Goal: Task Accomplishment & Management: Manage account settings

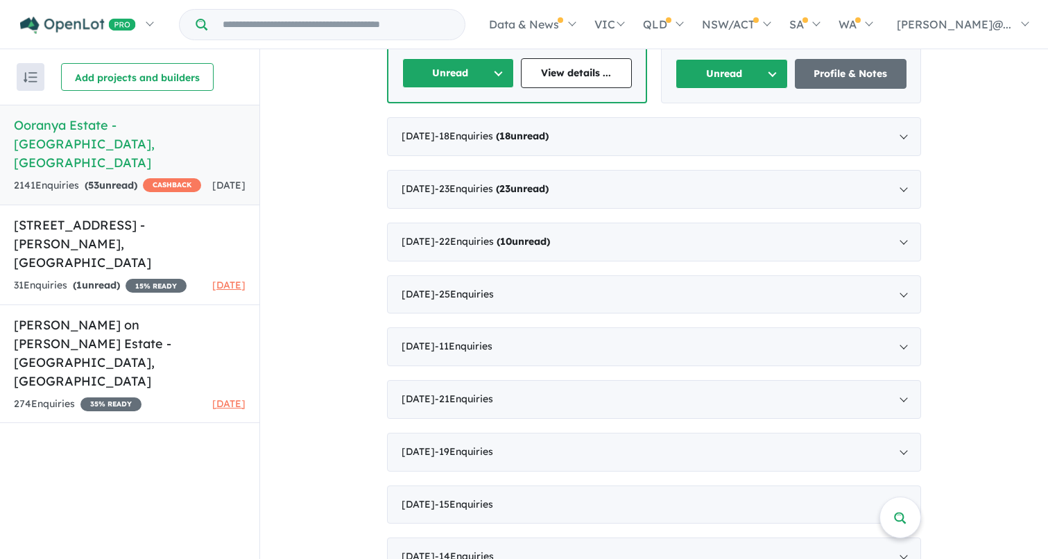
scroll to position [922, 0]
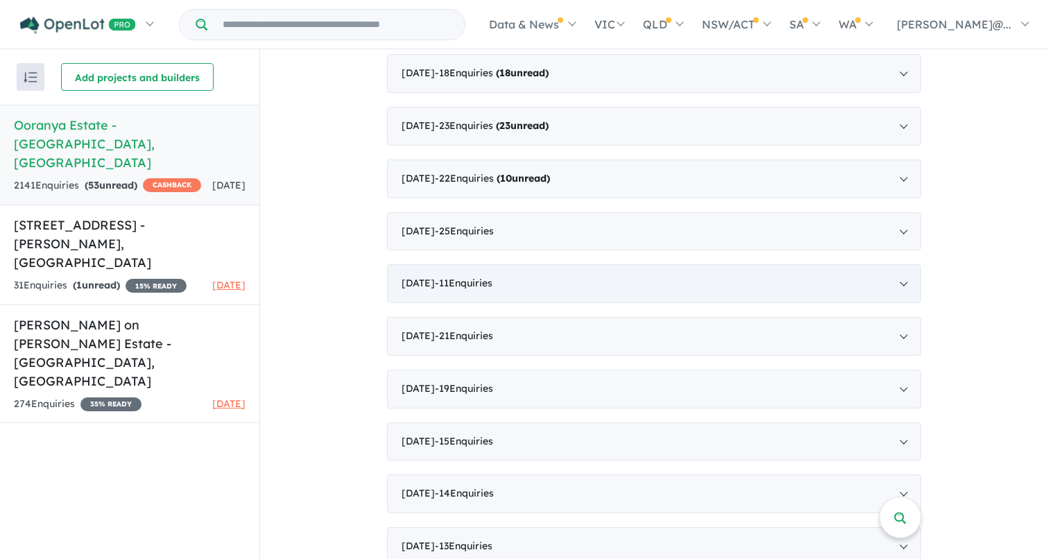
click at [897, 264] on div "[DATE] - 11 Enquir ies ( 0 unread)" at bounding box center [654, 283] width 534 height 39
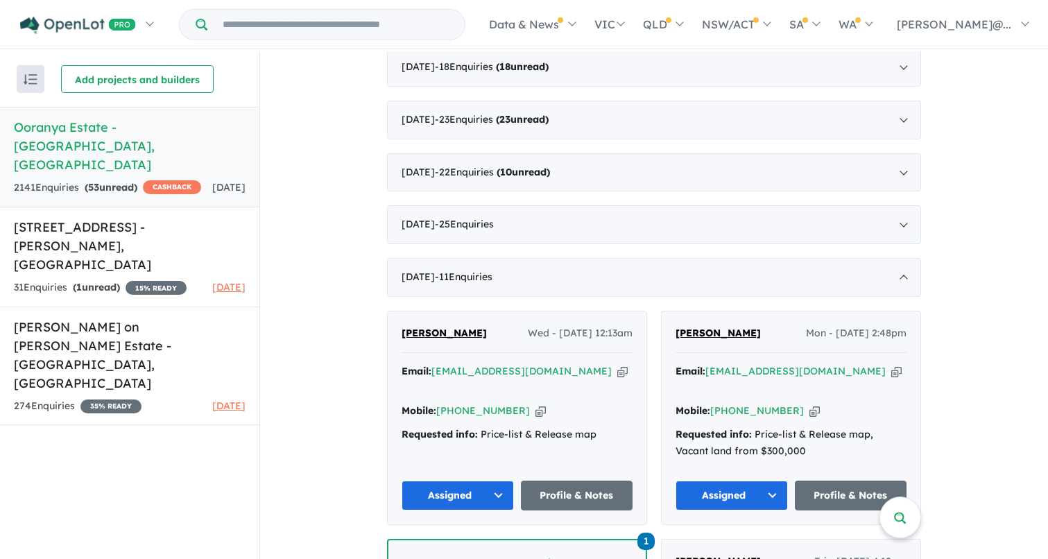
scroll to position [638, 0]
click at [901, 266] on div "[DATE] - 11 Enquir ies ( 0 unread)" at bounding box center [654, 276] width 534 height 39
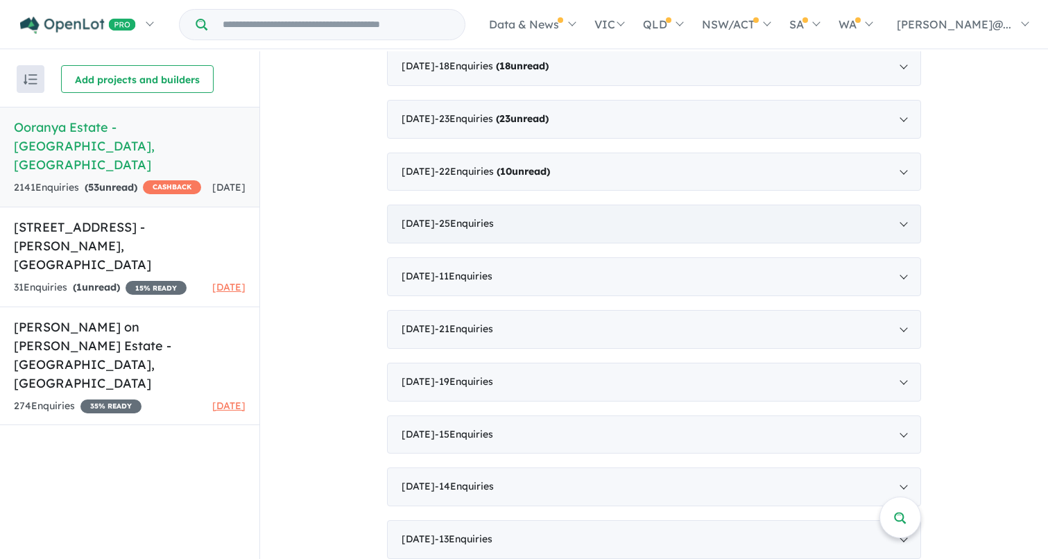
click at [901, 221] on div "[DATE] - 25 Enquir ies ( 0 unread)" at bounding box center [654, 224] width 534 height 39
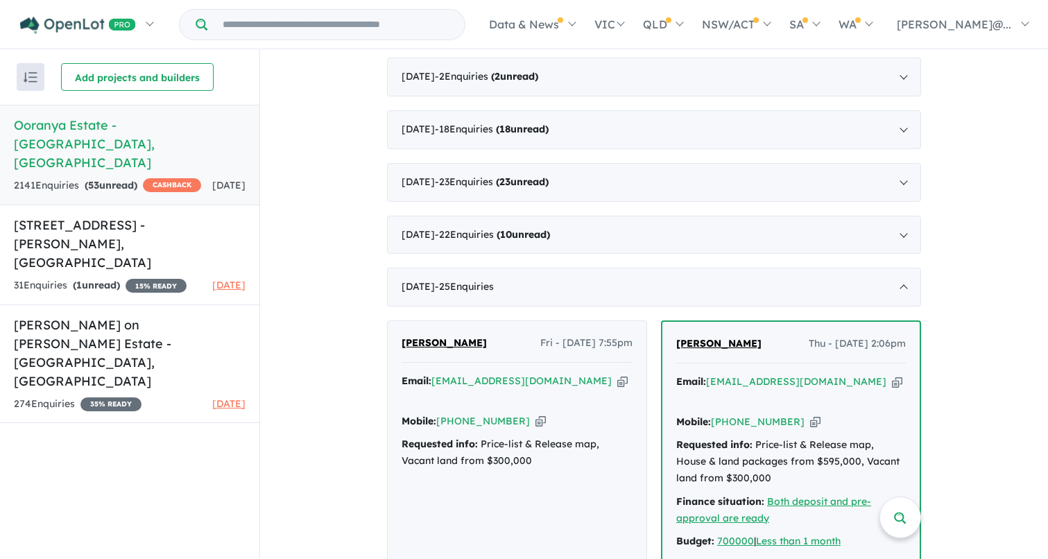
scroll to position [573, 0]
click at [901, 273] on div "[DATE] - 25 Enquir ies ( 0 unread)" at bounding box center [654, 287] width 534 height 39
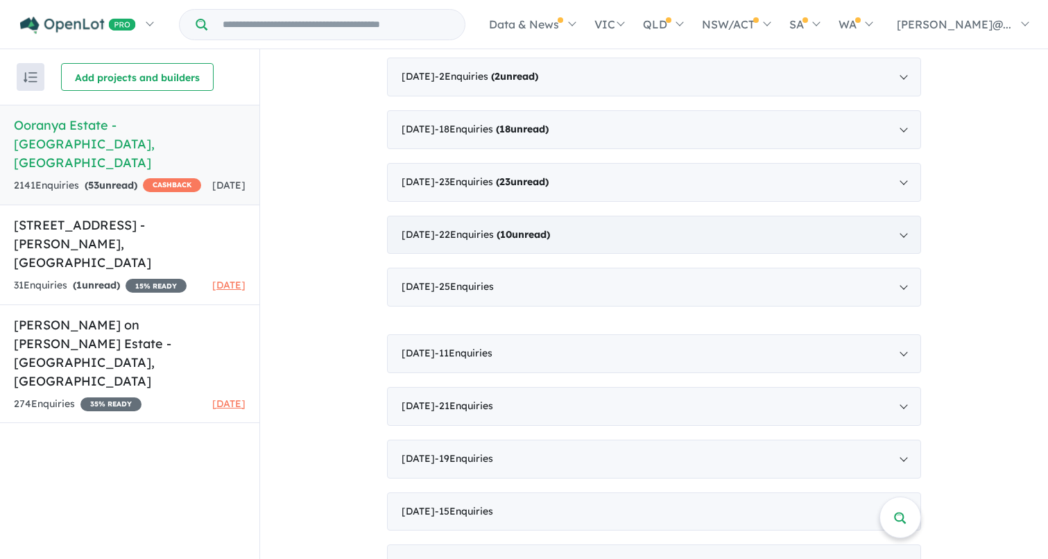
click at [901, 228] on div "[DATE] - 22 Enquir ies ( 10 unread)" at bounding box center [654, 235] width 534 height 39
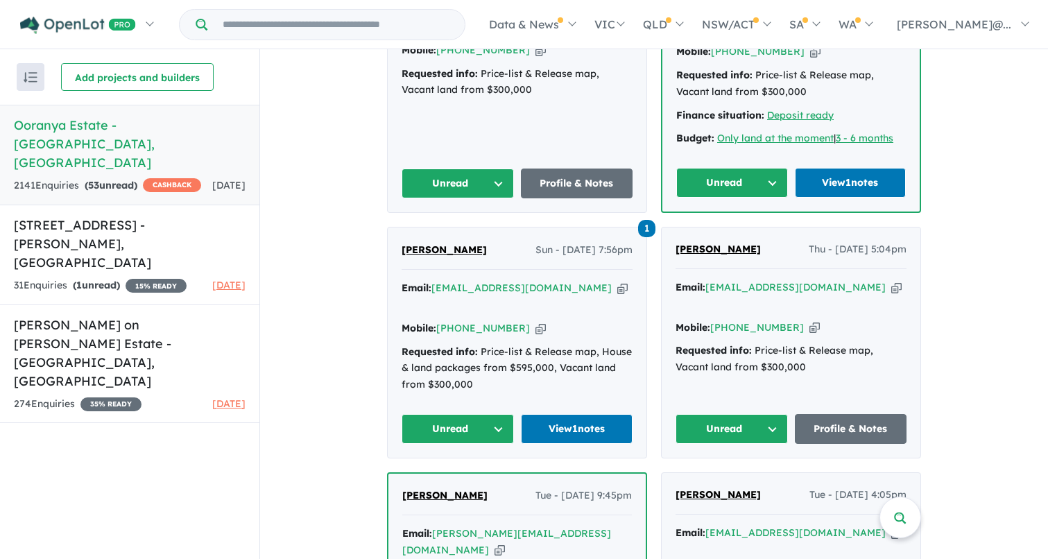
scroll to position [1707, 0]
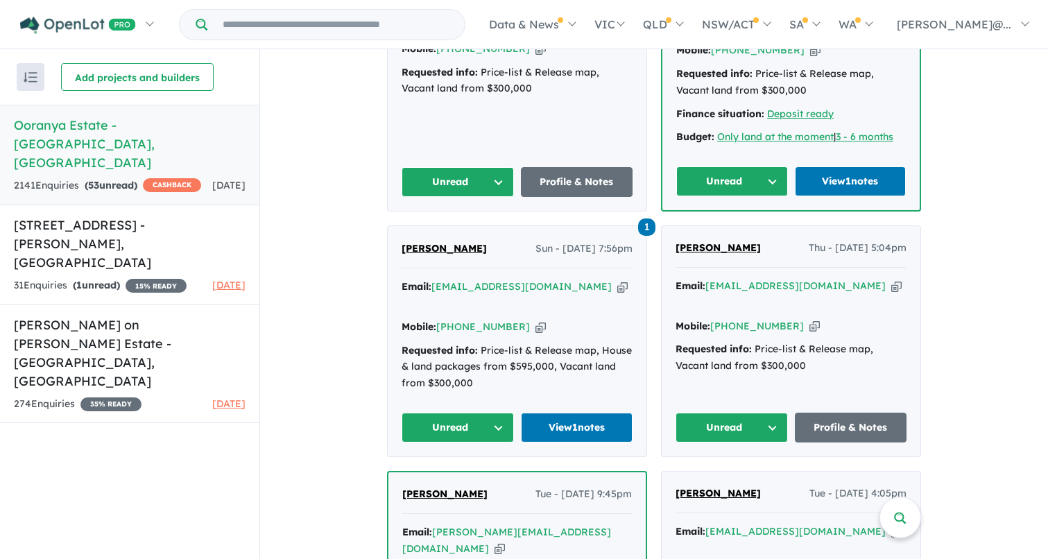
click at [769, 413] on button "Unread" at bounding box center [732, 428] width 112 height 30
click at [728, 477] on button "Assigned" at bounding box center [736, 493] width 121 height 32
click at [496, 413] on button "Unread" at bounding box center [458, 428] width 112 height 30
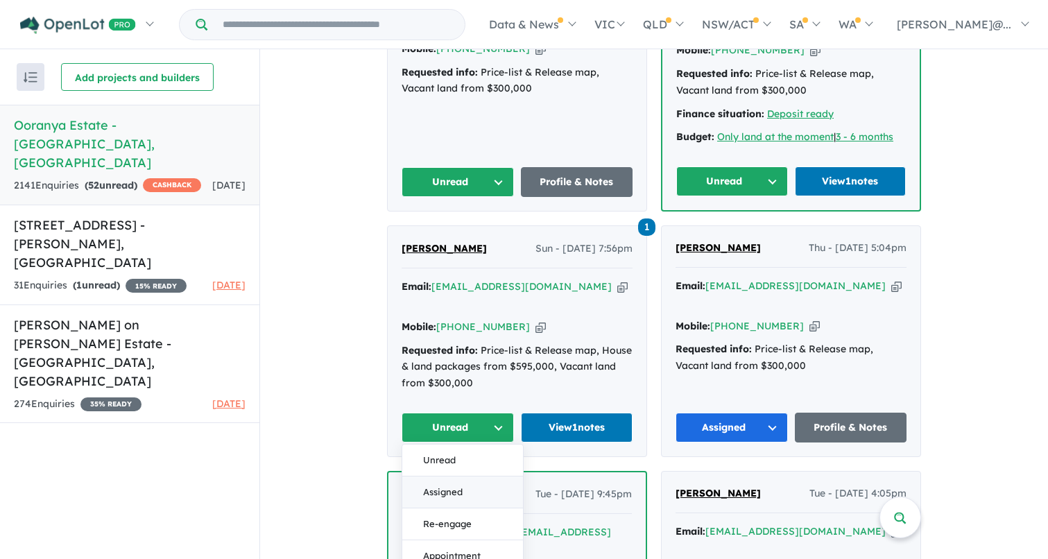
click at [456, 477] on button "Assigned" at bounding box center [462, 493] width 121 height 32
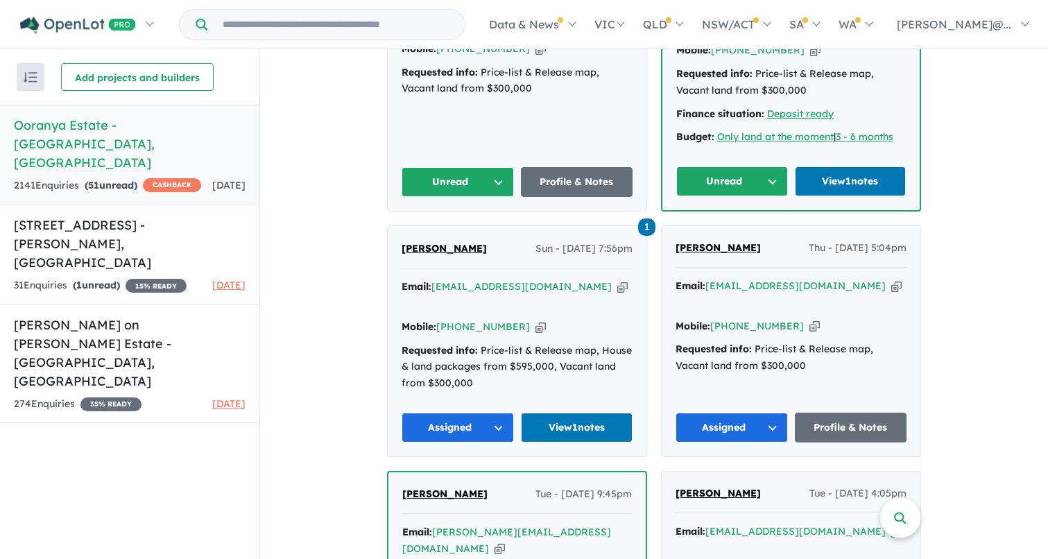
click at [765, 167] on button "Unread" at bounding box center [732, 182] width 112 height 30
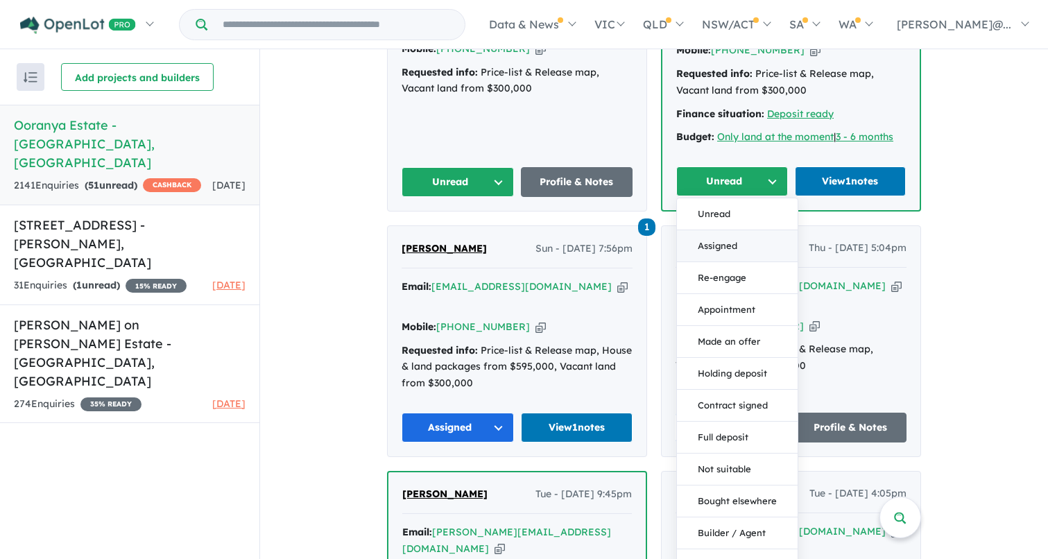
click at [736, 230] on button "Assigned" at bounding box center [737, 246] width 121 height 32
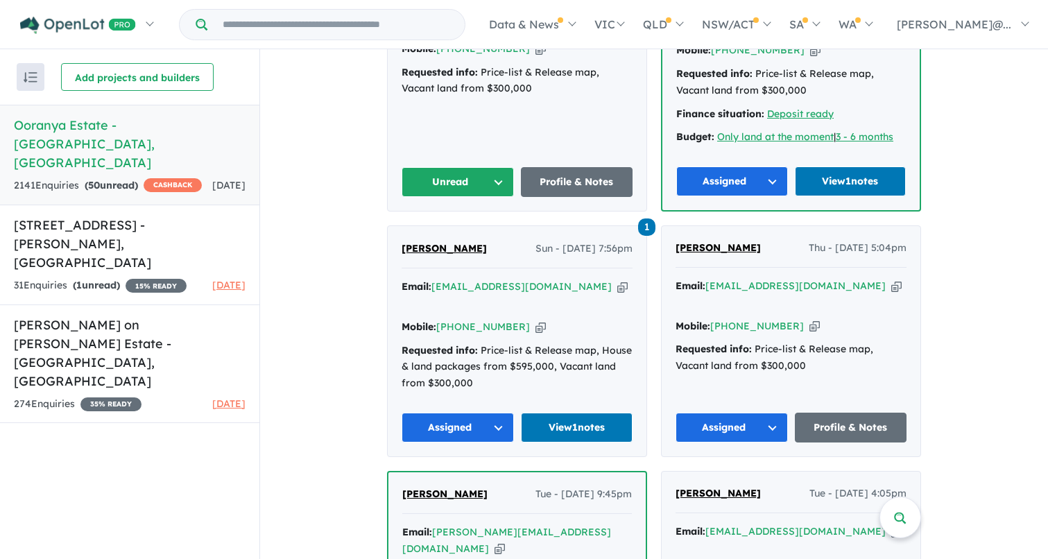
click at [499, 167] on button "Unread" at bounding box center [458, 182] width 112 height 30
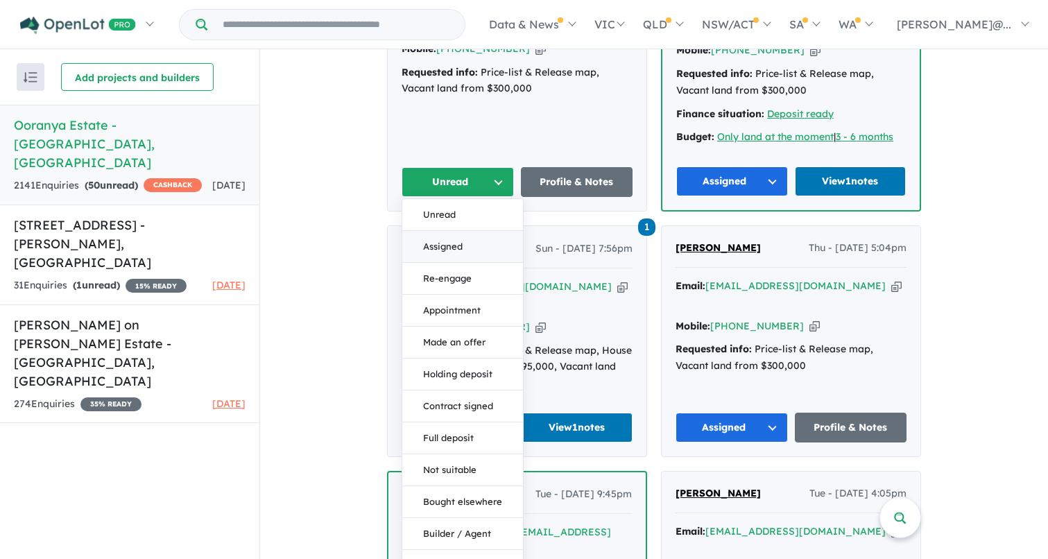
click at [482, 231] on button "Assigned" at bounding box center [462, 247] width 121 height 32
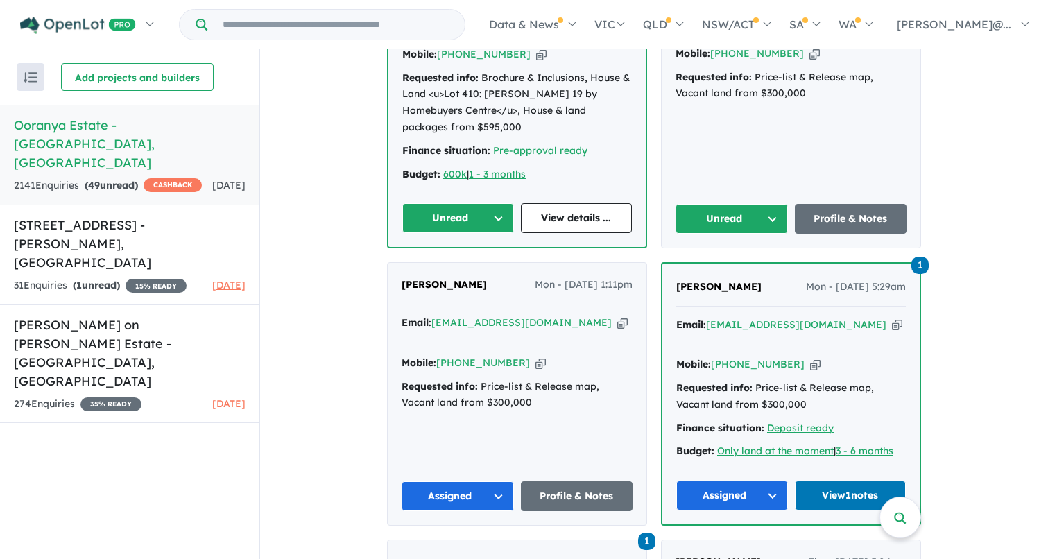
scroll to position [1394, 0]
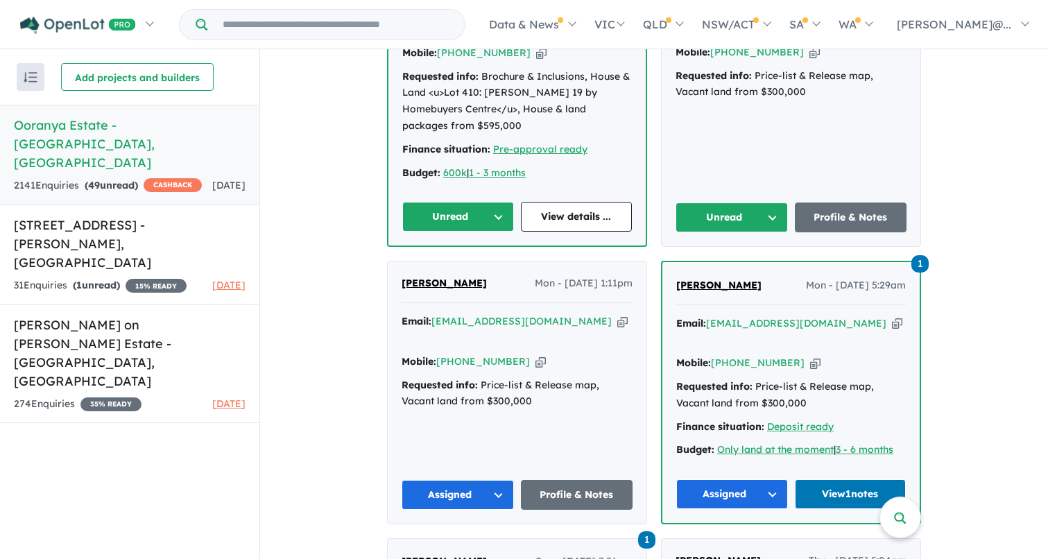
click at [766, 203] on button "Unread" at bounding box center [732, 218] width 112 height 30
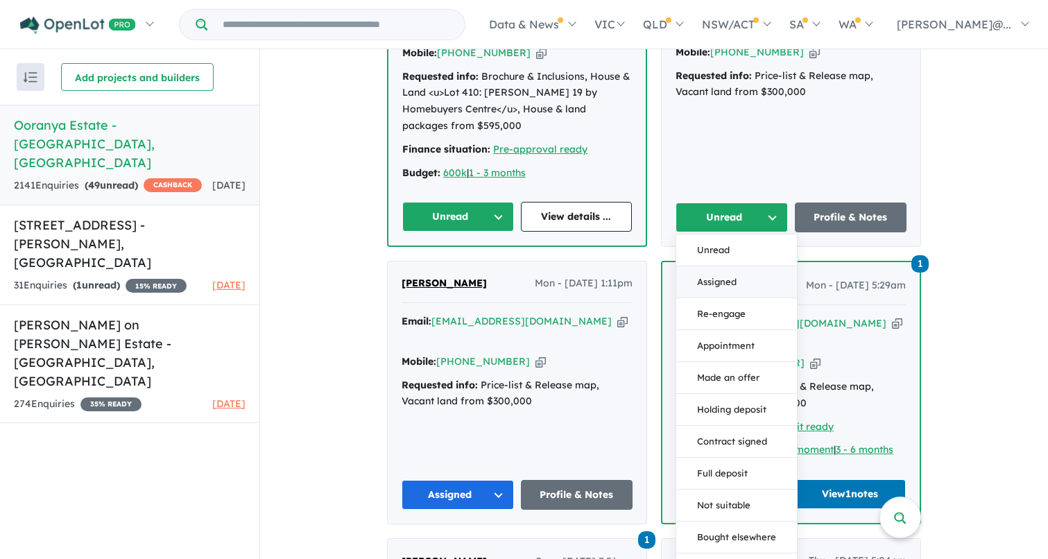
click at [735, 266] on button "Assigned" at bounding box center [736, 282] width 121 height 32
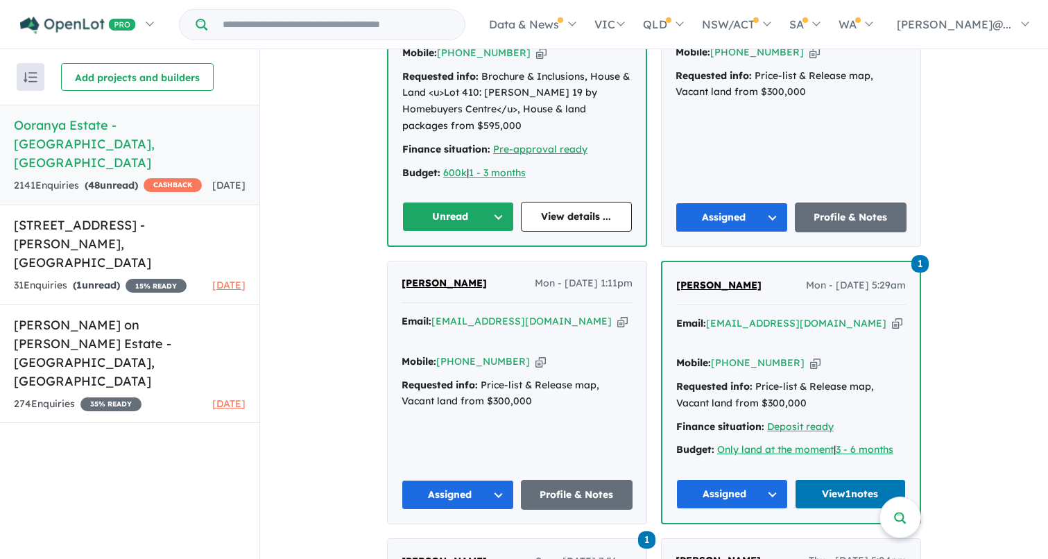
click at [495, 202] on button "Unread" at bounding box center [458, 217] width 112 height 30
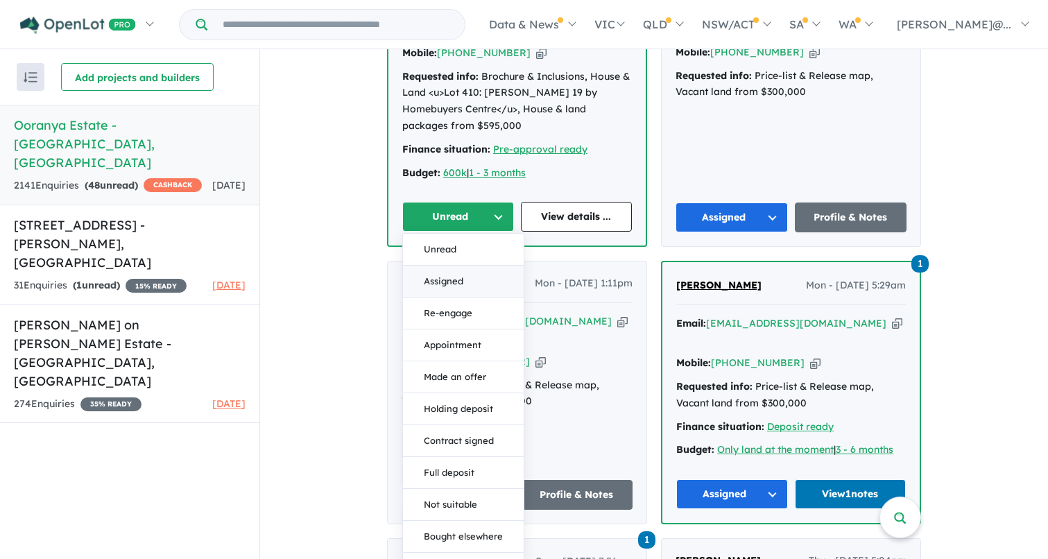
click at [458, 266] on button "Assigned" at bounding box center [463, 282] width 121 height 32
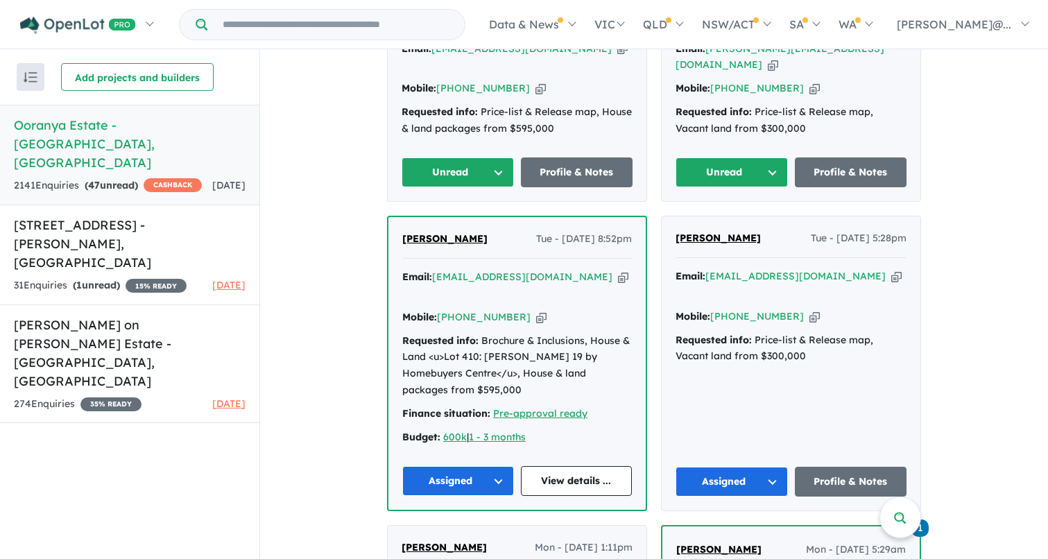
scroll to position [1128, 0]
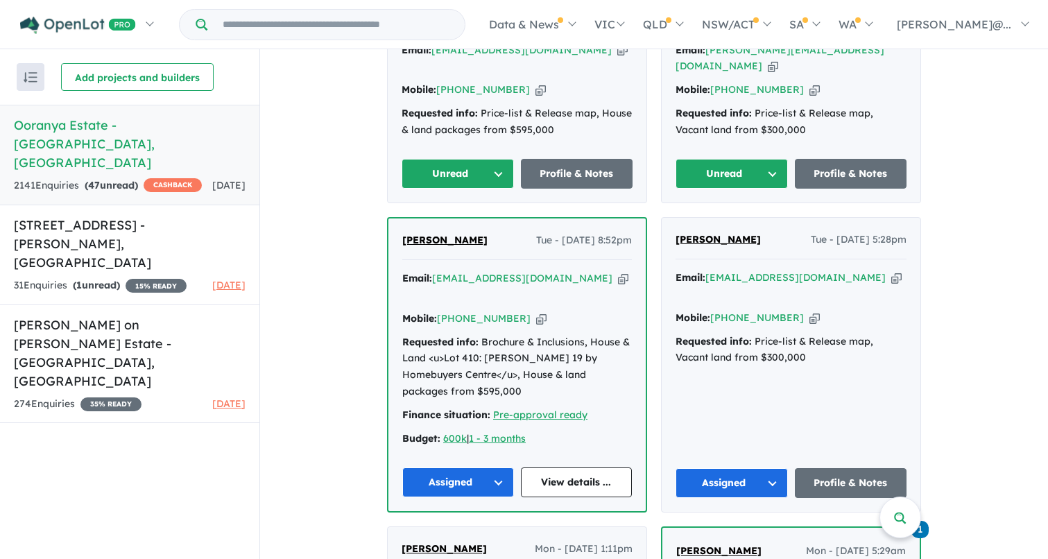
click at [760, 159] on button "Unread" at bounding box center [732, 174] width 112 height 30
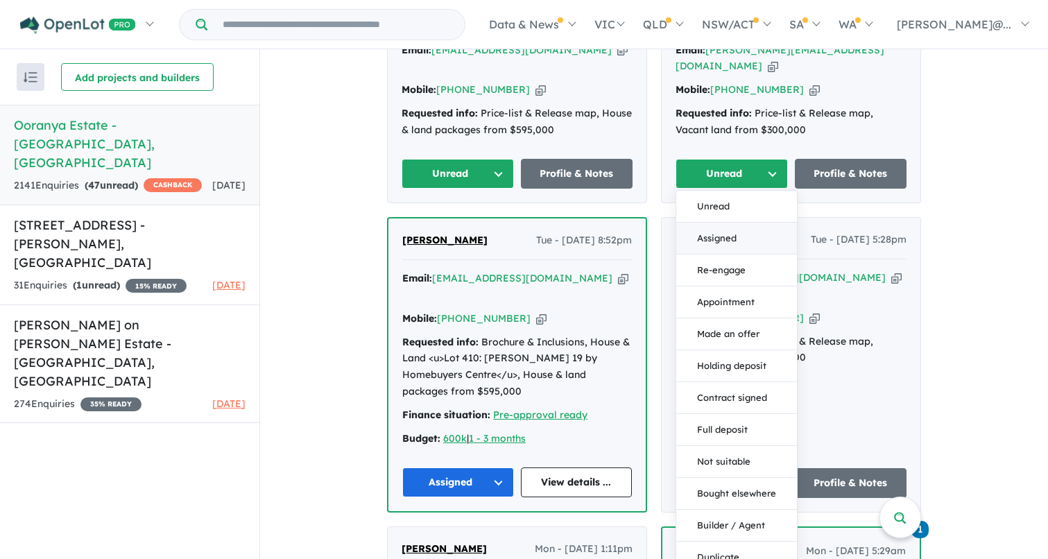
click at [729, 223] on button "Assigned" at bounding box center [736, 239] width 121 height 32
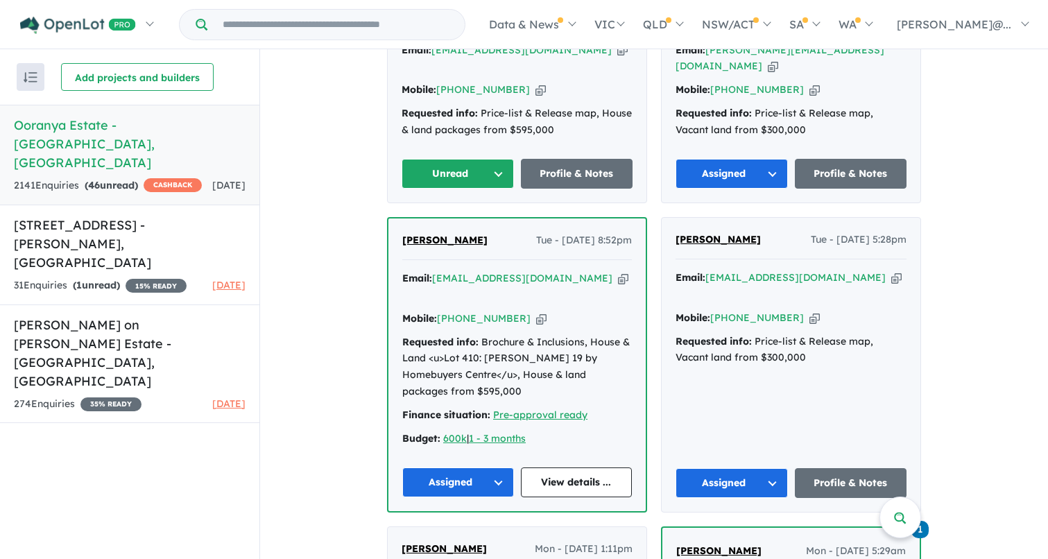
click at [493, 159] on button "Unread" at bounding box center [458, 174] width 112 height 30
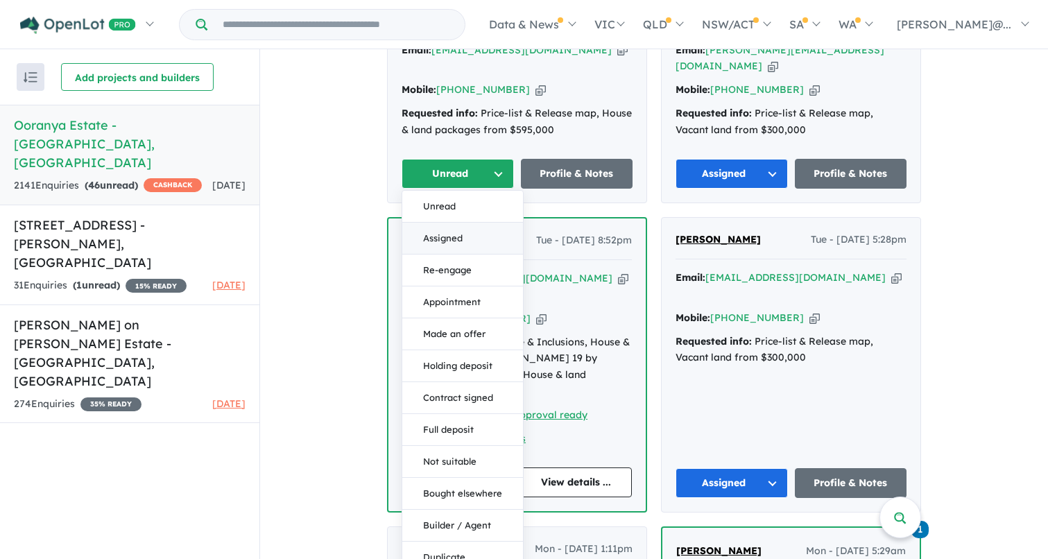
click at [468, 223] on button "Assigned" at bounding box center [462, 239] width 121 height 32
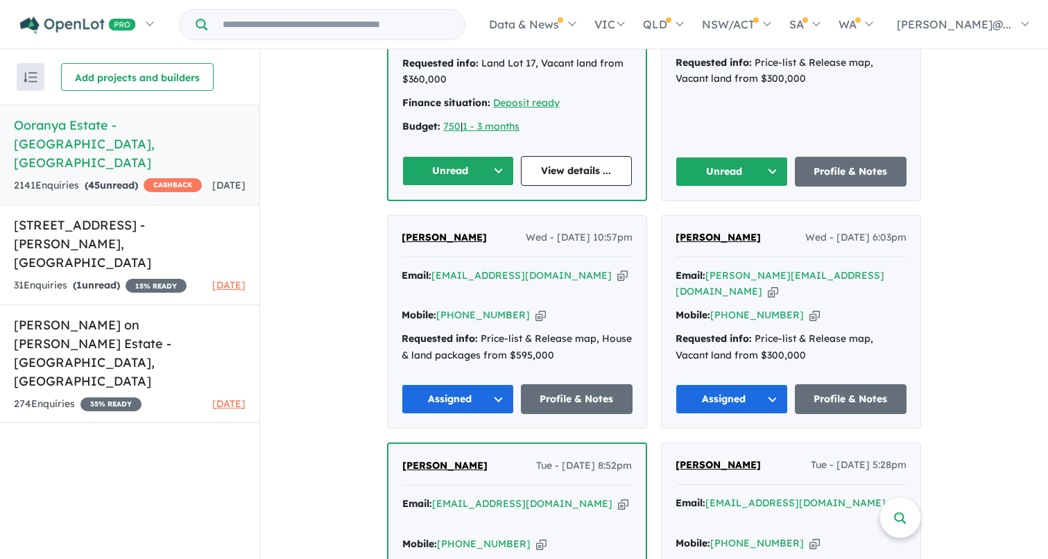
scroll to position [902, 0]
click at [769, 157] on button "Unread" at bounding box center [732, 172] width 112 height 30
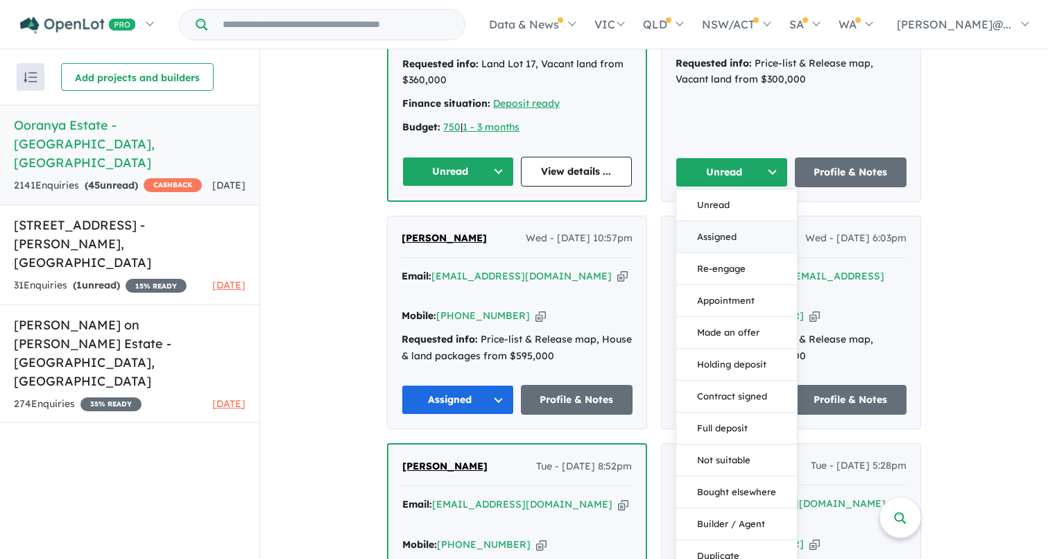
click at [714, 221] on button "Assigned" at bounding box center [736, 237] width 121 height 32
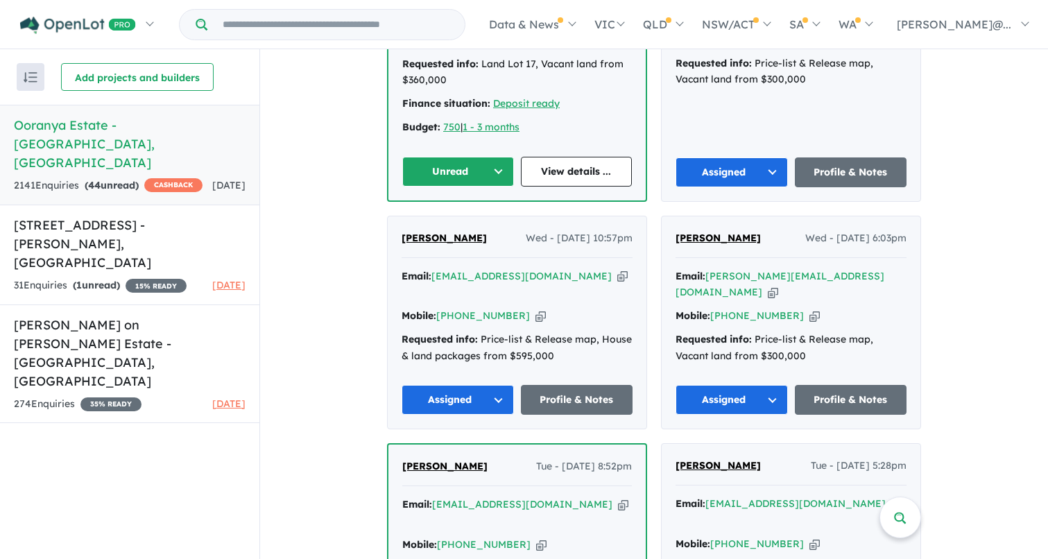
click at [493, 157] on button "Unread" at bounding box center [458, 172] width 112 height 30
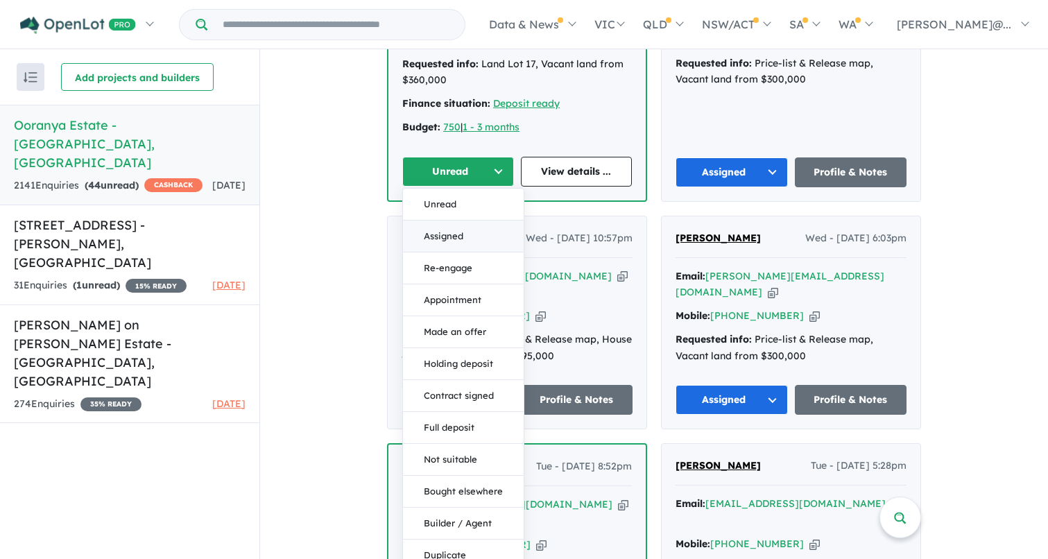
click at [472, 221] on button "Assigned" at bounding box center [463, 237] width 121 height 32
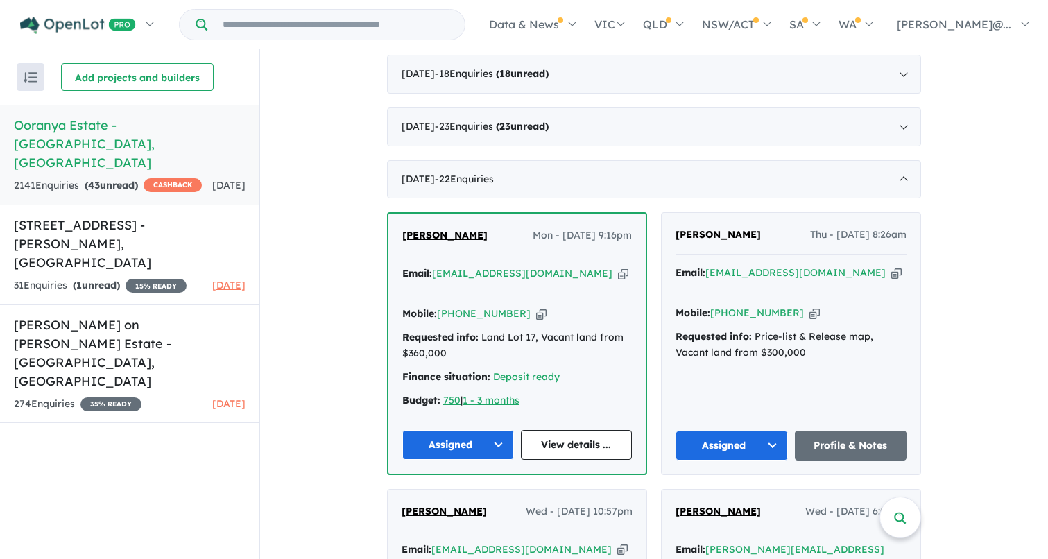
scroll to position [620, 0]
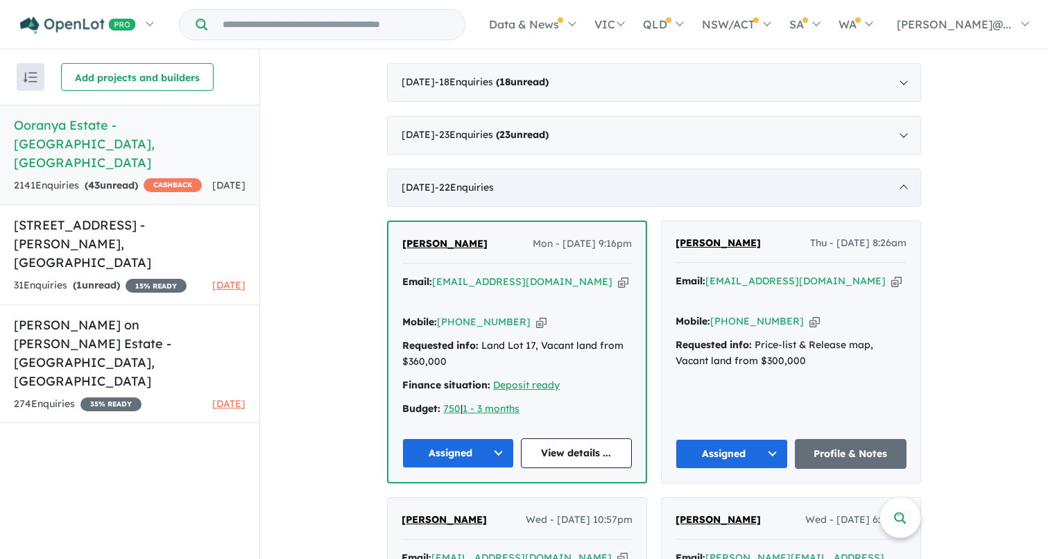
click at [903, 177] on div "[DATE] - 22 Enquir ies ( 0 unread)" at bounding box center [654, 188] width 534 height 39
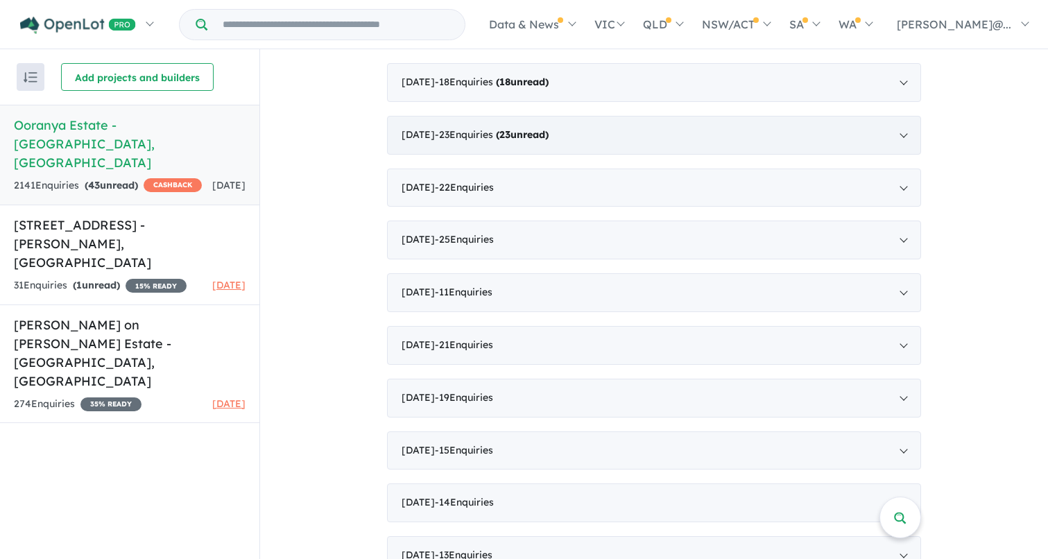
click at [902, 131] on div "[DATE] - 23 Enquir ies ( 23 unread)" at bounding box center [654, 135] width 534 height 39
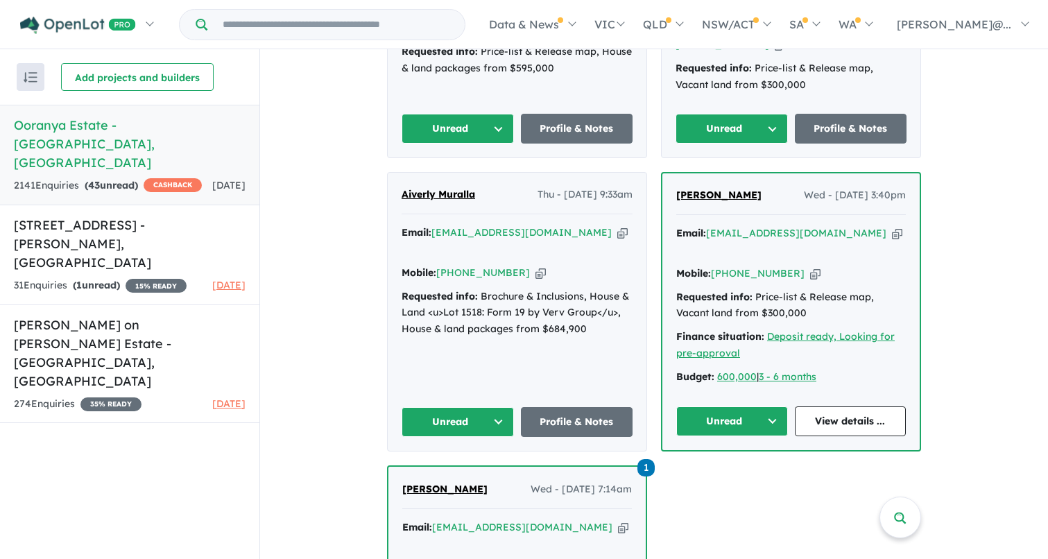
scroll to position [3414, 0]
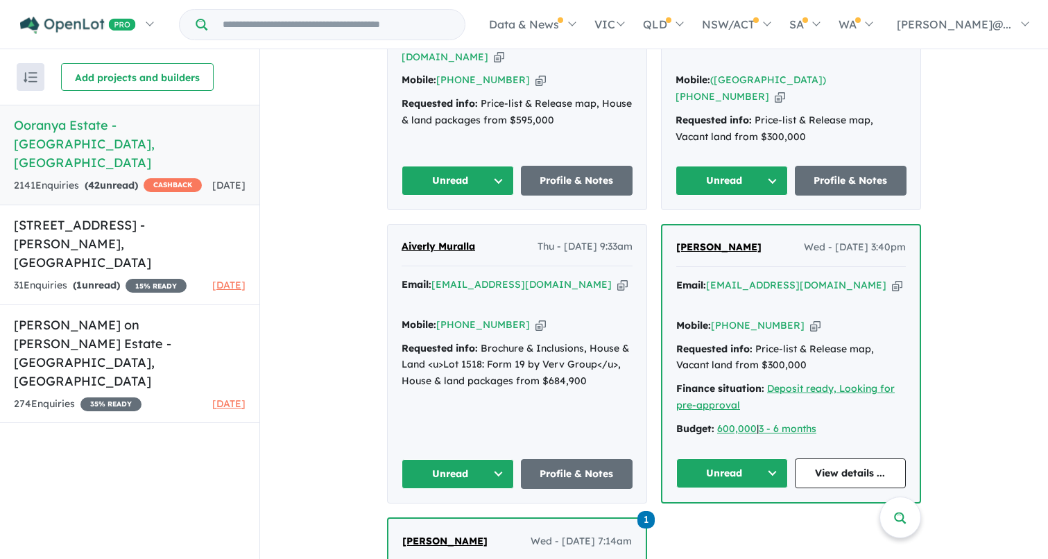
scroll to position [3229, 0]
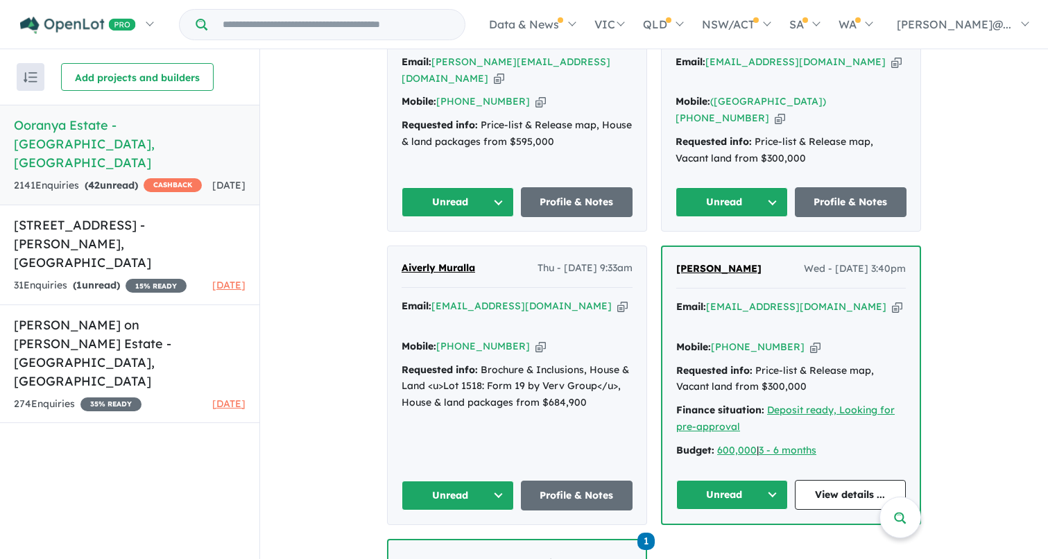
click at [770, 480] on button "Unread" at bounding box center [732, 495] width 112 height 30
click at [720, 544] on button "Assigned" at bounding box center [737, 560] width 121 height 32
click at [499, 481] on button "Unread" at bounding box center [458, 496] width 112 height 30
click at [468, 545] on button "Assigned" at bounding box center [462, 561] width 121 height 32
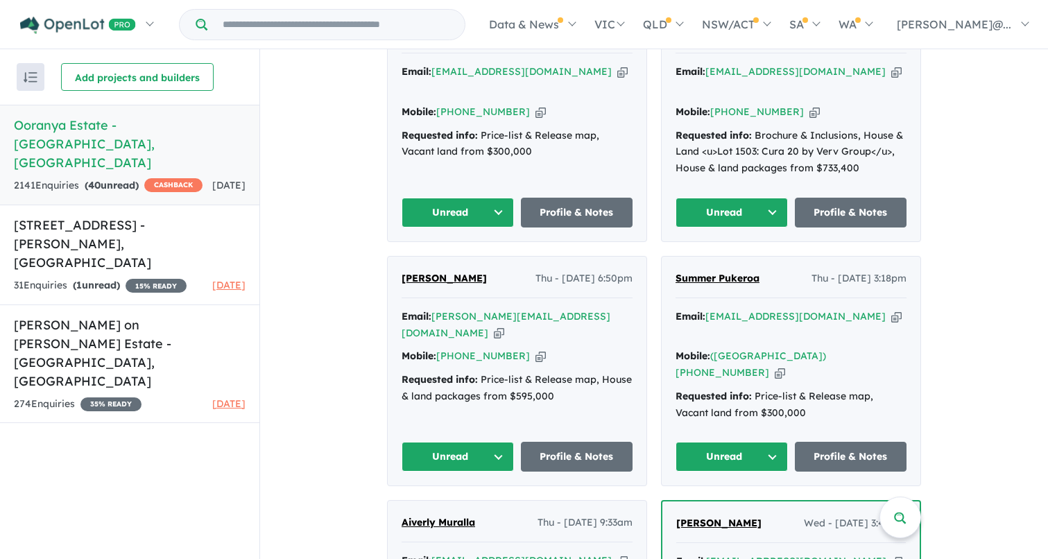
scroll to position [2971, 0]
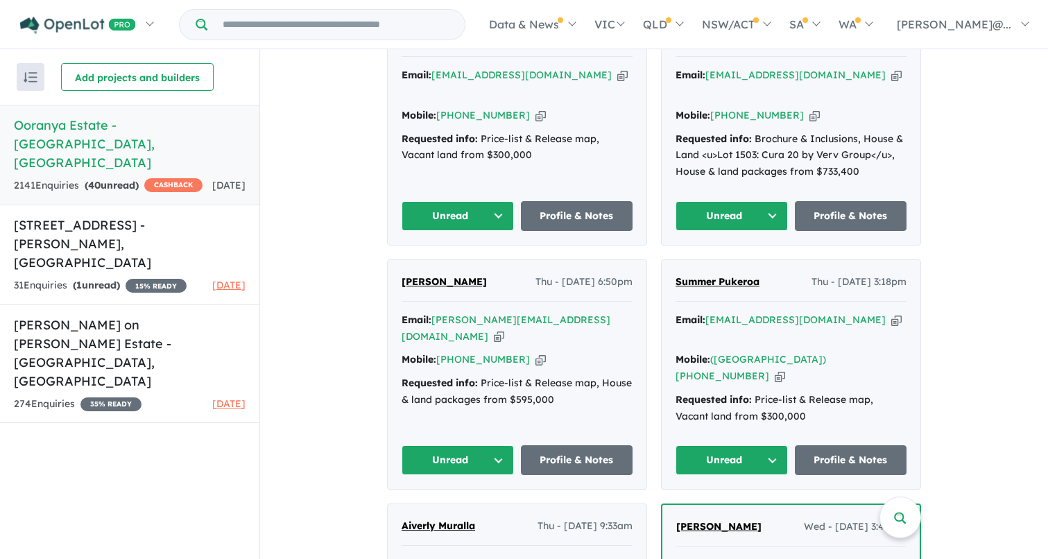
click at [769, 445] on button "Unread" at bounding box center [732, 460] width 112 height 30
click at [704, 509] on button "Assigned" at bounding box center [736, 525] width 121 height 32
click at [493, 445] on button "Unread" at bounding box center [458, 460] width 112 height 30
click at [461, 509] on button "Assigned" at bounding box center [462, 525] width 121 height 32
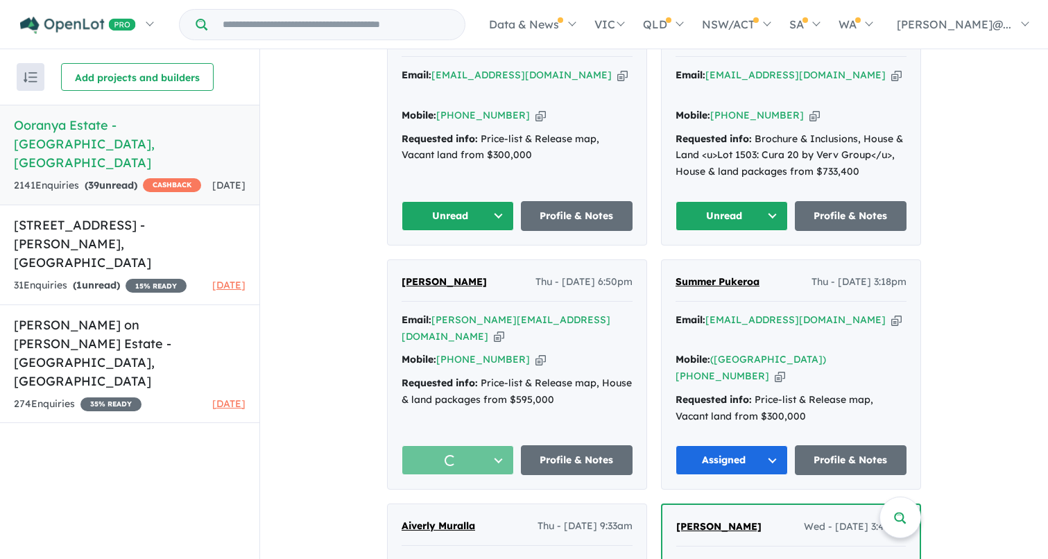
scroll to position [2795, 0]
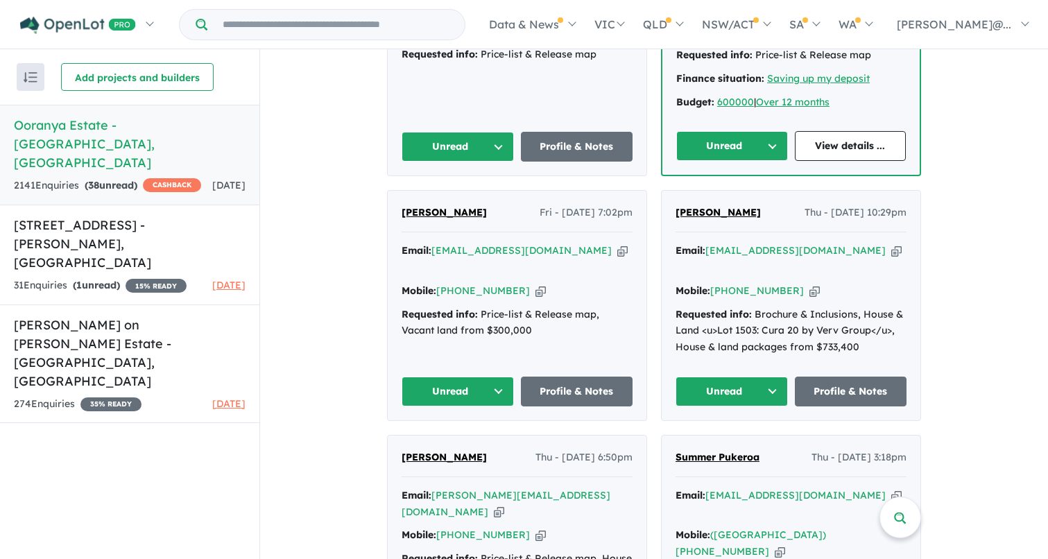
click at [765, 377] on button "Unread" at bounding box center [732, 392] width 112 height 30
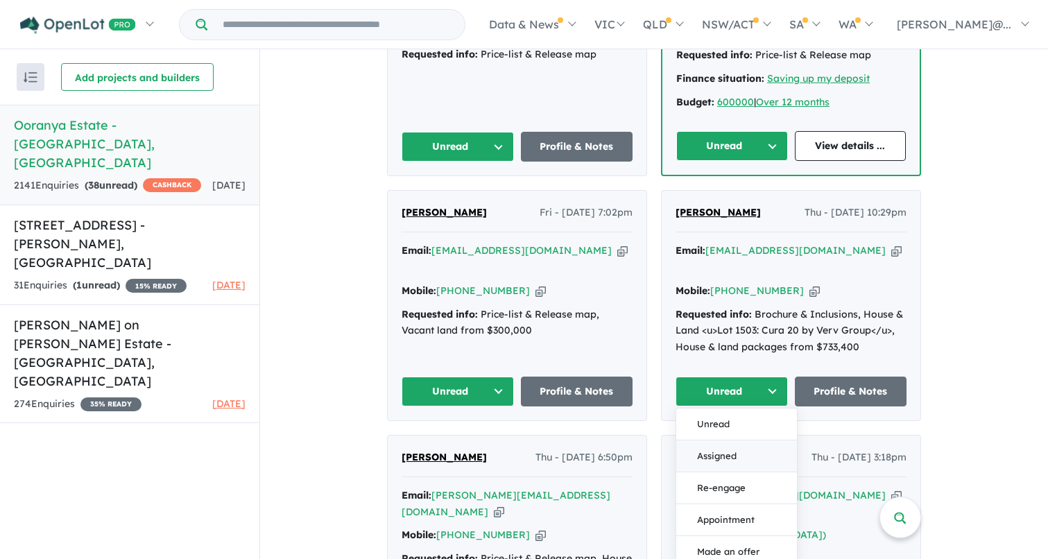
click at [689, 441] on button "Assigned" at bounding box center [736, 457] width 121 height 32
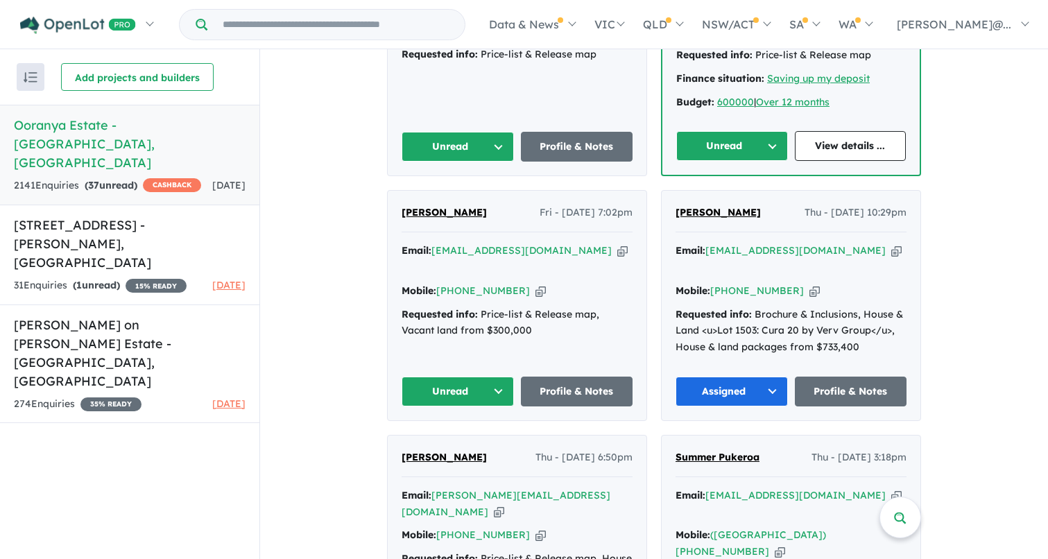
click at [486, 377] on button "Unread" at bounding box center [458, 392] width 112 height 30
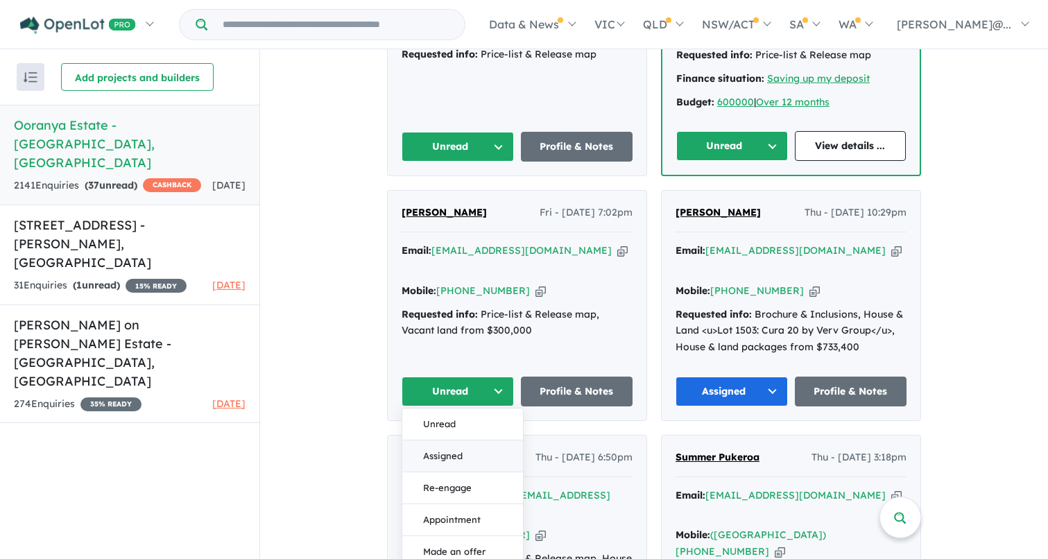
click at [466, 441] on button "Assigned" at bounding box center [462, 457] width 121 height 32
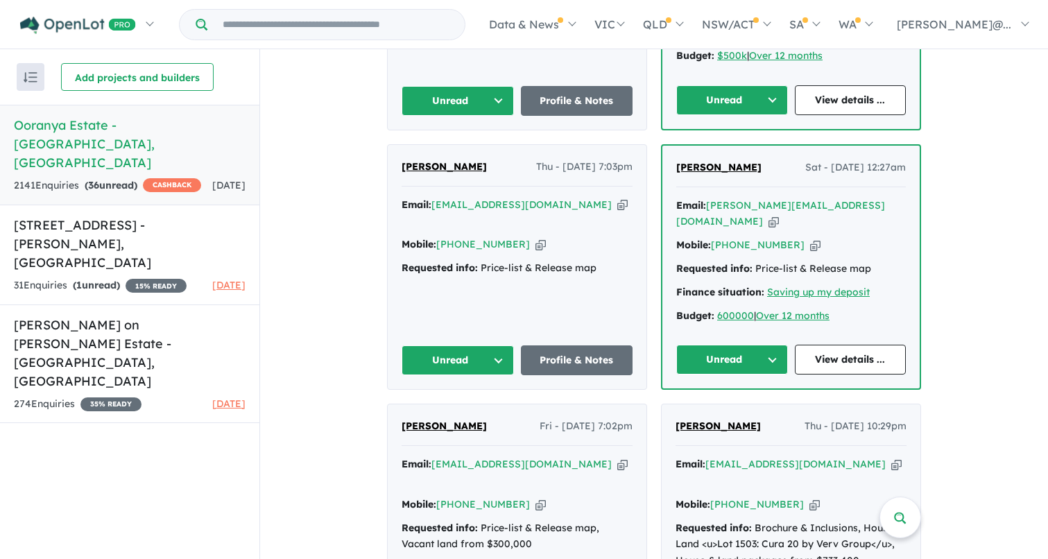
scroll to position [2575, 0]
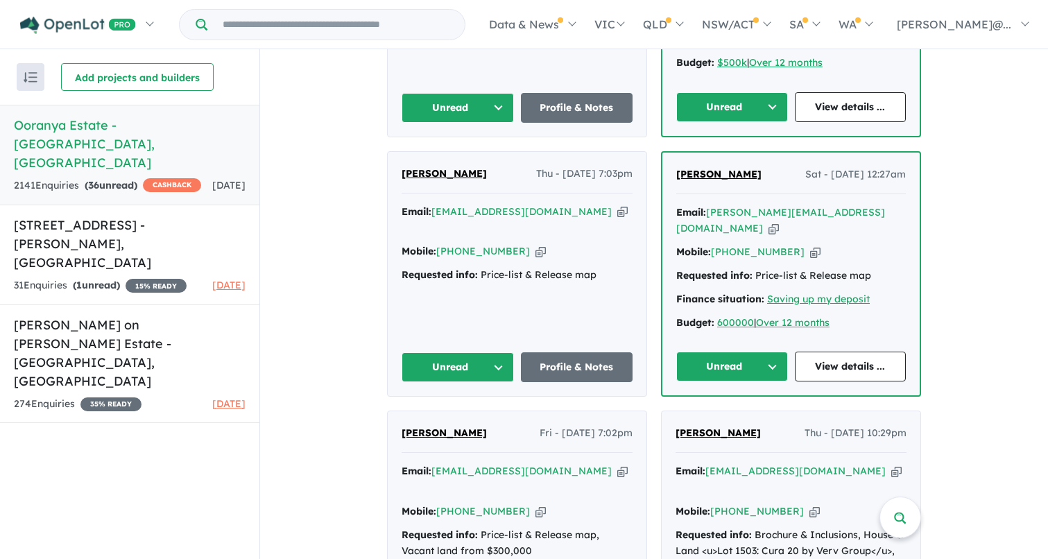
click at [765, 352] on button "Unread" at bounding box center [732, 367] width 112 height 30
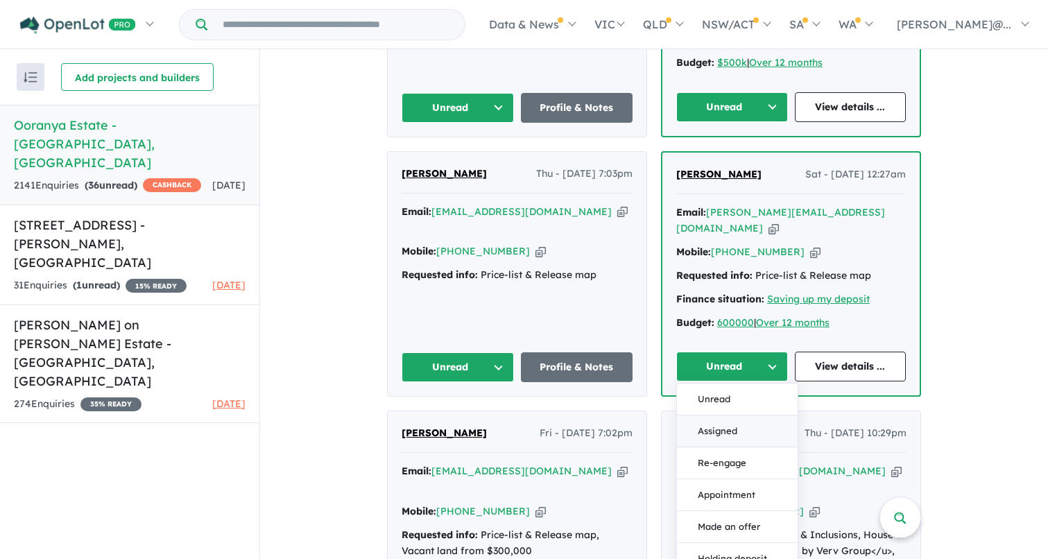
click at [749, 416] on button "Assigned" at bounding box center [737, 432] width 121 height 32
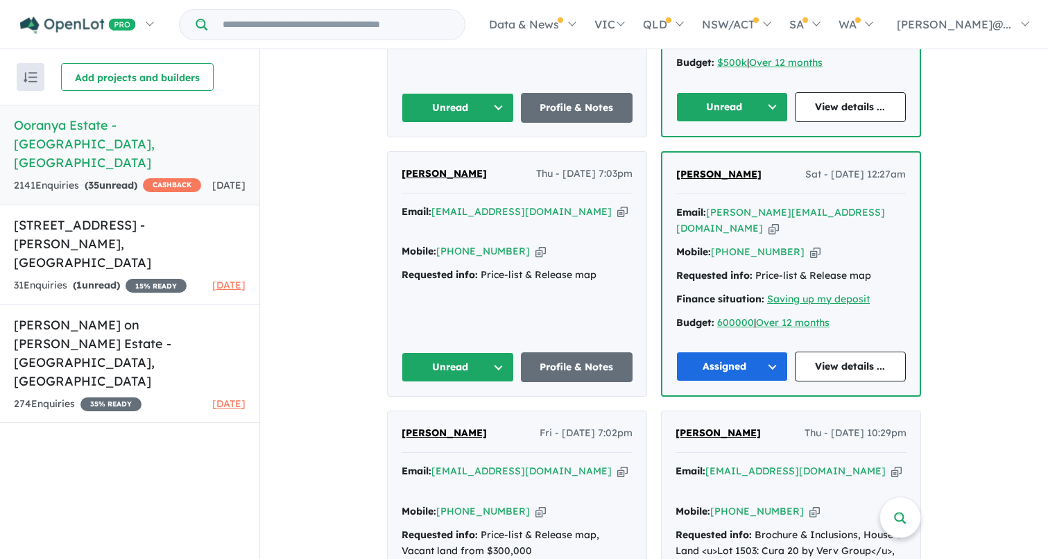
click at [493, 352] on button "Unread" at bounding box center [458, 367] width 112 height 30
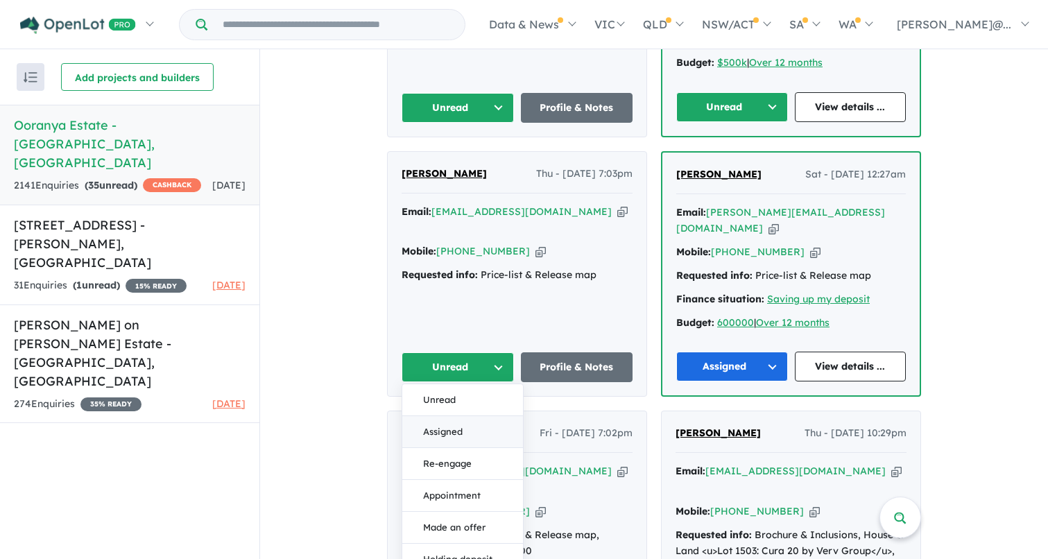
click at [480, 416] on button "Assigned" at bounding box center [462, 432] width 121 height 32
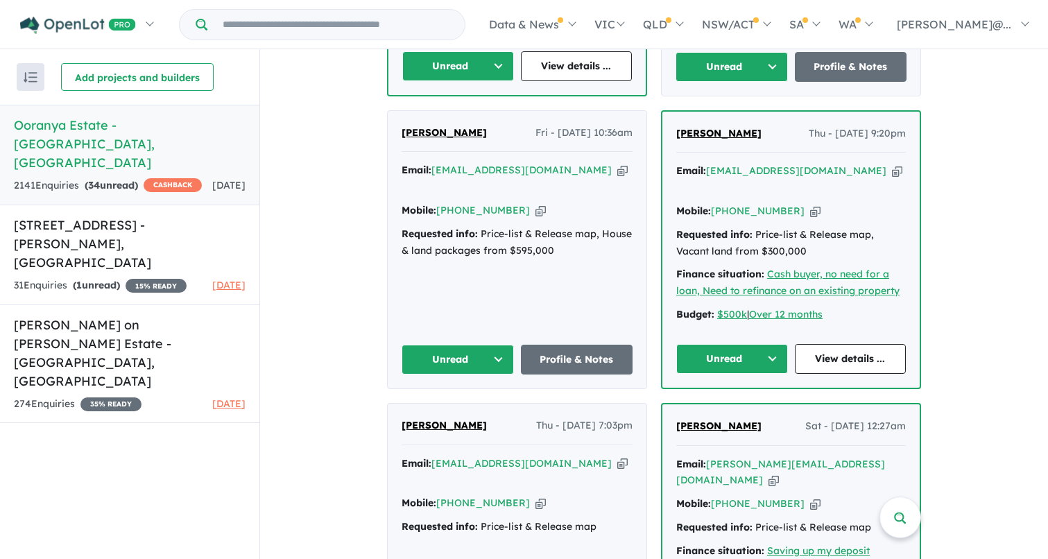
scroll to position [2312, 0]
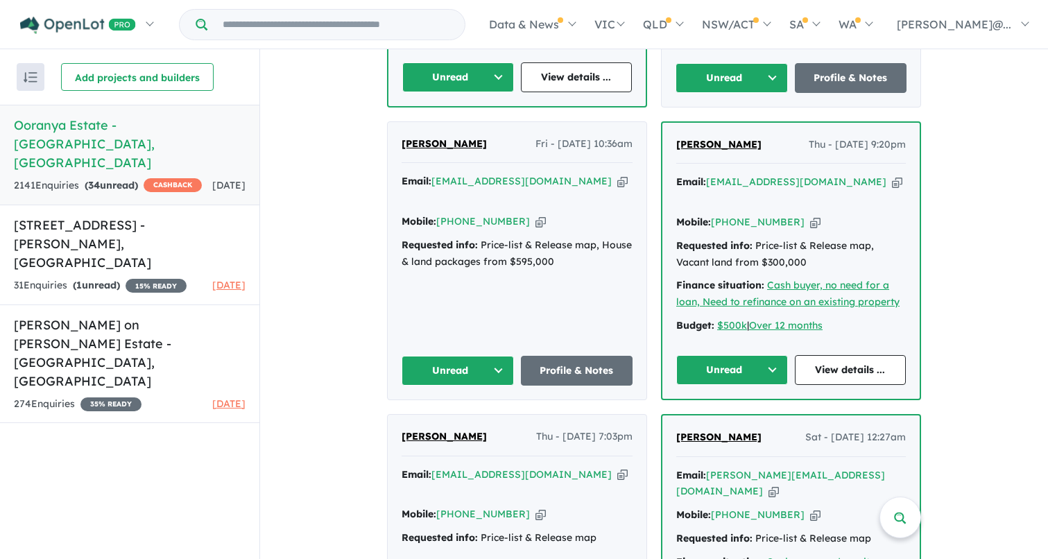
click at [769, 355] on button "Unread" at bounding box center [732, 370] width 112 height 30
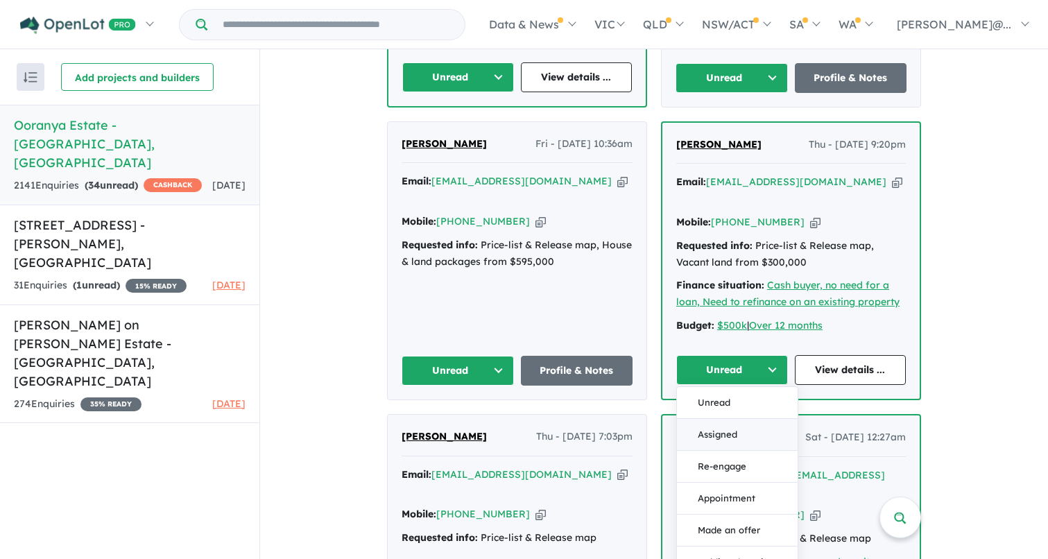
click at [724, 419] on button "Assigned" at bounding box center [737, 435] width 121 height 32
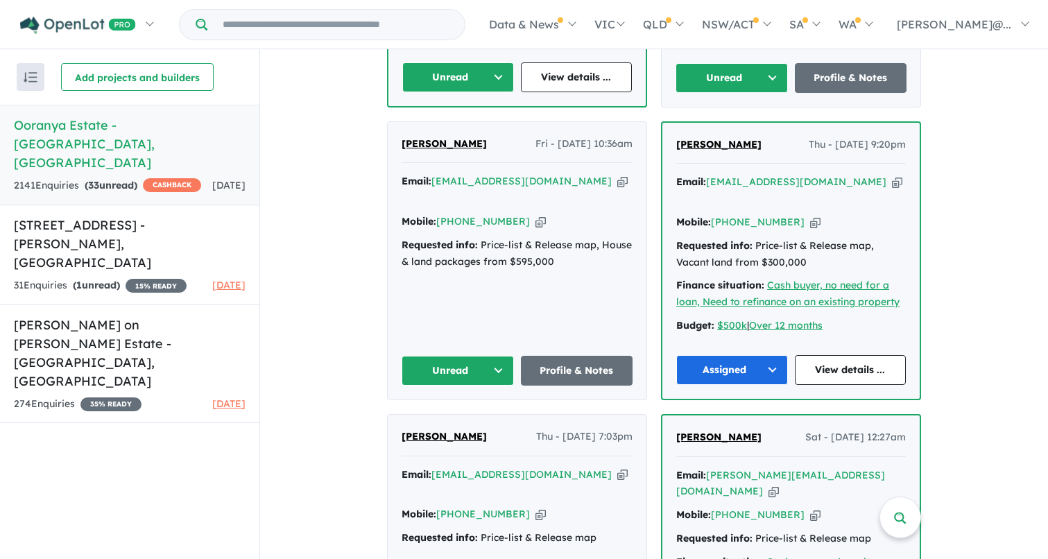
click at [490, 356] on button "Unread" at bounding box center [458, 371] width 112 height 30
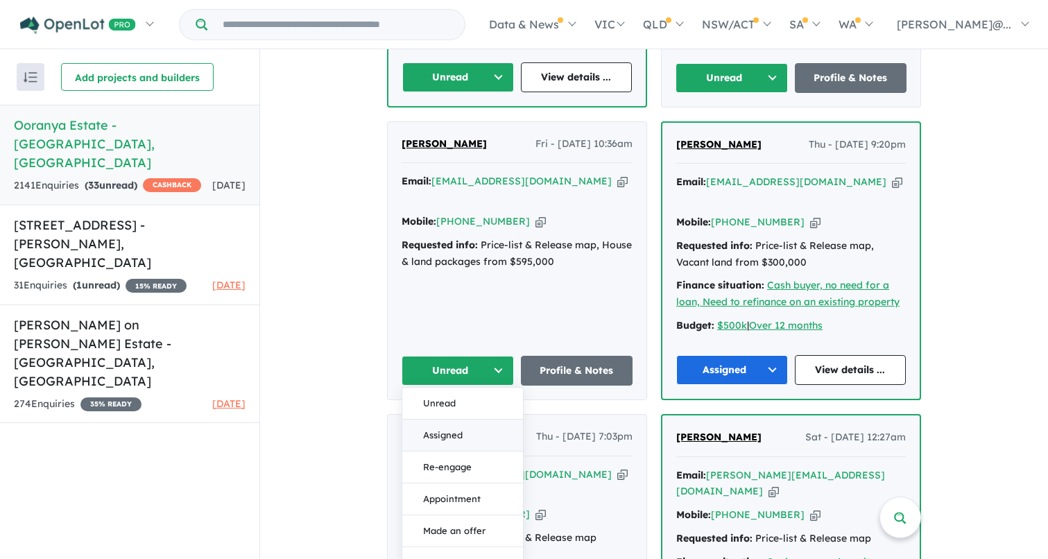
click at [460, 420] on button "Assigned" at bounding box center [462, 436] width 121 height 32
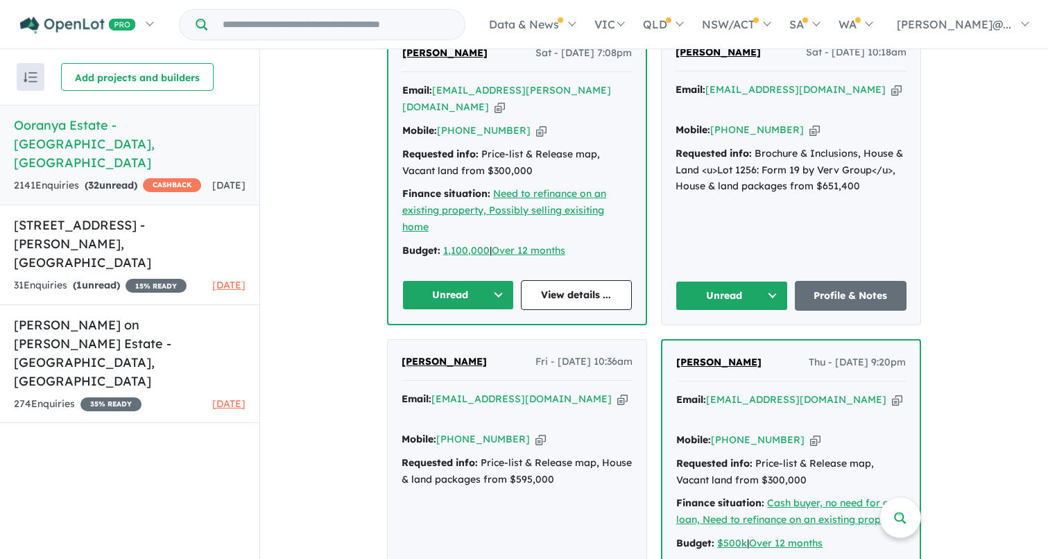
scroll to position [2088, 0]
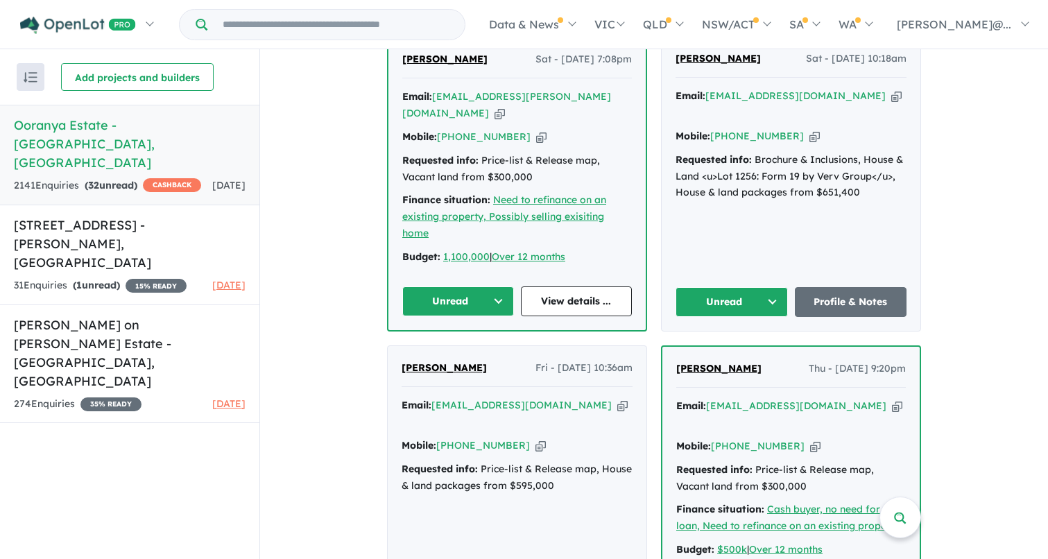
click at [769, 287] on button "Unread" at bounding box center [732, 302] width 112 height 30
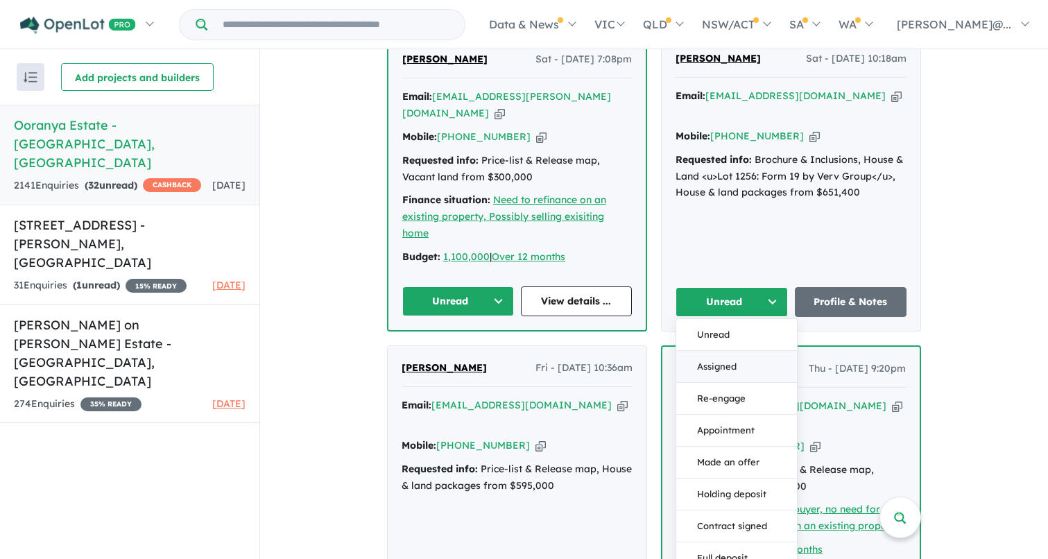
click at [738, 351] on button "Assigned" at bounding box center [736, 367] width 121 height 32
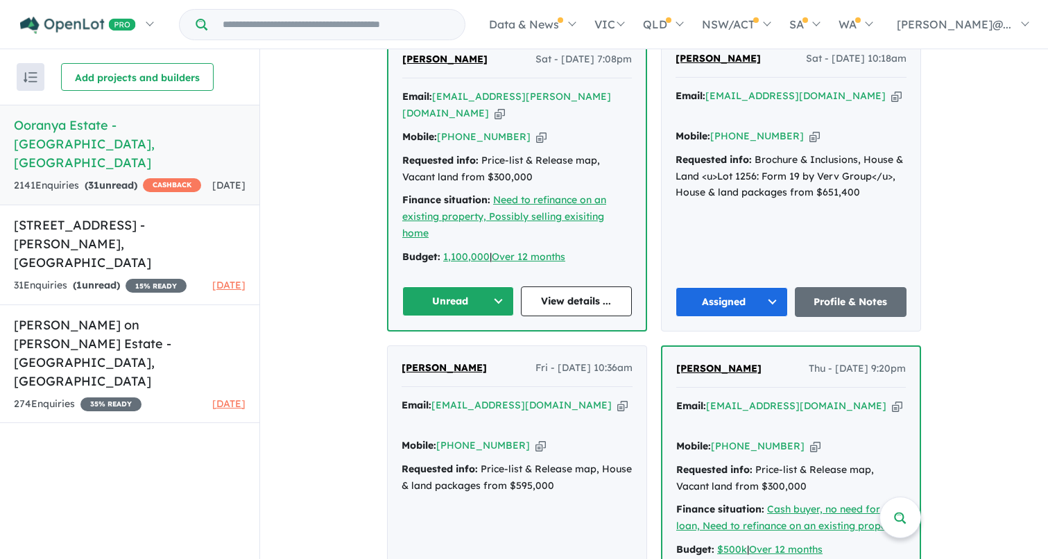
click at [494, 287] on button "Unread" at bounding box center [458, 302] width 112 height 30
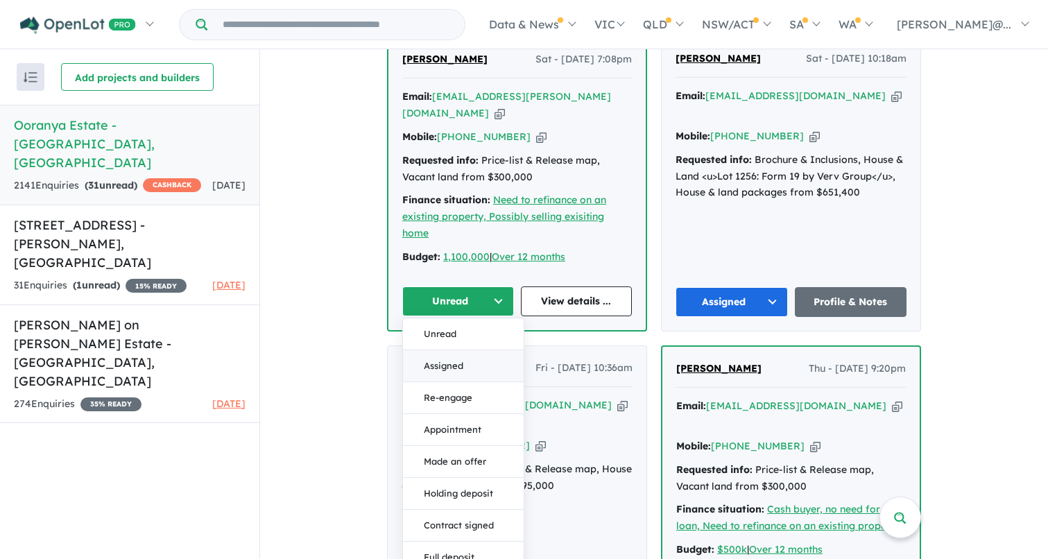
click at [467, 350] on button "Assigned" at bounding box center [463, 366] width 121 height 32
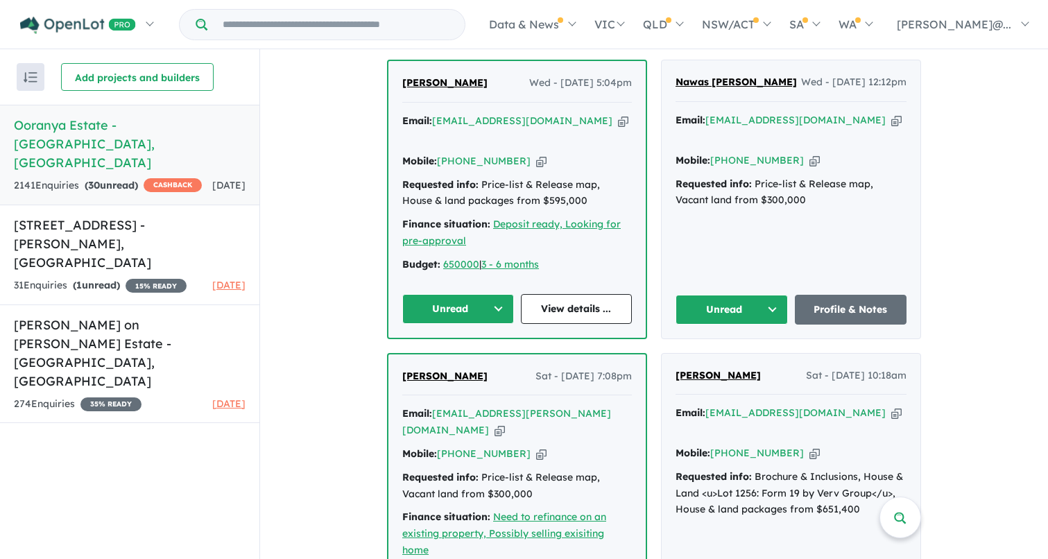
scroll to position [1759, 0]
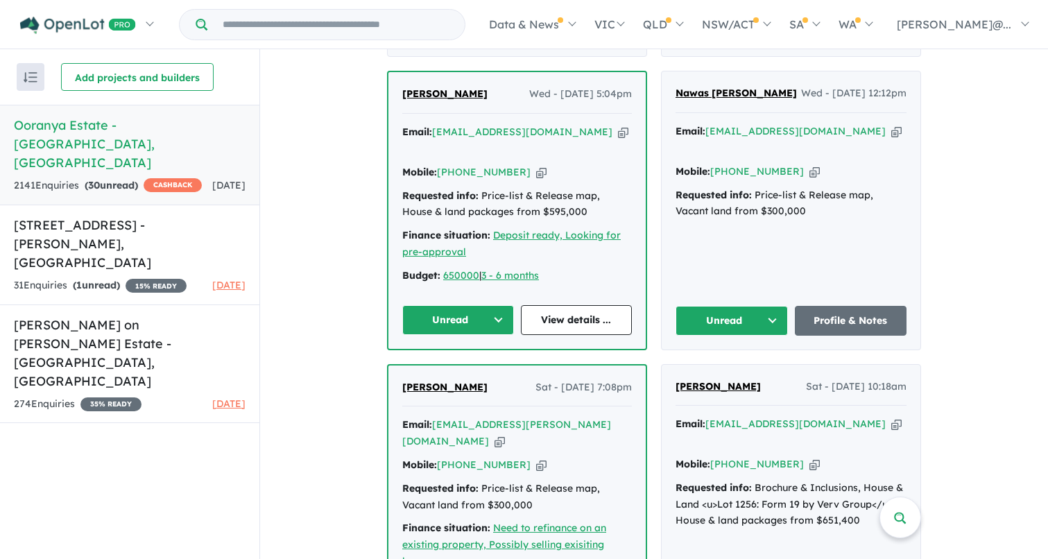
click at [767, 306] on button "Unread" at bounding box center [732, 321] width 112 height 30
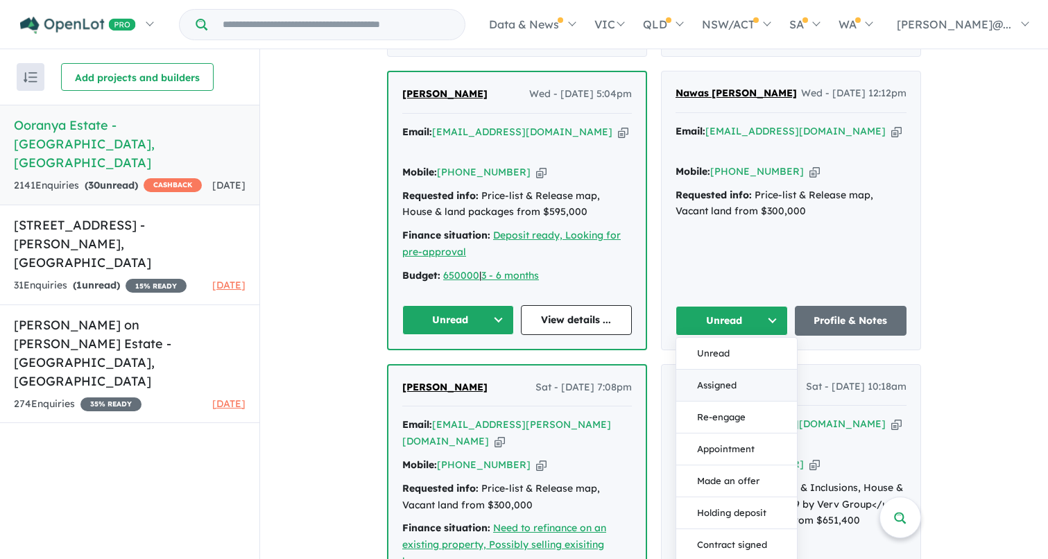
click at [719, 370] on button "Assigned" at bounding box center [736, 386] width 121 height 32
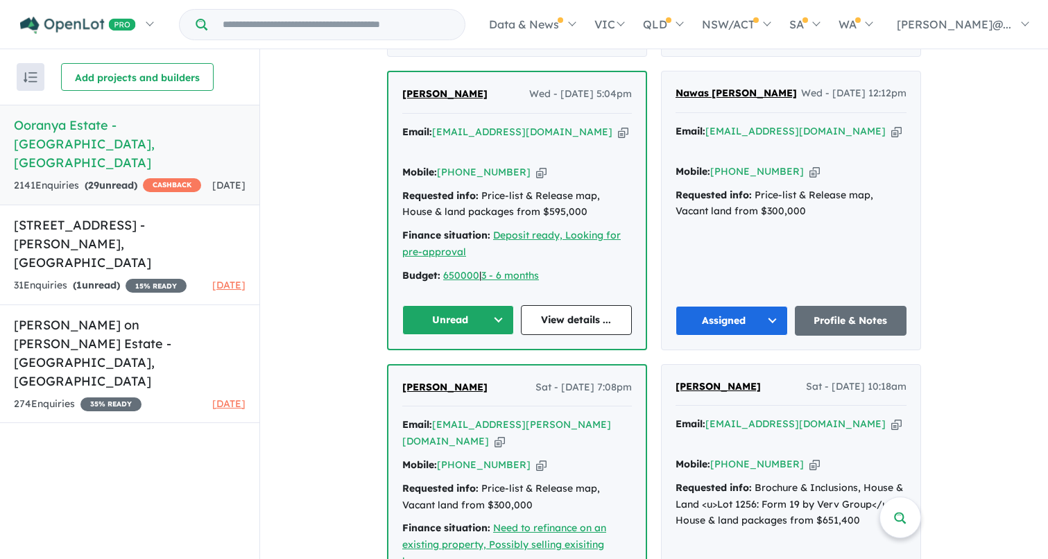
click at [493, 305] on button "Unread" at bounding box center [458, 320] width 112 height 30
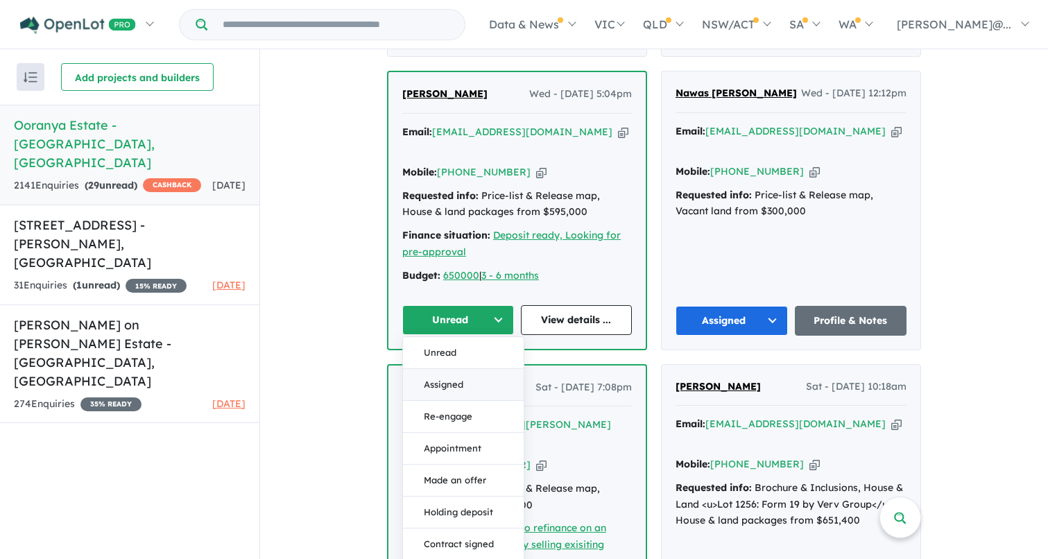
click at [457, 369] on button "Assigned" at bounding box center [463, 385] width 121 height 32
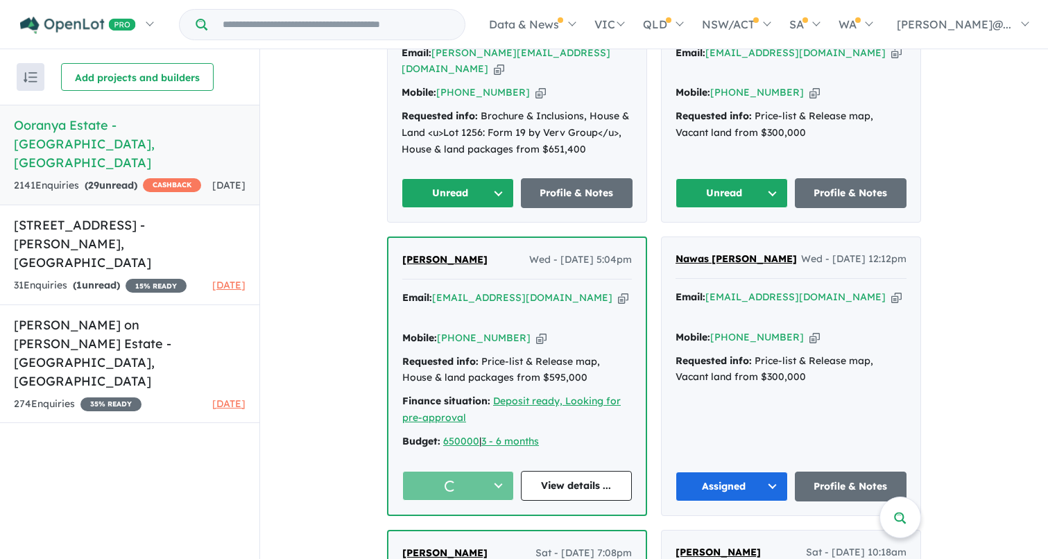
scroll to position [1518, 0]
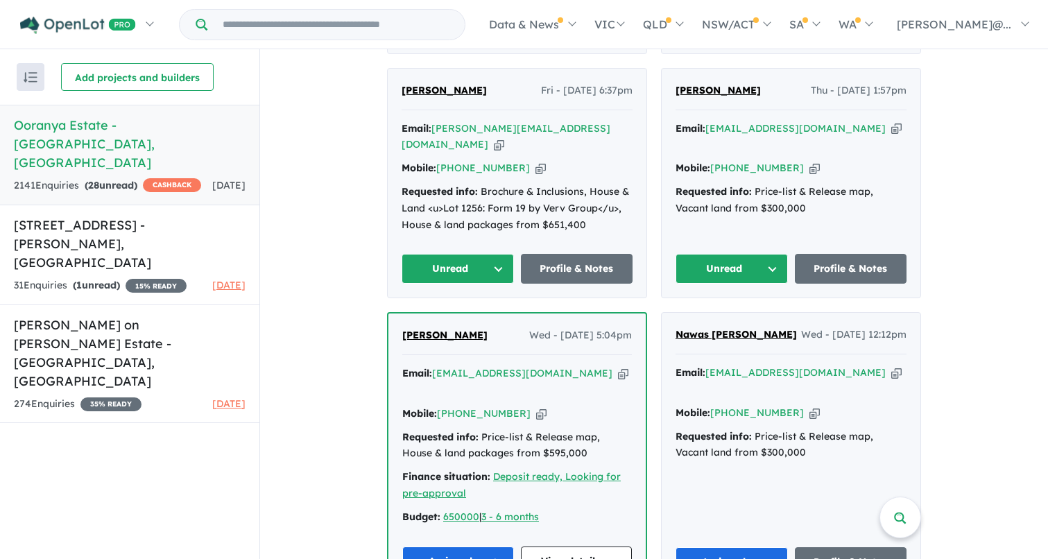
click at [768, 254] on button "Unread" at bounding box center [732, 269] width 112 height 30
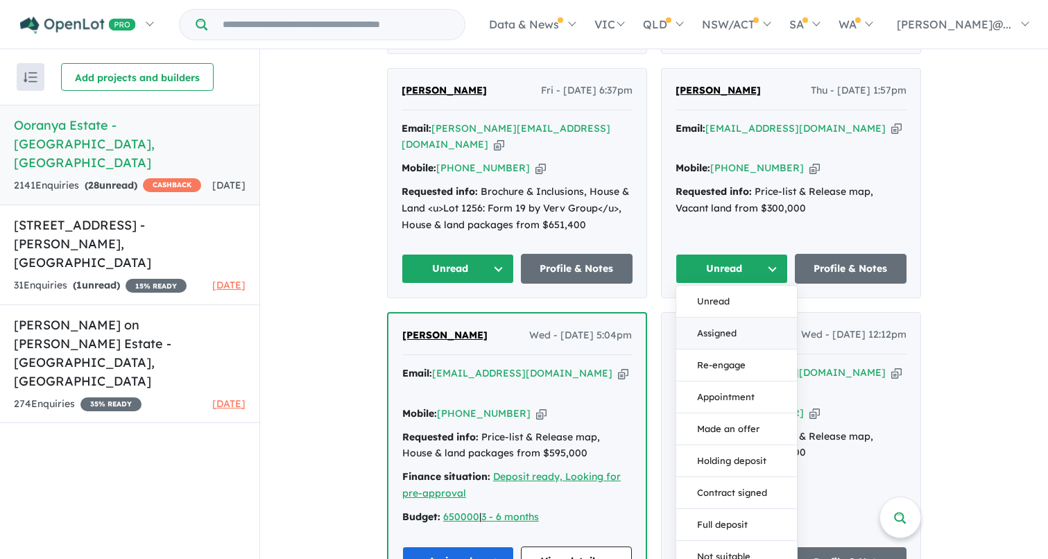
click at [742, 318] on button "Assigned" at bounding box center [736, 334] width 121 height 32
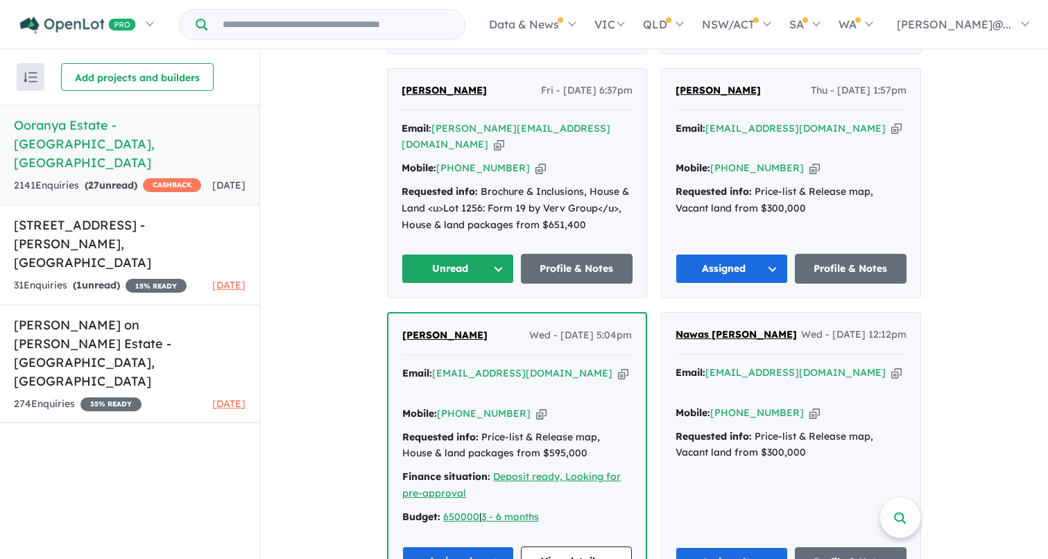
click at [488, 254] on button "Unread" at bounding box center [458, 269] width 112 height 30
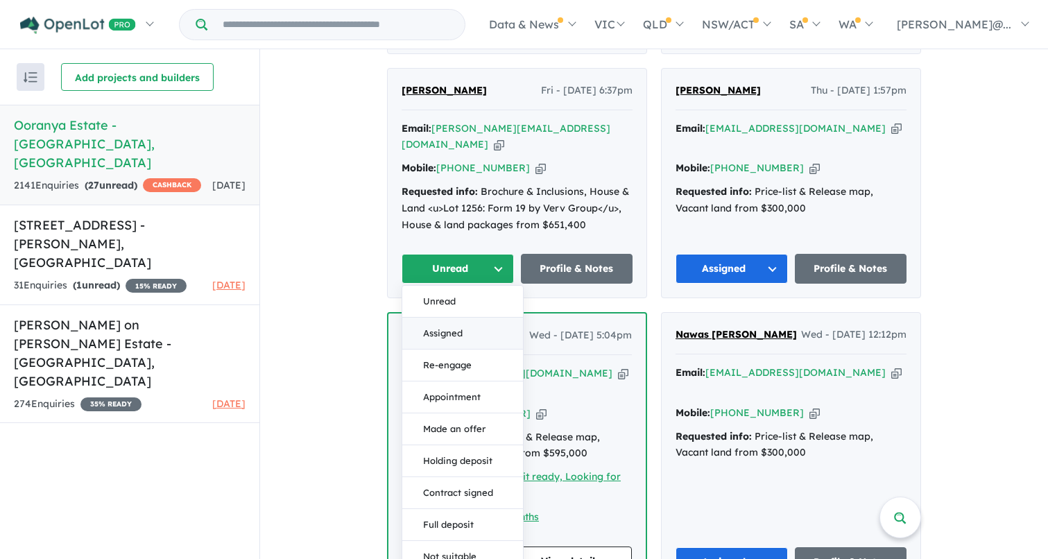
click at [468, 318] on button "Assigned" at bounding box center [462, 334] width 121 height 32
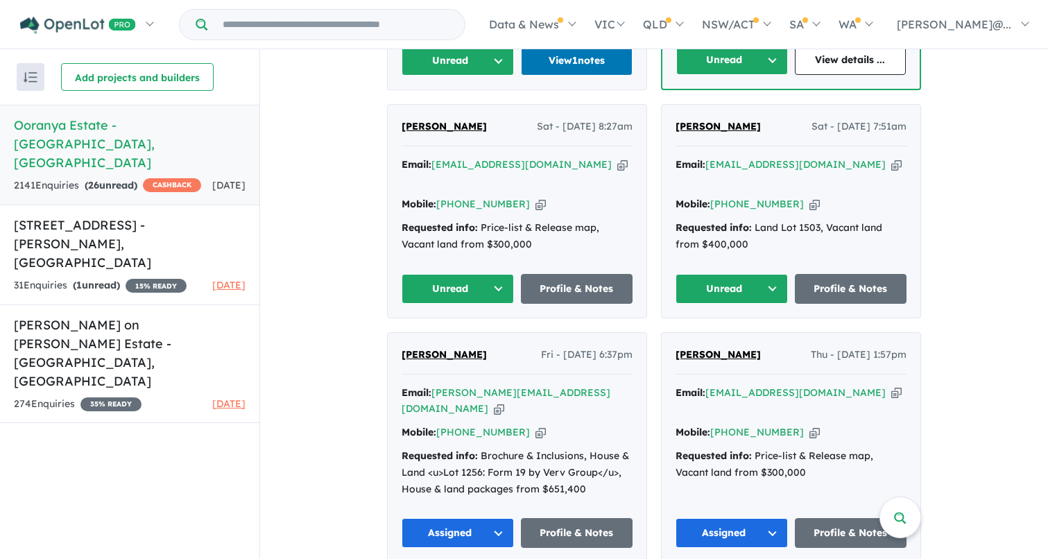
scroll to position [1247, 0]
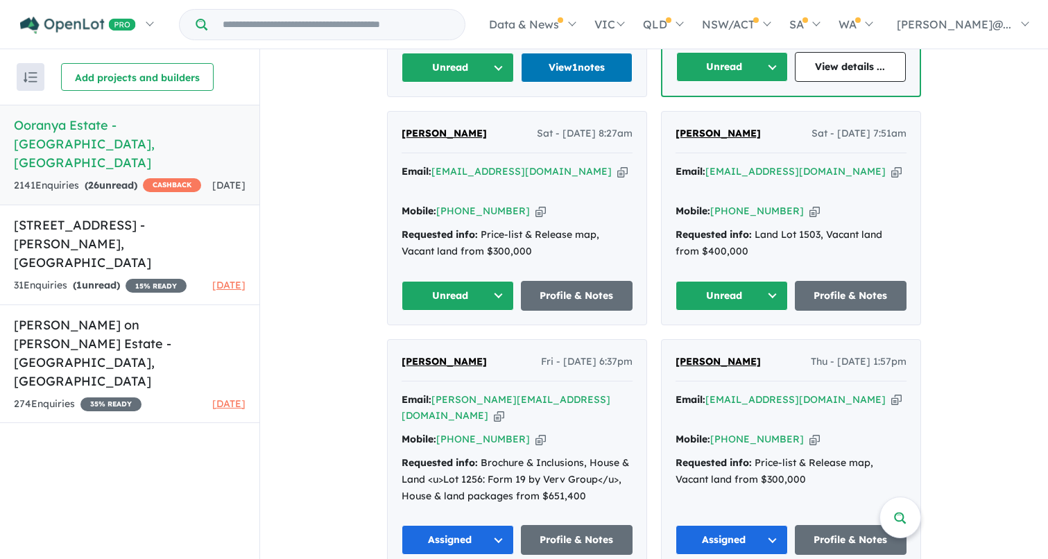
click at [760, 281] on button "Unread" at bounding box center [732, 296] width 112 height 30
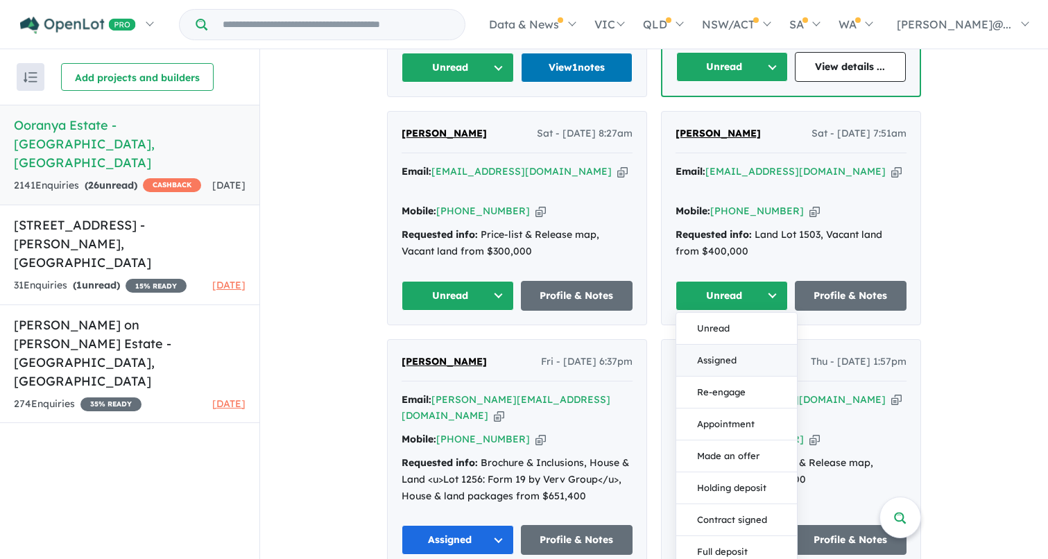
click at [726, 345] on button "Assigned" at bounding box center [736, 361] width 121 height 32
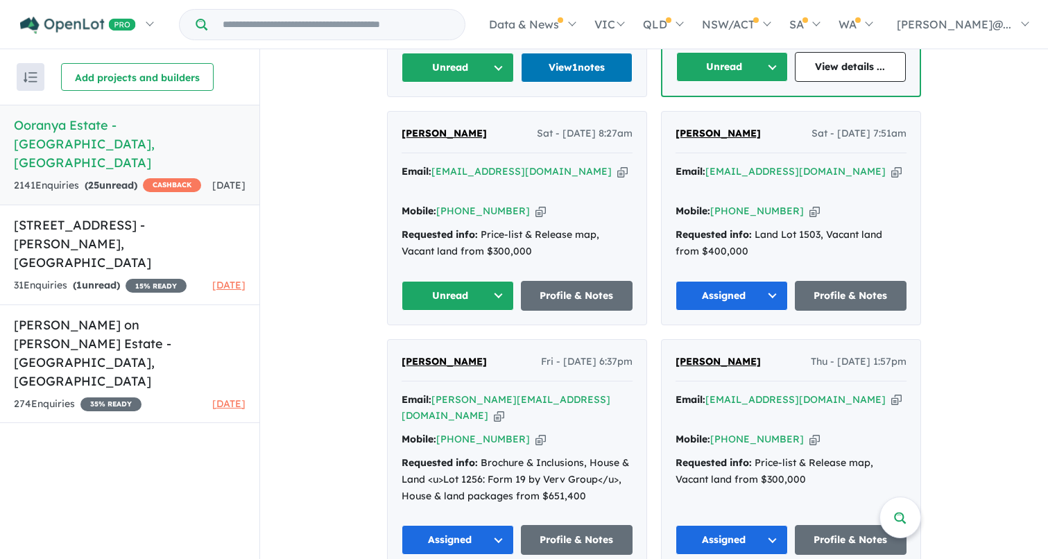
click at [495, 281] on button "Unread" at bounding box center [458, 296] width 112 height 30
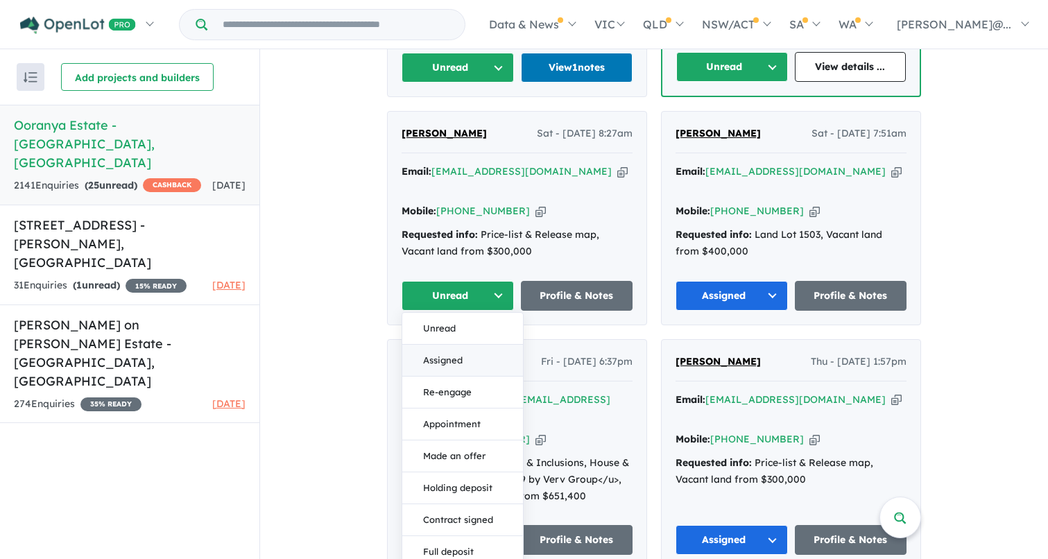
click at [468, 345] on button "Assigned" at bounding box center [462, 361] width 121 height 32
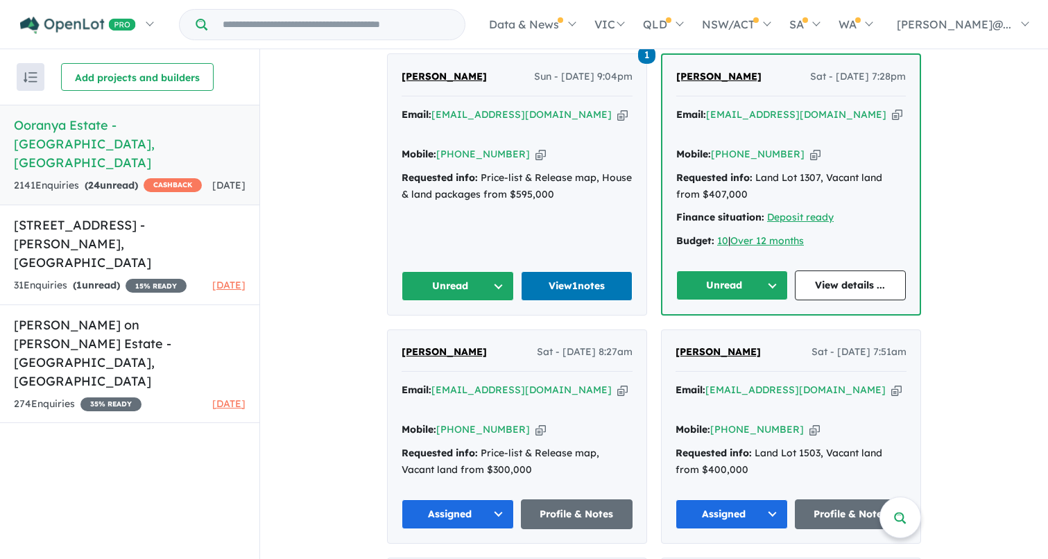
scroll to position [1025, 0]
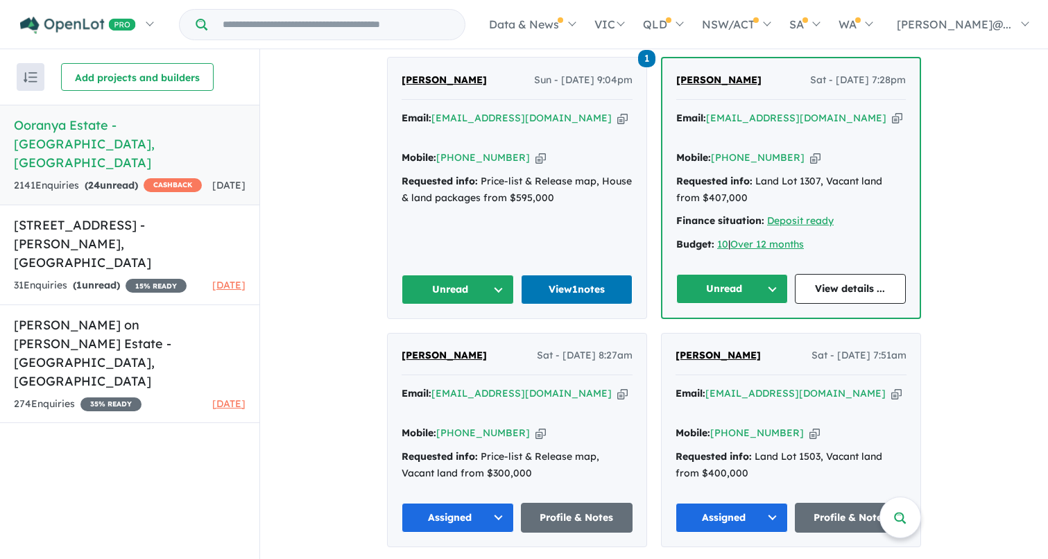
click at [767, 274] on button "Unread" at bounding box center [732, 289] width 112 height 30
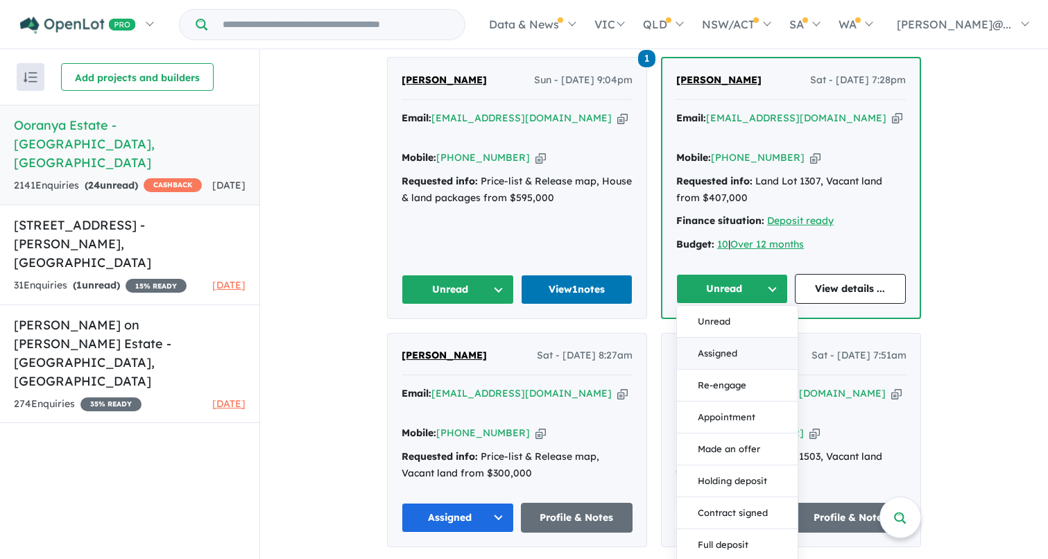
click at [727, 338] on button "Assigned" at bounding box center [737, 354] width 121 height 32
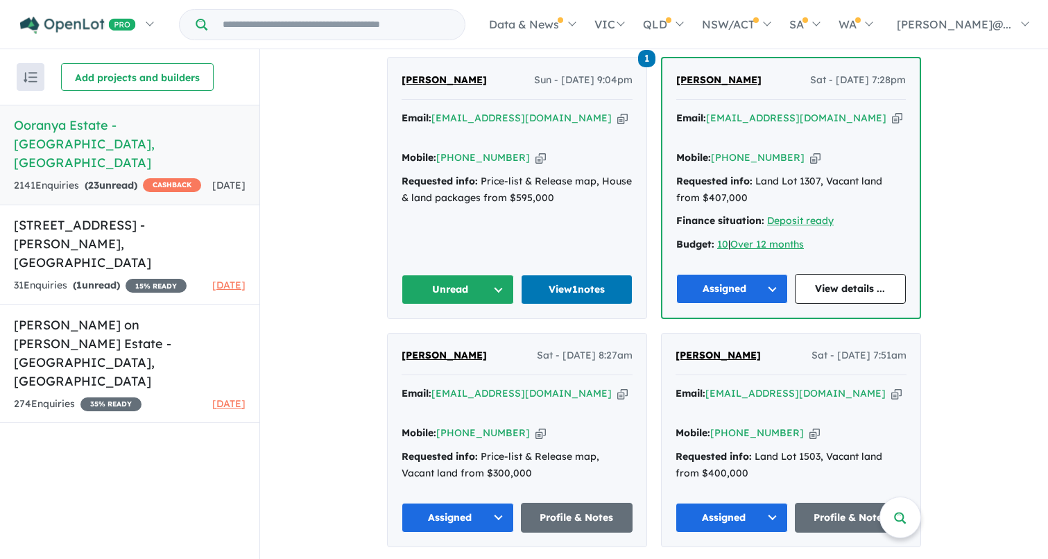
click at [493, 275] on button "Unread" at bounding box center [458, 290] width 112 height 30
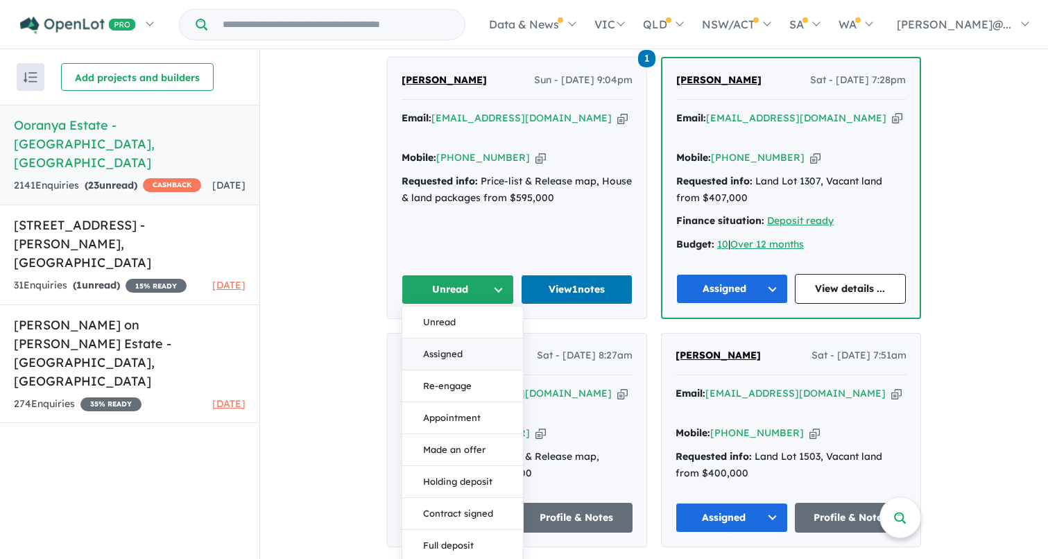
click at [481, 339] on button "Assigned" at bounding box center [462, 355] width 121 height 32
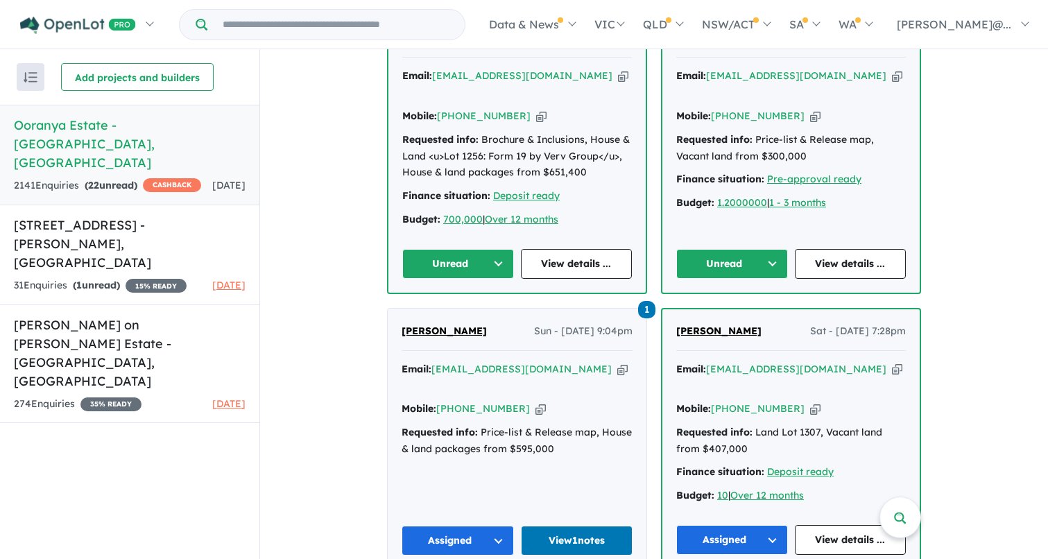
scroll to position [775, 0]
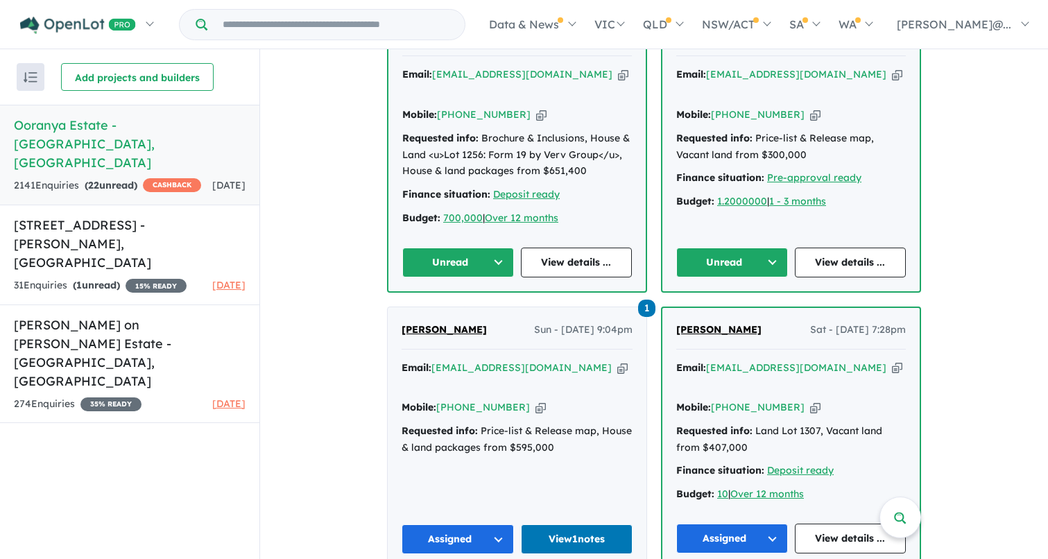
click at [765, 248] on button "Unread" at bounding box center [732, 263] width 112 height 30
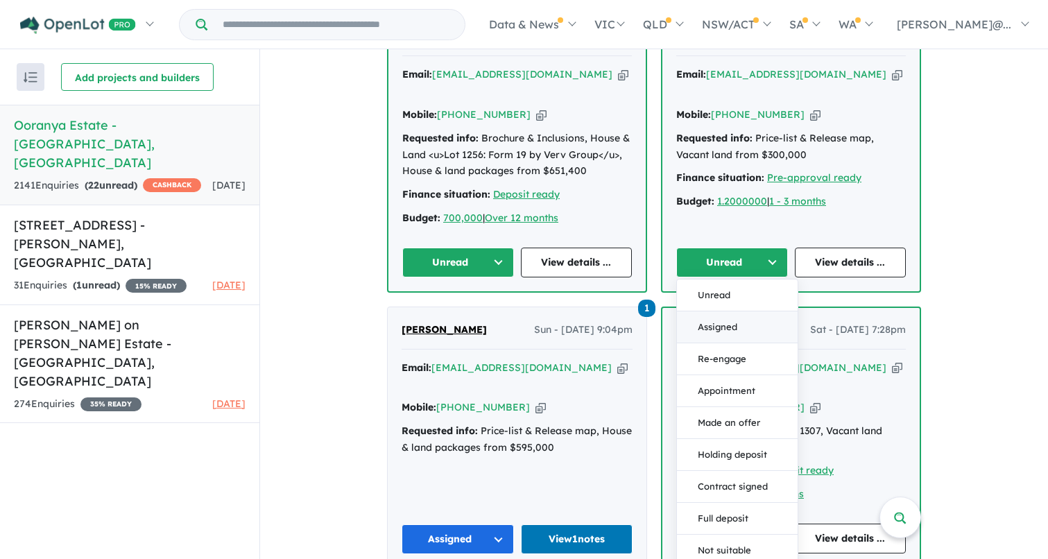
click at [720, 312] on button "Assigned" at bounding box center [737, 328] width 121 height 32
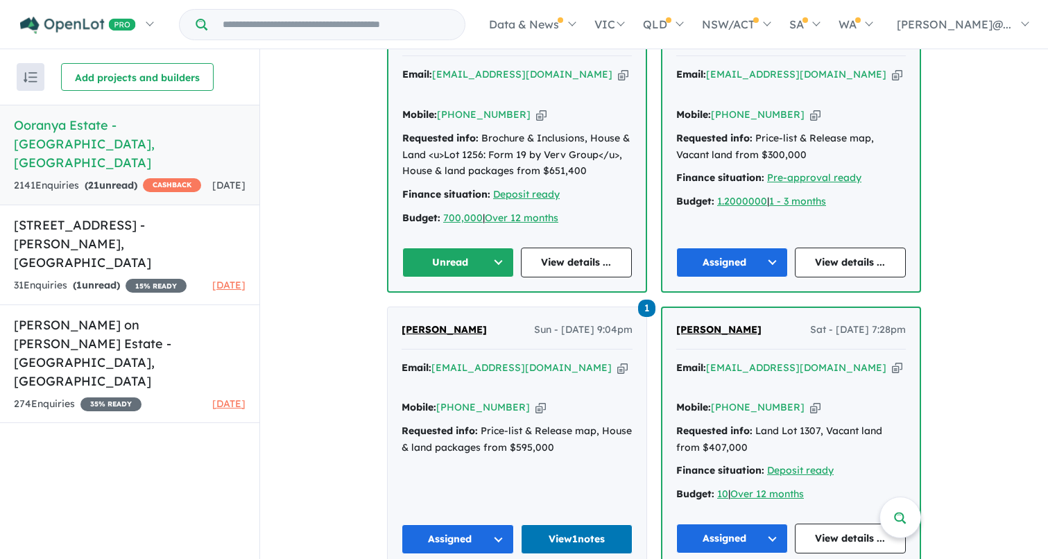
click at [494, 248] on button "Unread" at bounding box center [458, 263] width 112 height 30
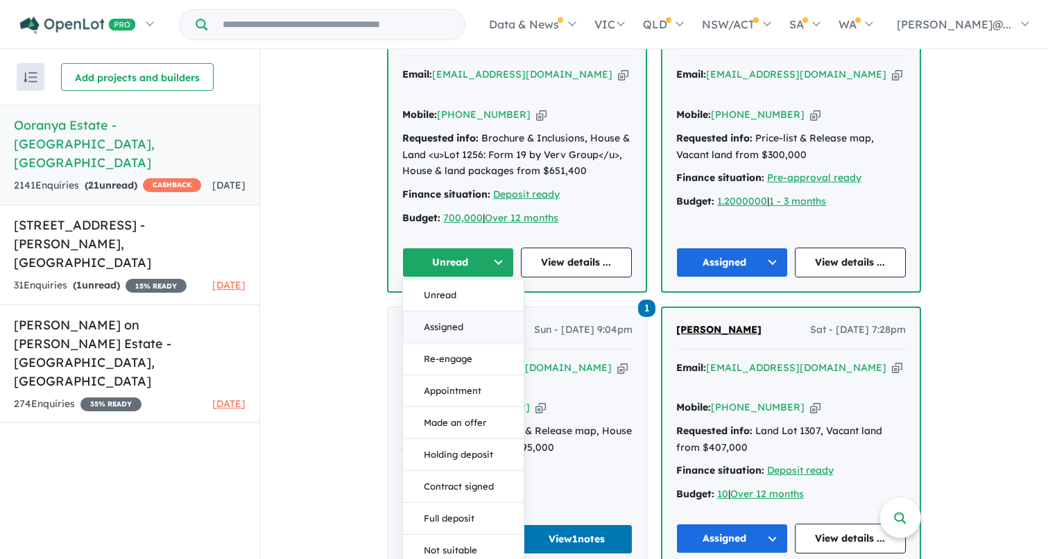
click at [458, 312] on button "Assigned" at bounding box center [463, 328] width 121 height 32
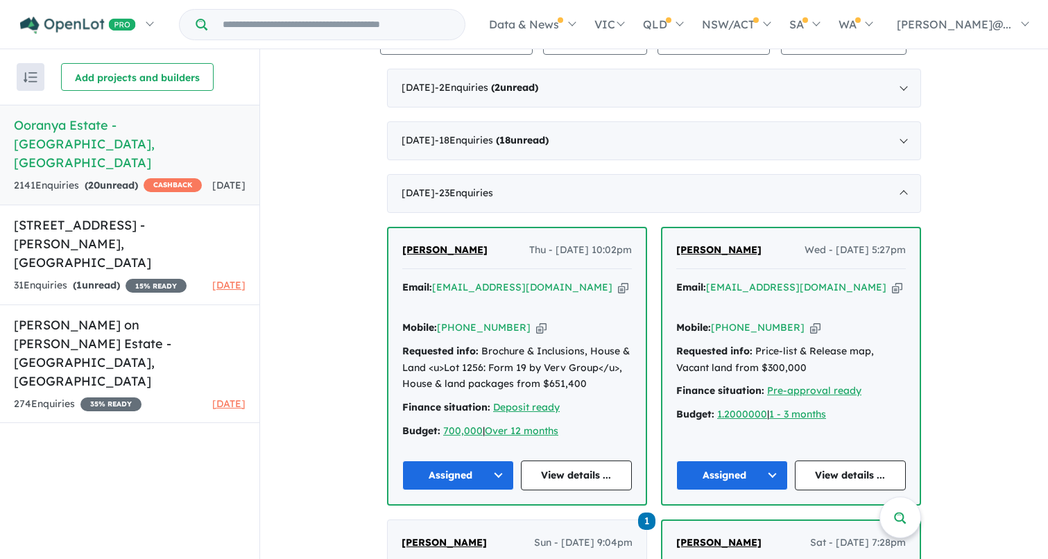
scroll to position [560, 0]
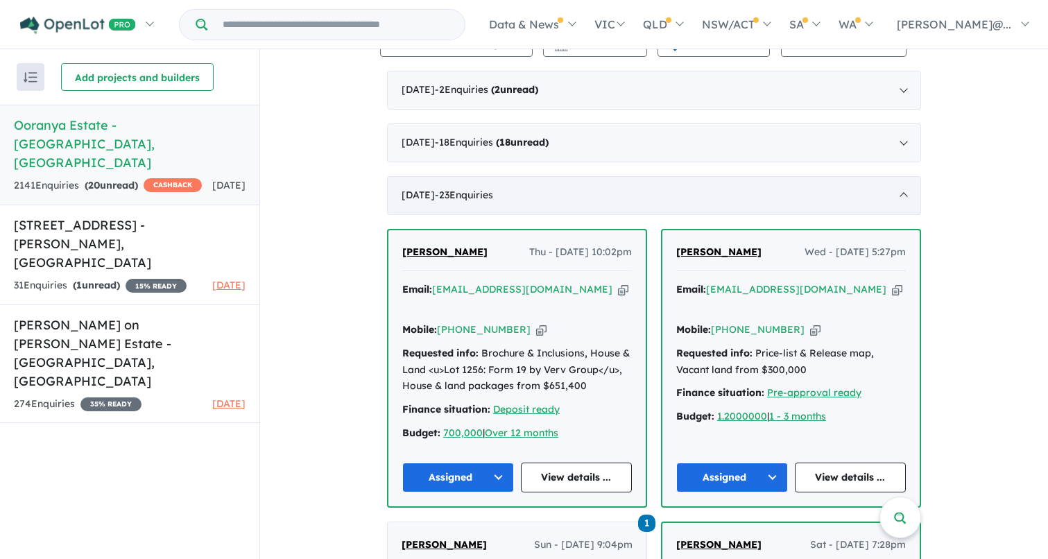
click at [896, 188] on div "[DATE] - 23 Enquir ies ( 0 unread)" at bounding box center [654, 195] width 534 height 39
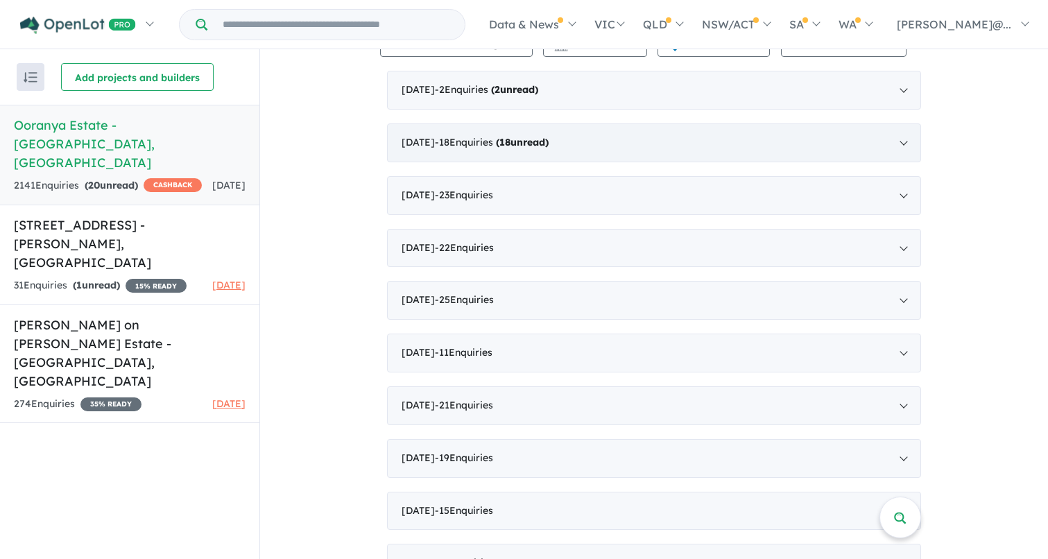
click at [901, 135] on div "[DATE] - 18 Enquir ies ( 18 unread)" at bounding box center [654, 142] width 534 height 39
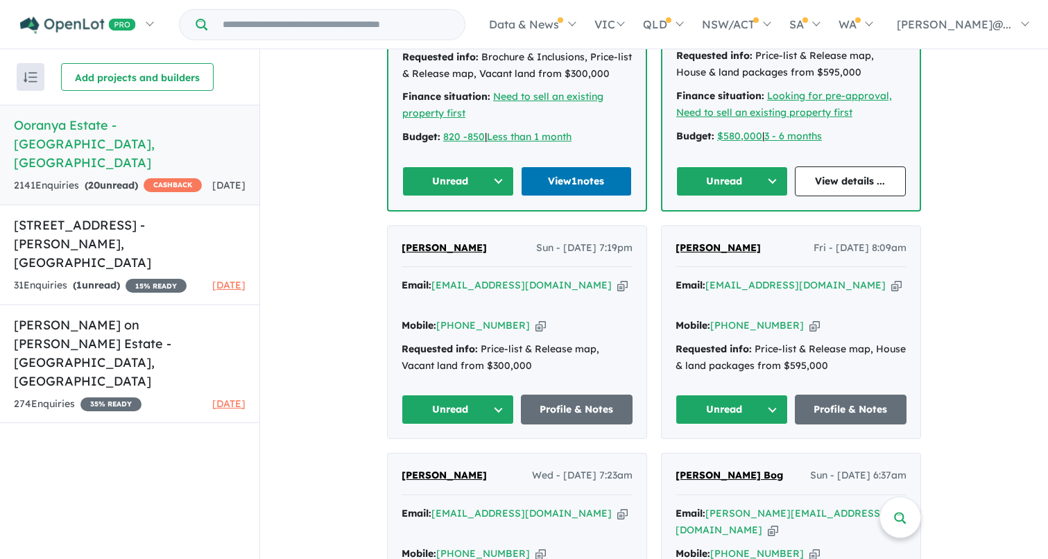
scroll to position [2530, 0]
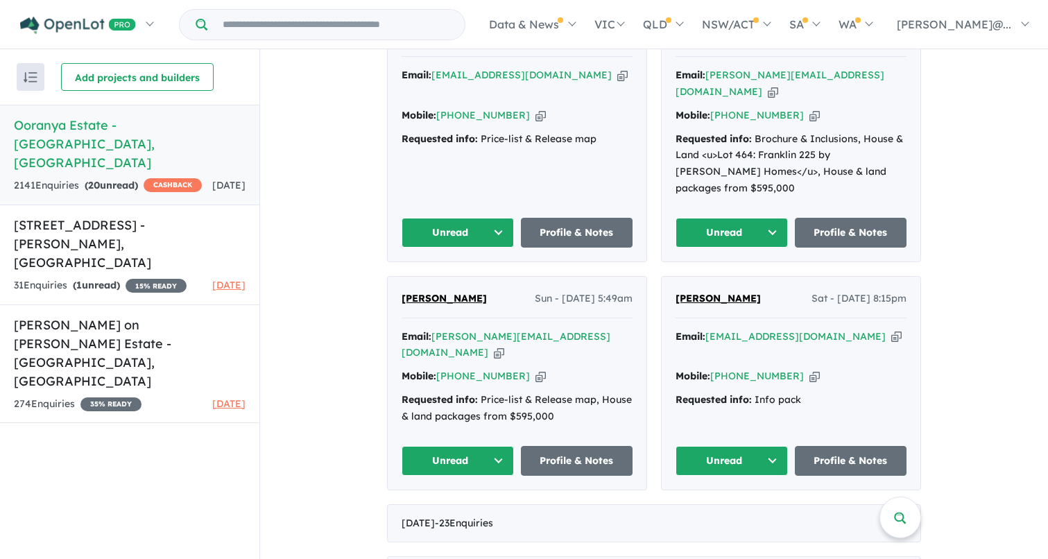
click at [767, 446] on button "Unread" at bounding box center [732, 461] width 112 height 30
click at [714, 510] on button "Assigned" at bounding box center [736, 526] width 121 height 32
click at [493, 446] on button "Unread" at bounding box center [458, 461] width 112 height 30
click at [471, 510] on button "Assigned" at bounding box center [462, 526] width 121 height 32
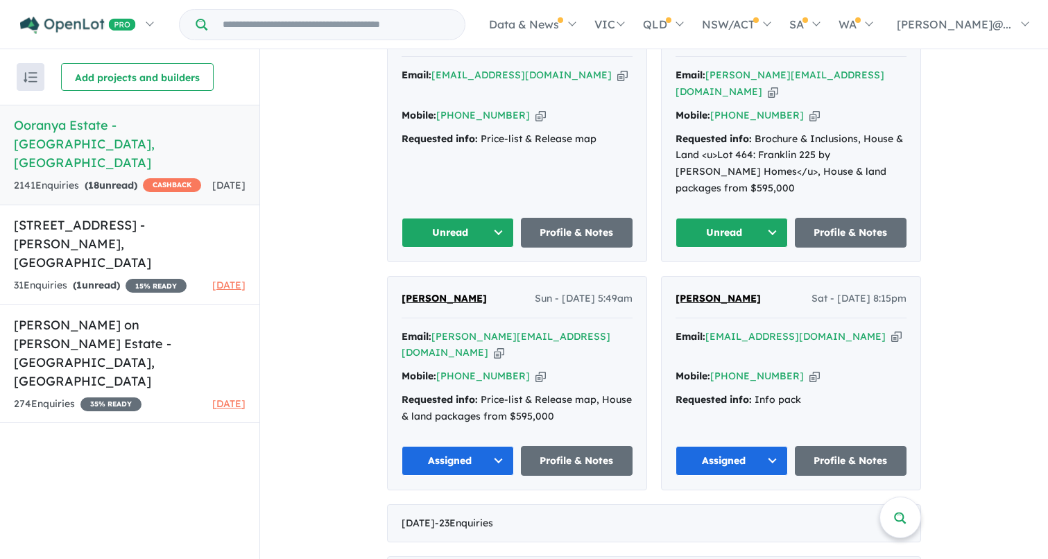
click at [766, 218] on button "Unread" at bounding box center [732, 233] width 112 height 30
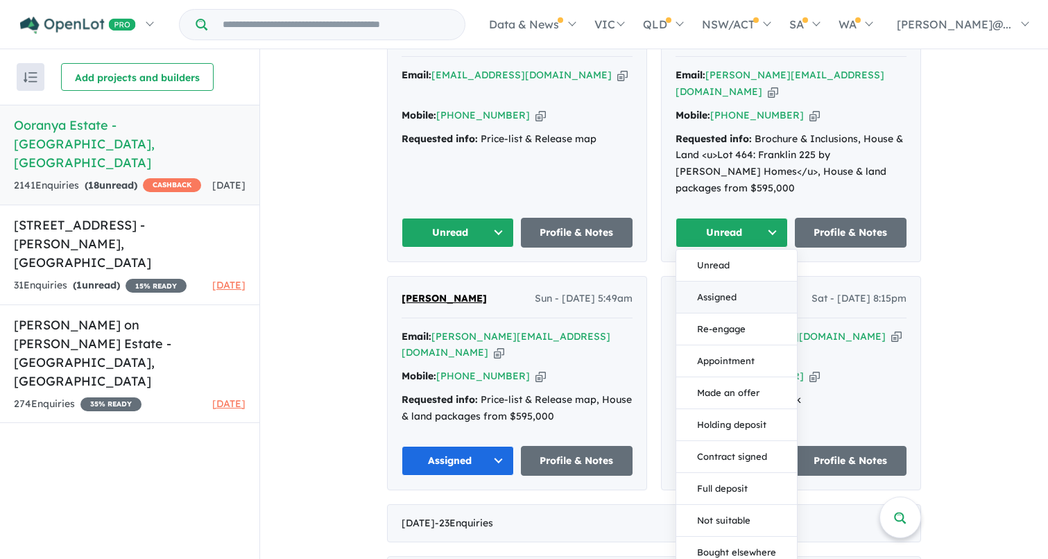
click at [705, 282] on button "Assigned" at bounding box center [736, 298] width 121 height 32
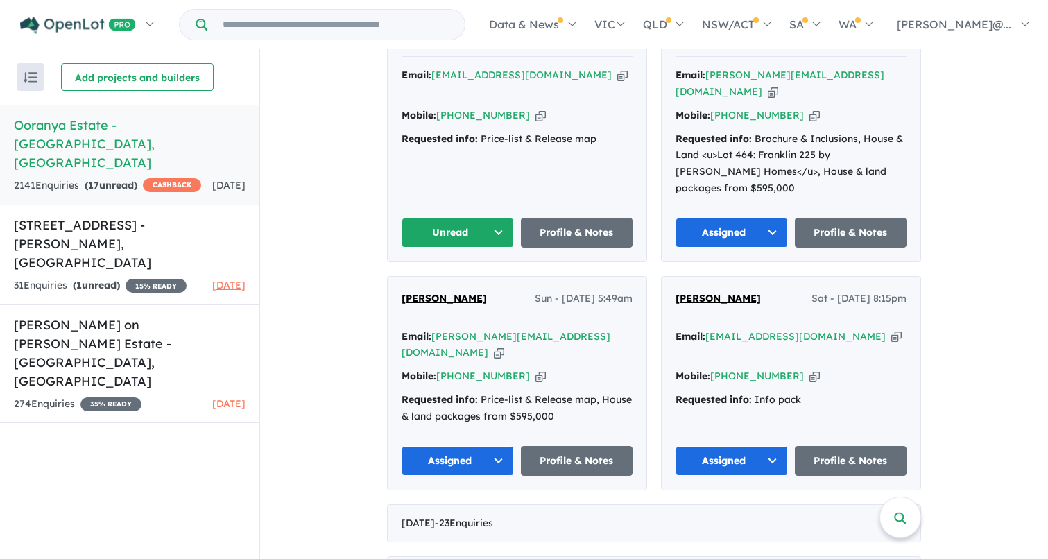
click at [486, 218] on button "Unread" at bounding box center [458, 233] width 112 height 30
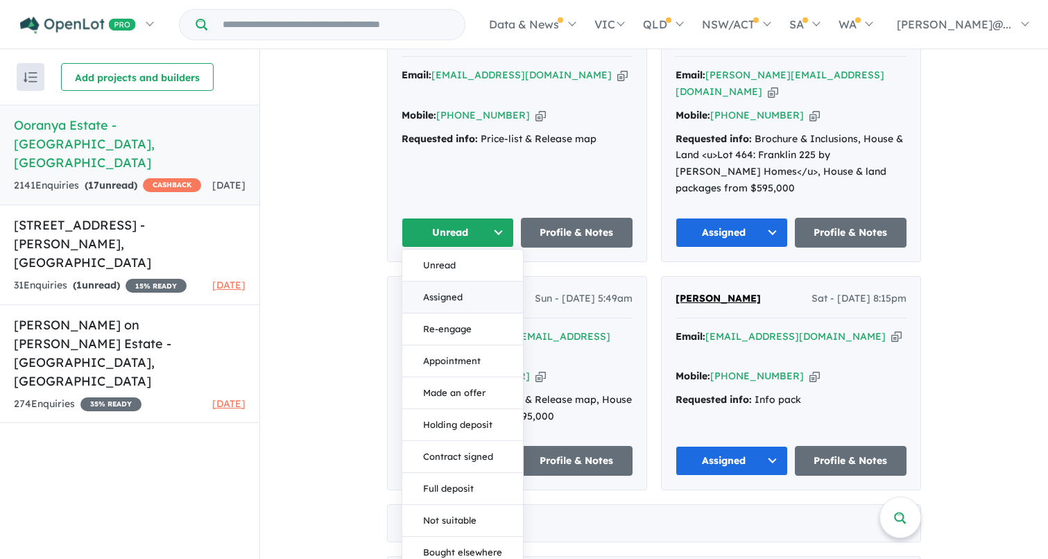
click at [448, 282] on button "Assigned" at bounding box center [462, 298] width 121 height 32
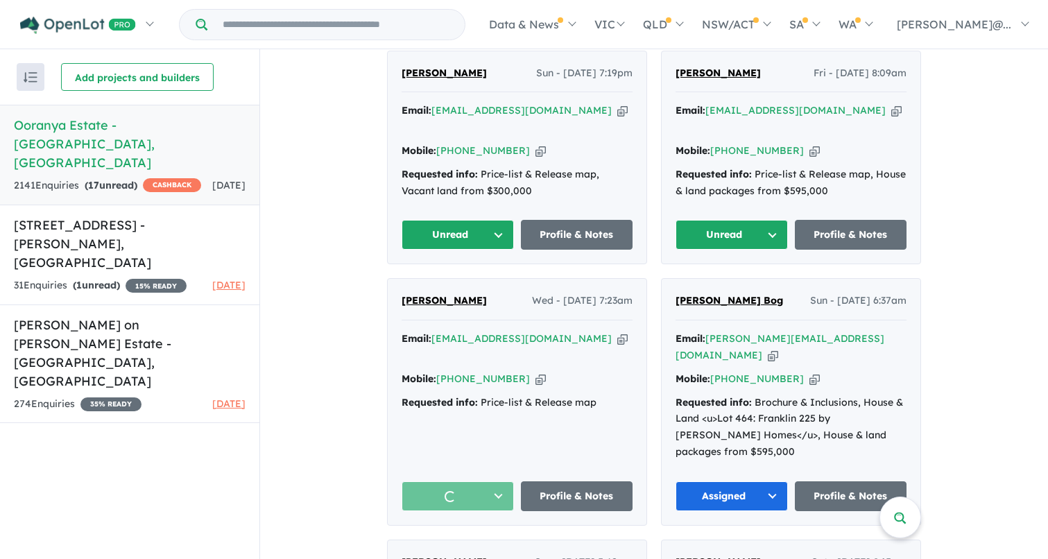
scroll to position [2263, 0]
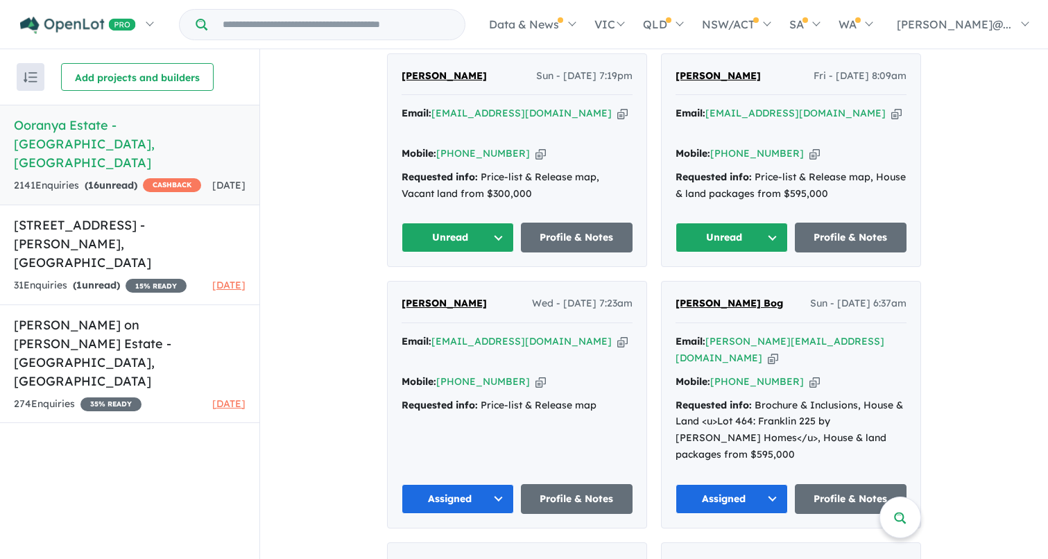
click at [740, 223] on button "Unread" at bounding box center [732, 238] width 112 height 30
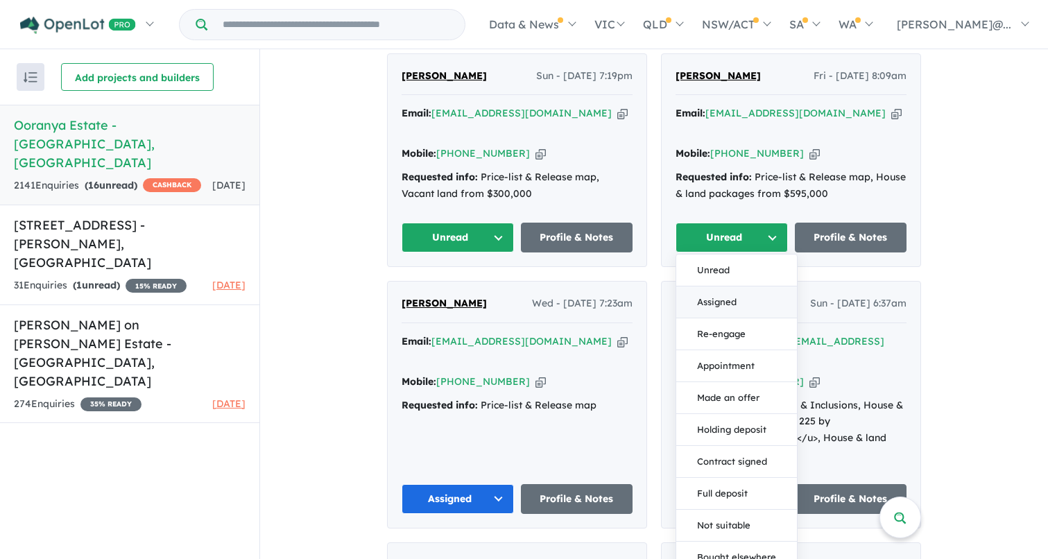
click at [729, 287] on button "Assigned" at bounding box center [736, 303] width 121 height 32
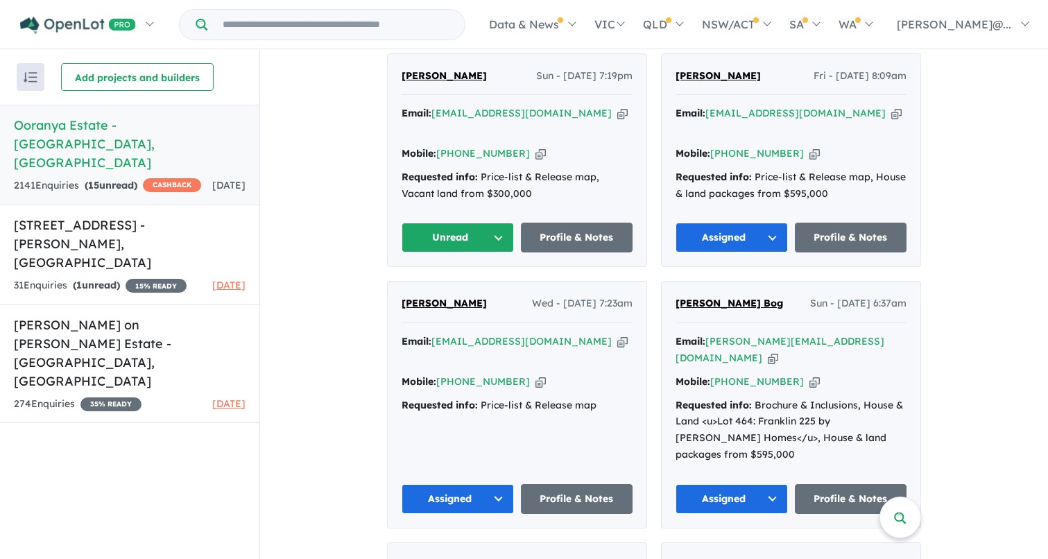
click at [482, 223] on button "Unread" at bounding box center [458, 238] width 112 height 30
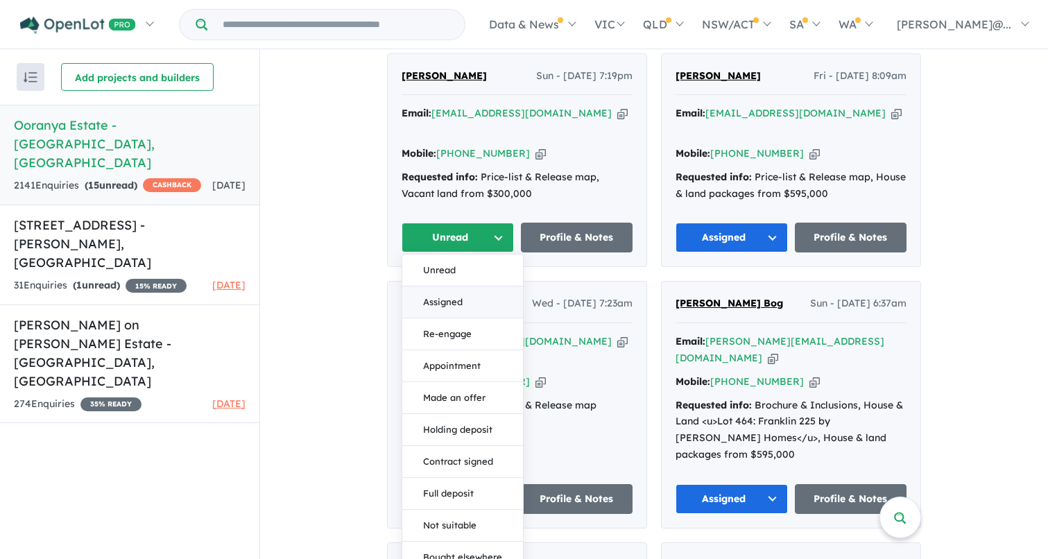
click at [472, 287] on button "Assigned" at bounding box center [462, 303] width 121 height 32
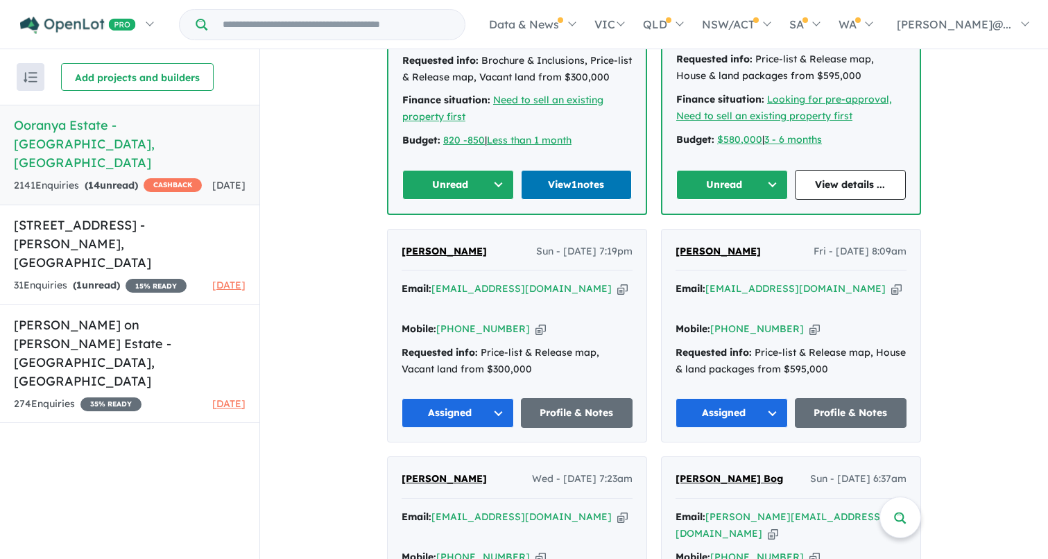
scroll to position [2035, 0]
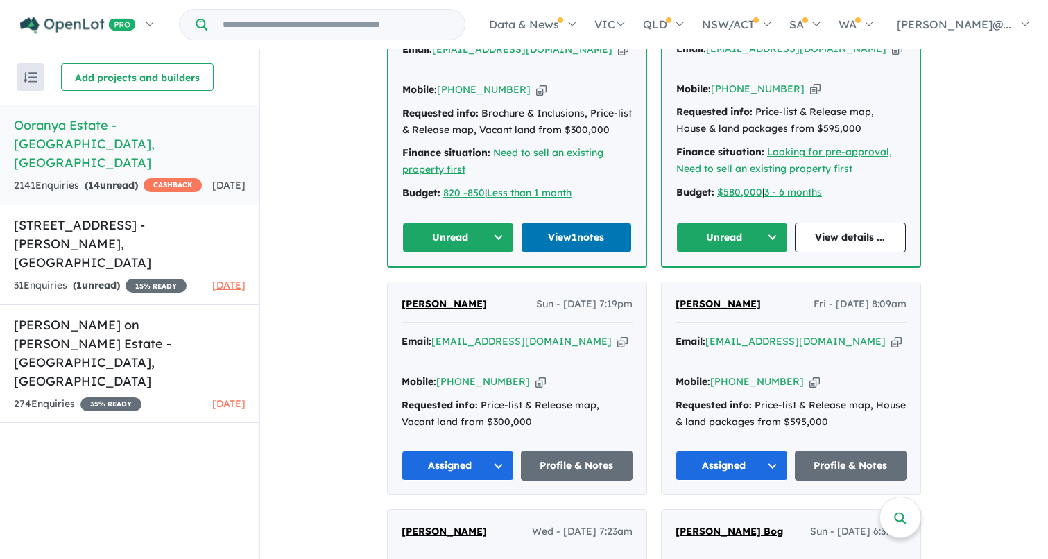
click at [747, 223] on button "Unread" at bounding box center [732, 238] width 112 height 30
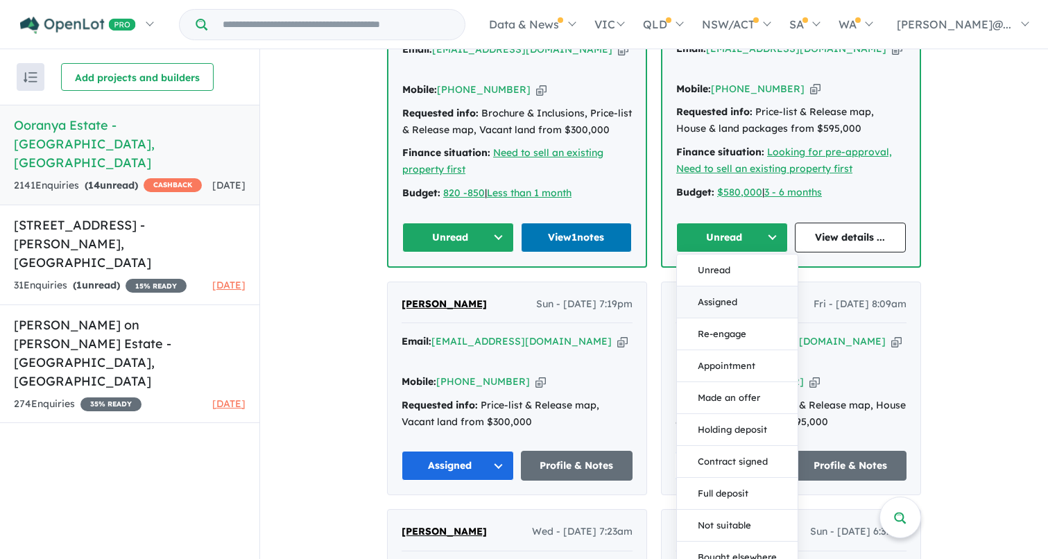
click at [702, 287] on button "Assigned" at bounding box center [737, 303] width 121 height 32
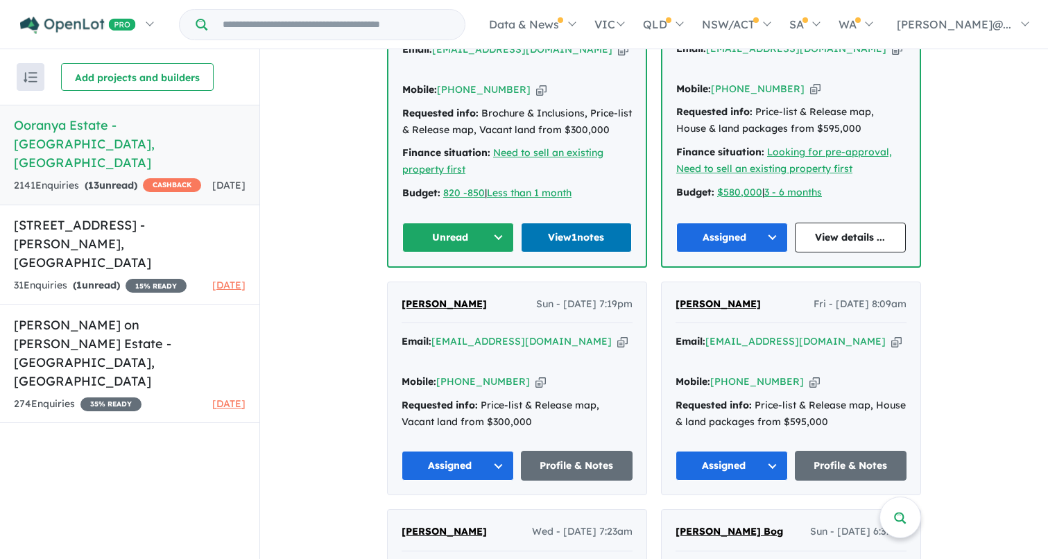
click at [493, 223] on button "Unread" at bounding box center [458, 238] width 112 height 30
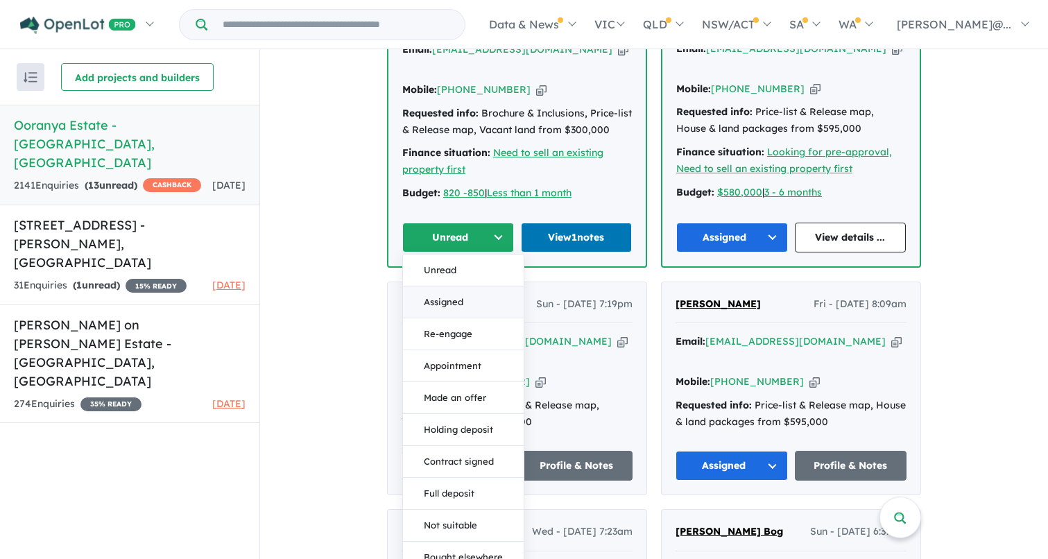
click at [453, 287] on button "Assigned" at bounding box center [463, 303] width 121 height 32
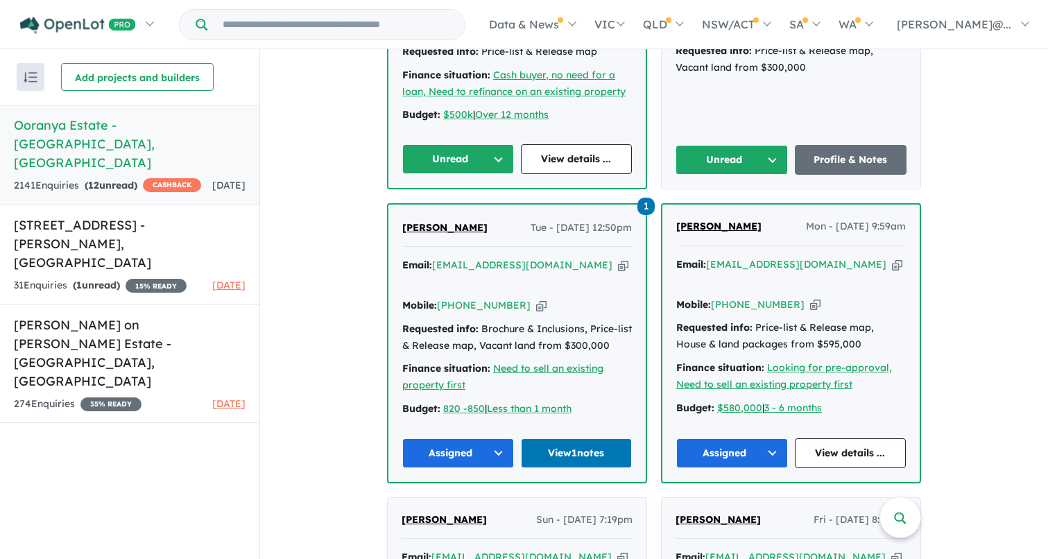
scroll to position [1819, 0]
click at [734, 145] on button "Unread" at bounding box center [732, 160] width 112 height 30
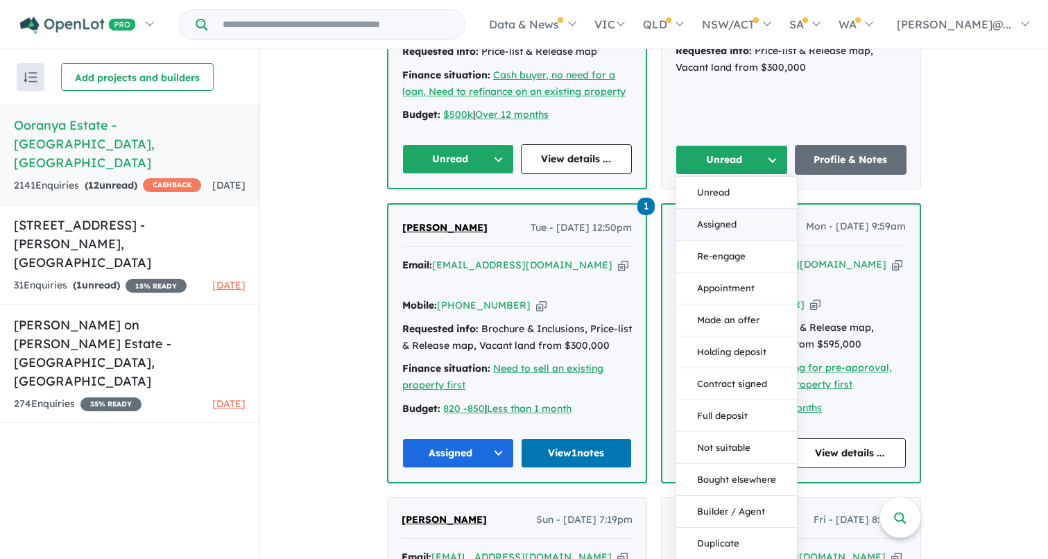
click at [713, 209] on button "Assigned" at bounding box center [736, 225] width 121 height 32
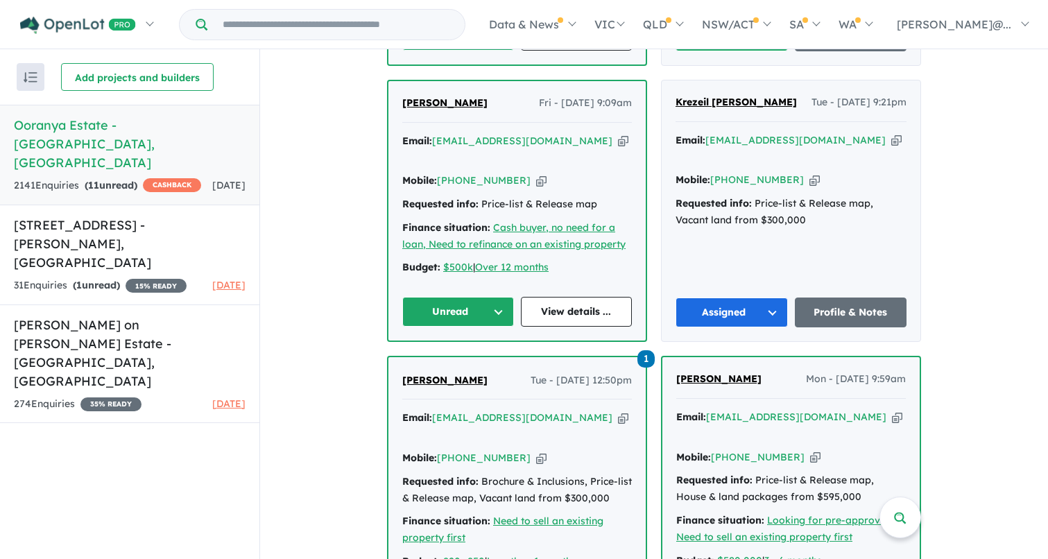
scroll to position [1662, 0]
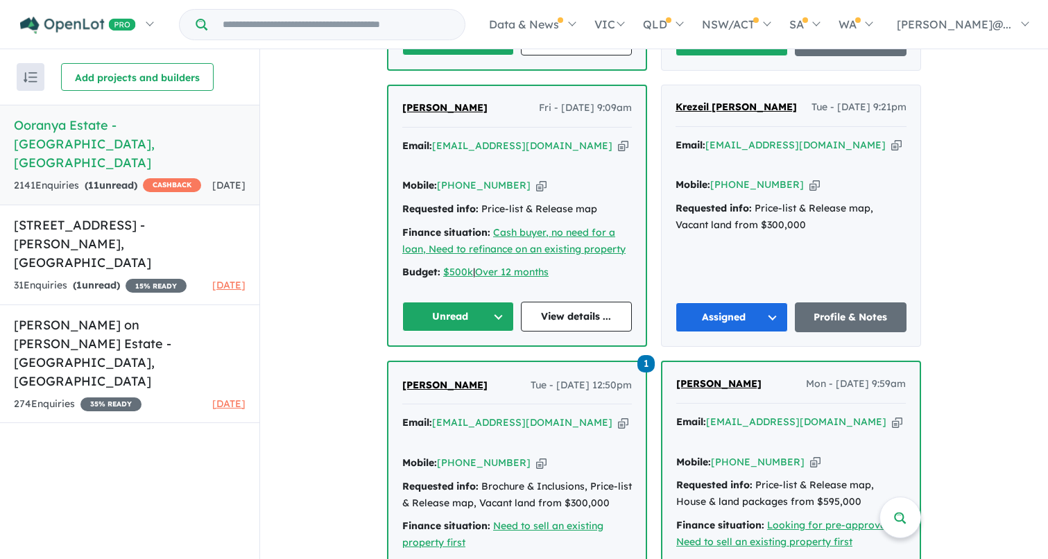
click at [479, 302] on button "Unread" at bounding box center [458, 317] width 112 height 30
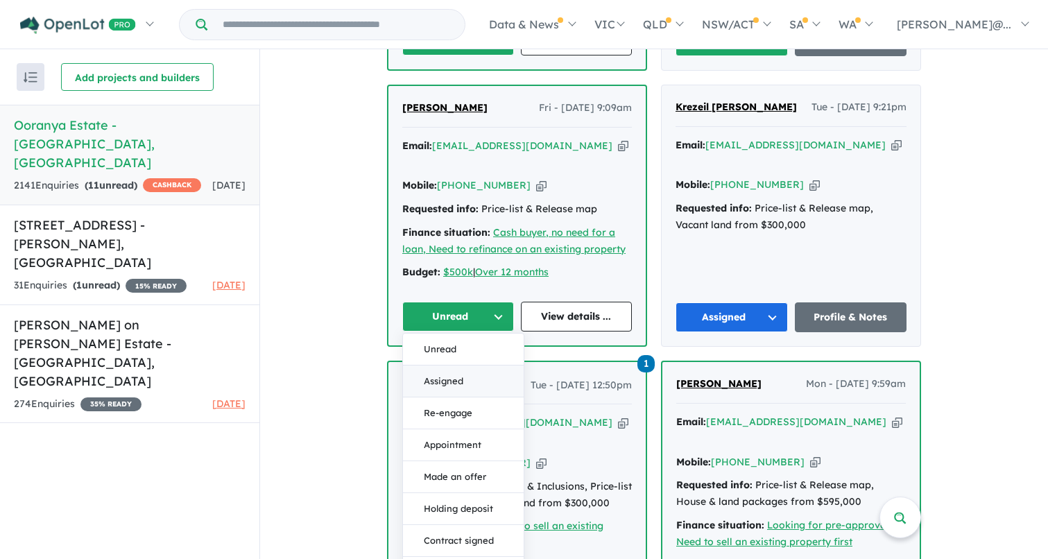
click at [468, 366] on button "Assigned" at bounding box center [463, 382] width 121 height 32
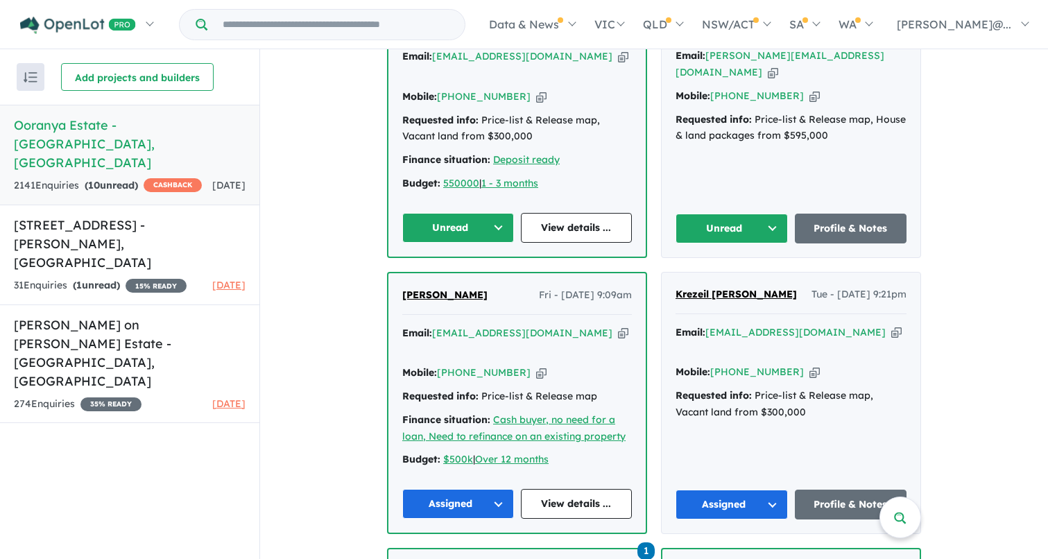
scroll to position [1447, 0]
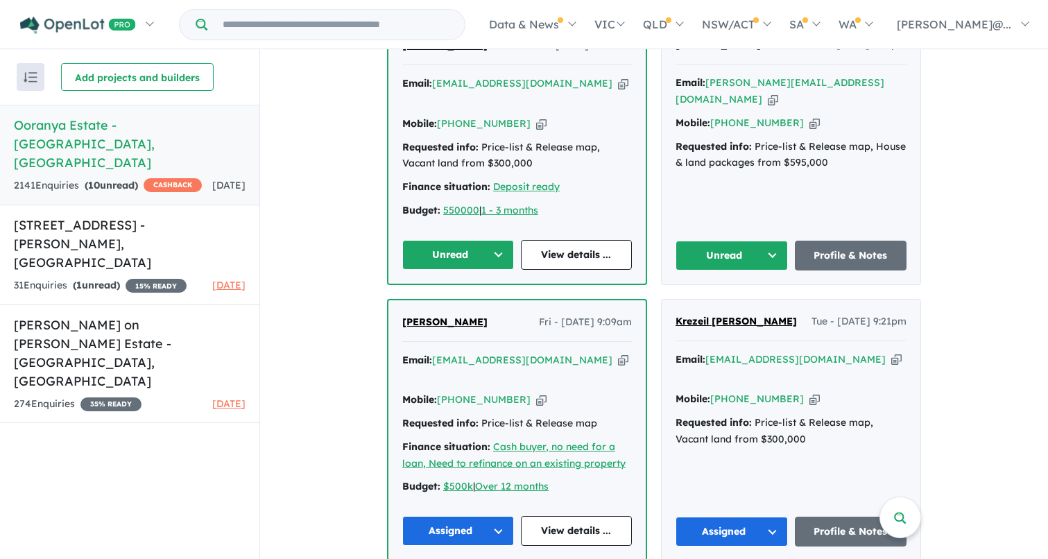
click at [735, 241] on button "Unread" at bounding box center [732, 256] width 112 height 30
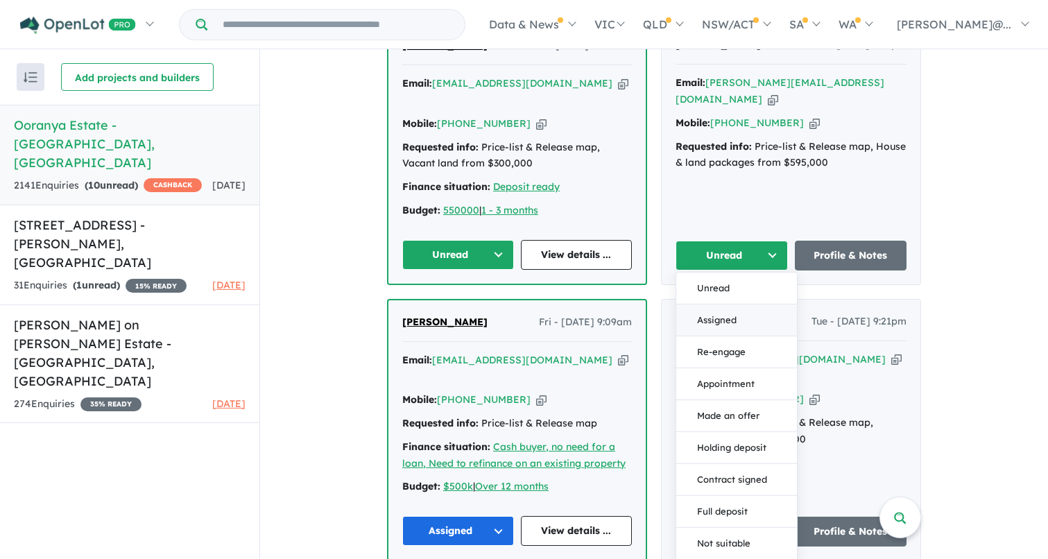
click at [725, 305] on button "Assigned" at bounding box center [736, 321] width 121 height 32
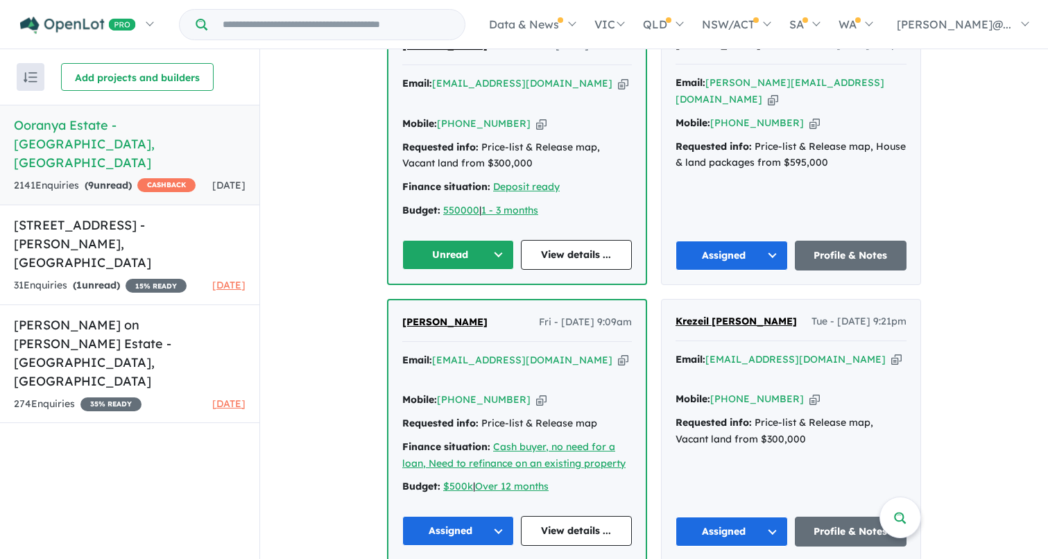
click at [465, 240] on button "Unread" at bounding box center [458, 255] width 112 height 30
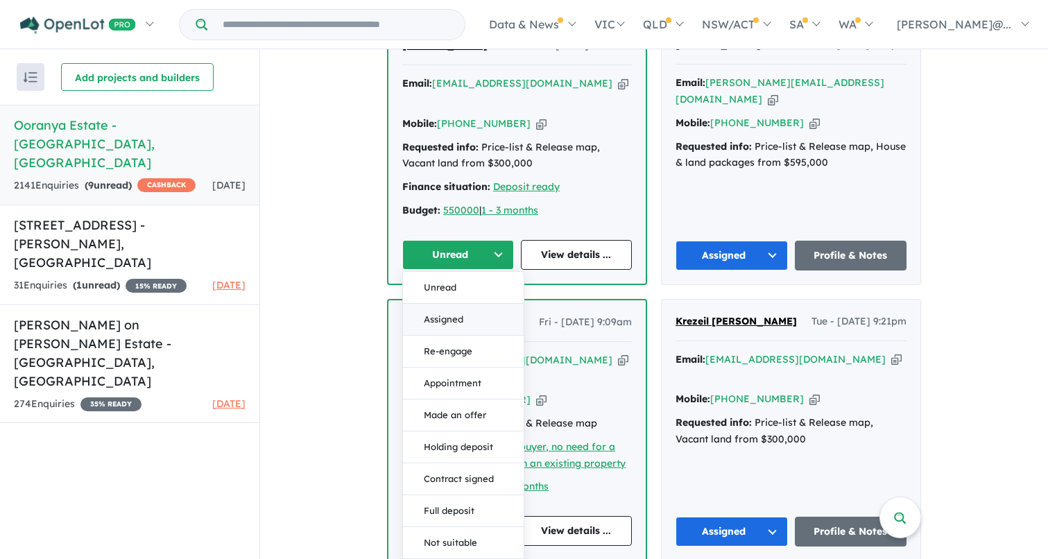
click at [459, 304] on button "Assigned" at bounding box center [463, 320] width 121 height 32
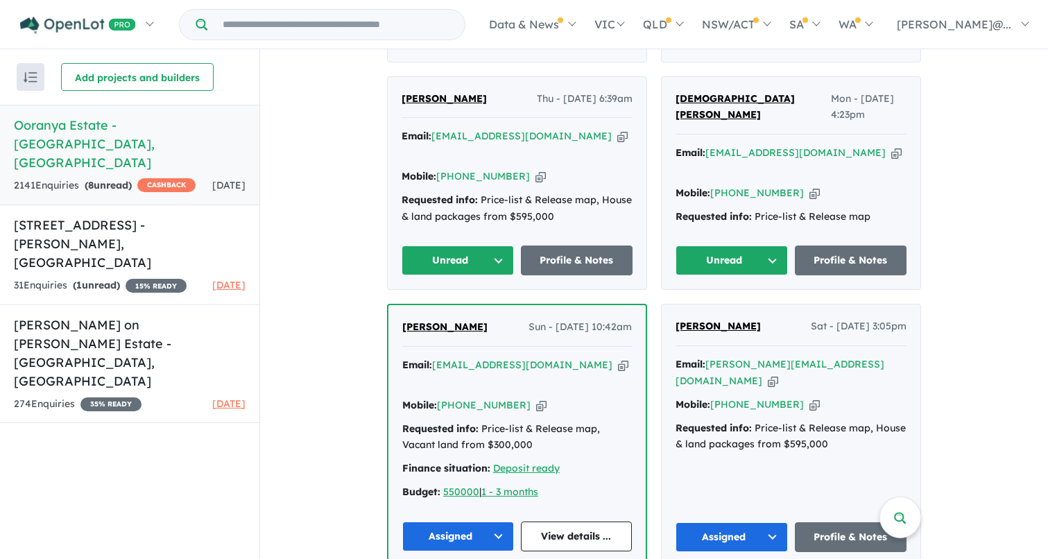
scroll to position [1166, 0]
click at [715, 246] on button "Unread" at bounding box center [732, 261] width 112 height 30
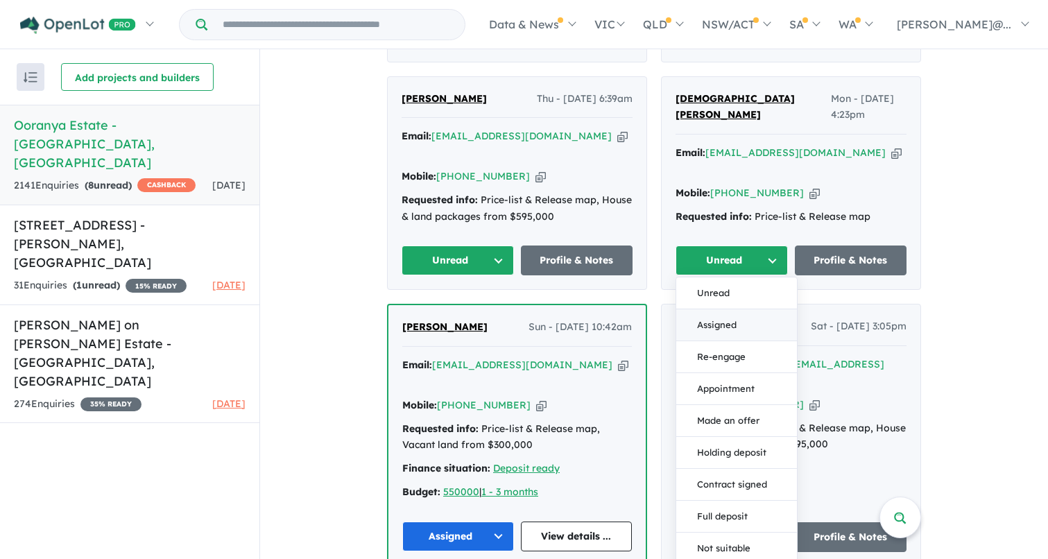
click at [701, 309] on button "Assigned" at bounding box center [736, 325] width 121 height 32
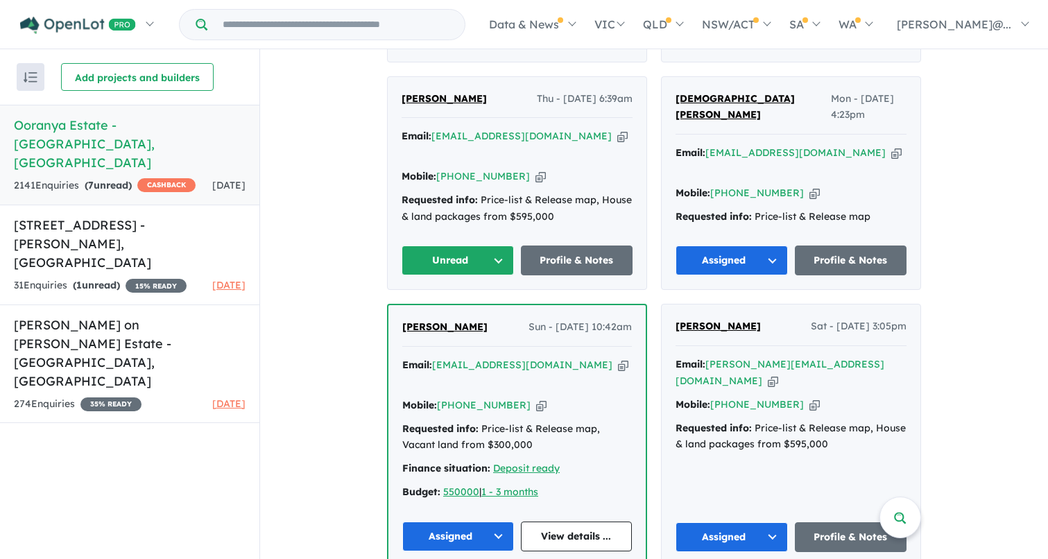
click at [493, 246] on button "Unread" at bounding box center [458, 261] width 112 height 30
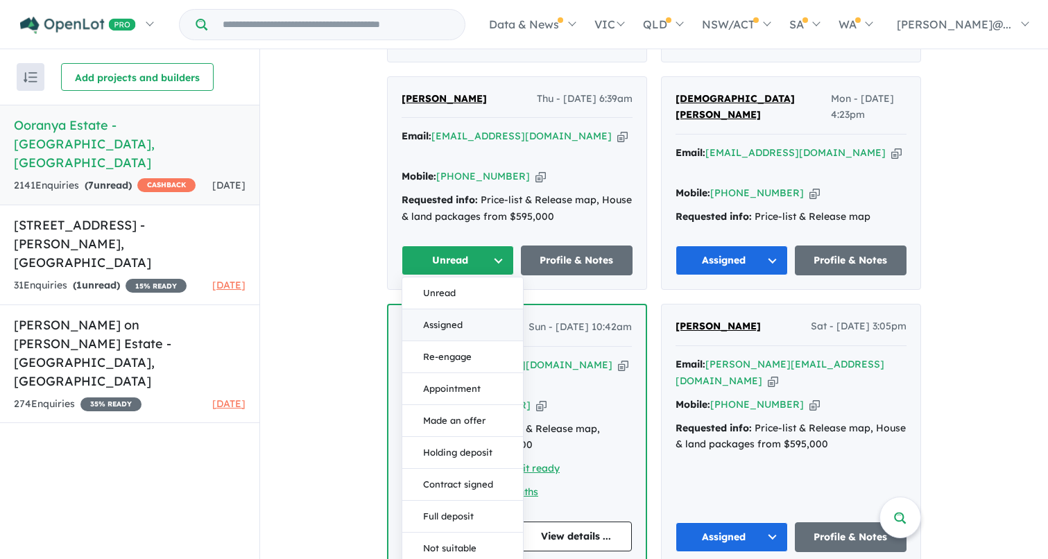
click at [470, 309] on button "Assigned" at bounding box center [462, 325] width 121 height 32
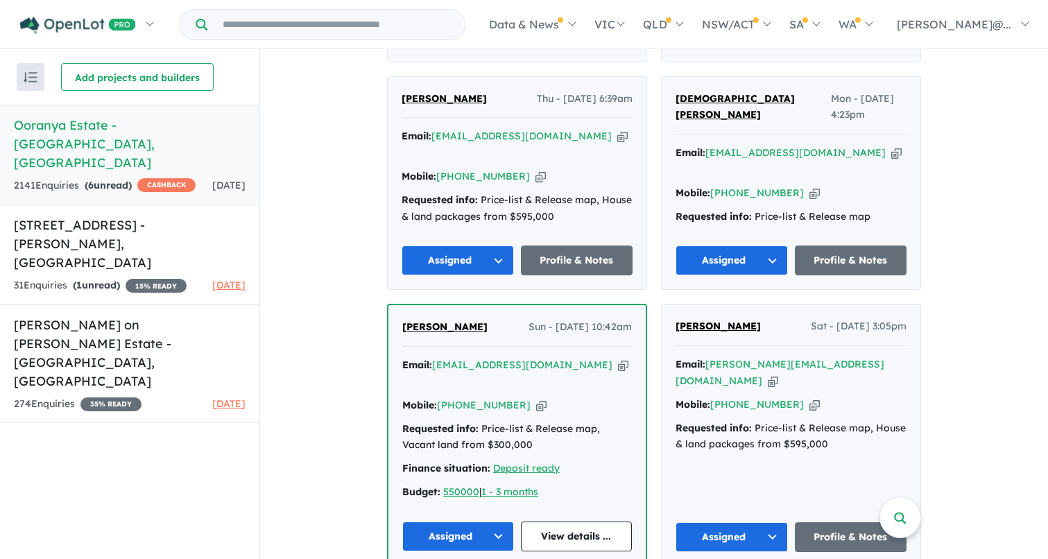
scroll to position [989, 0]
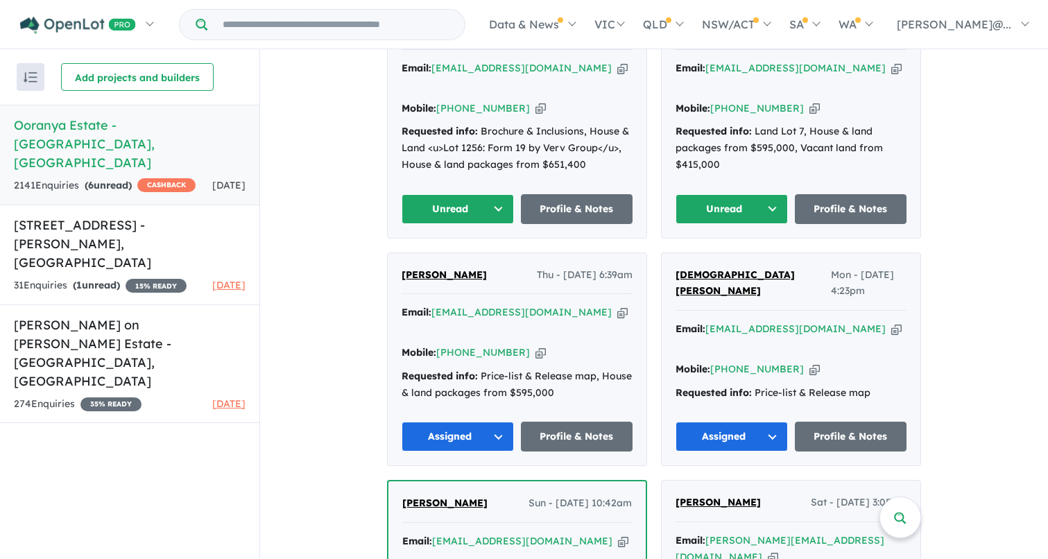
click at [749, 194] on button "Unread" at bounding box center [732, 209] width 112 height 30
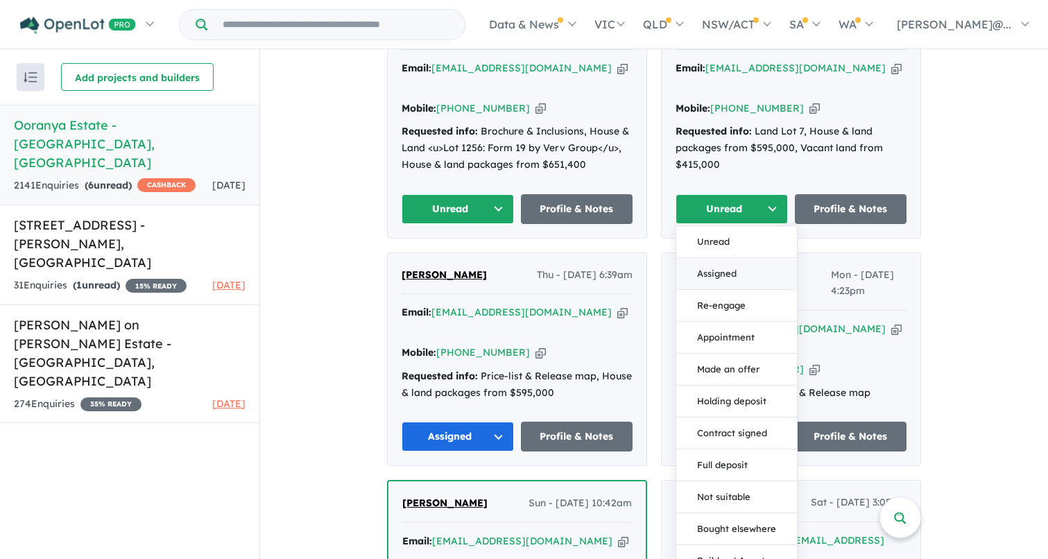
click at [722, 258] on button "Assigned" at bounding box center [736, 274] width 121 height 32
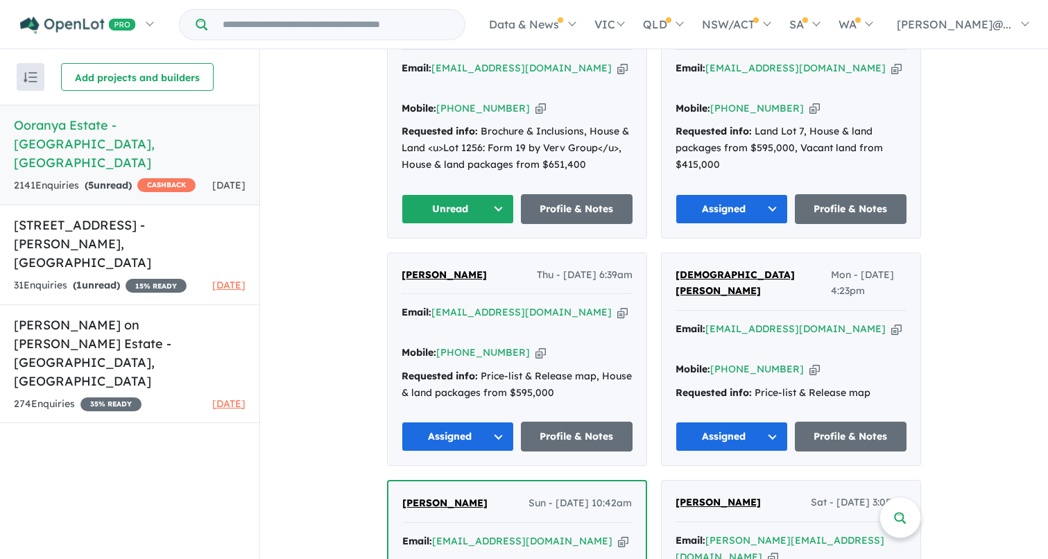
click at [490, 194] on button "Unread" at bounding box center [458, 209] width 112 height 30
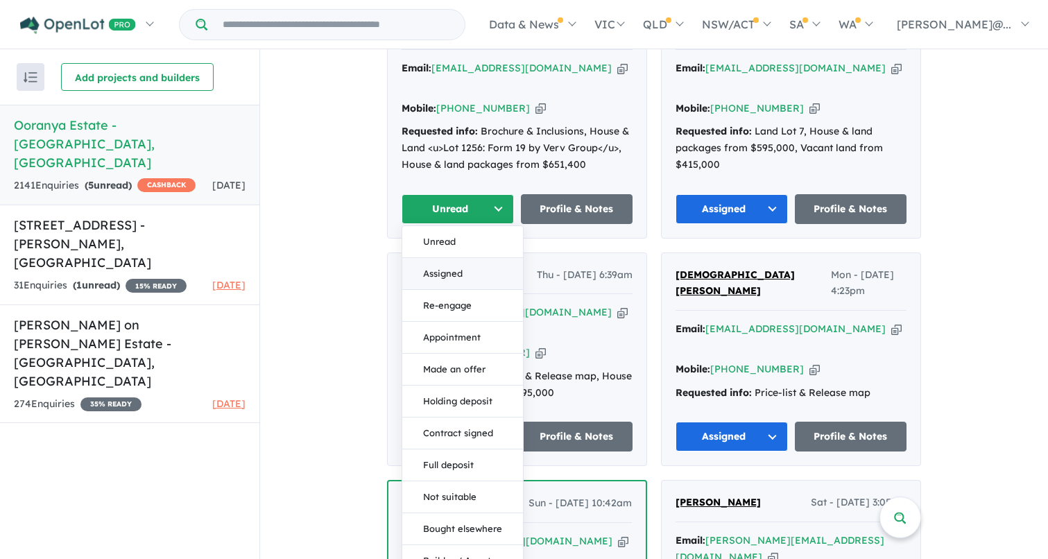
click at [465, 258] on button "Assigned" at bounding box center [462, 274] width 121 height 32
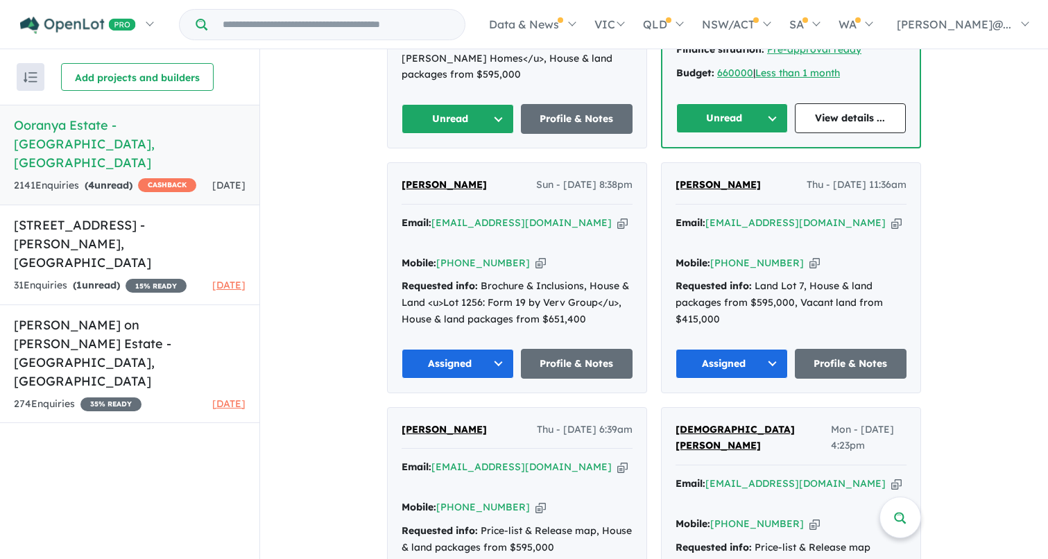
scroll to position [794, 0]
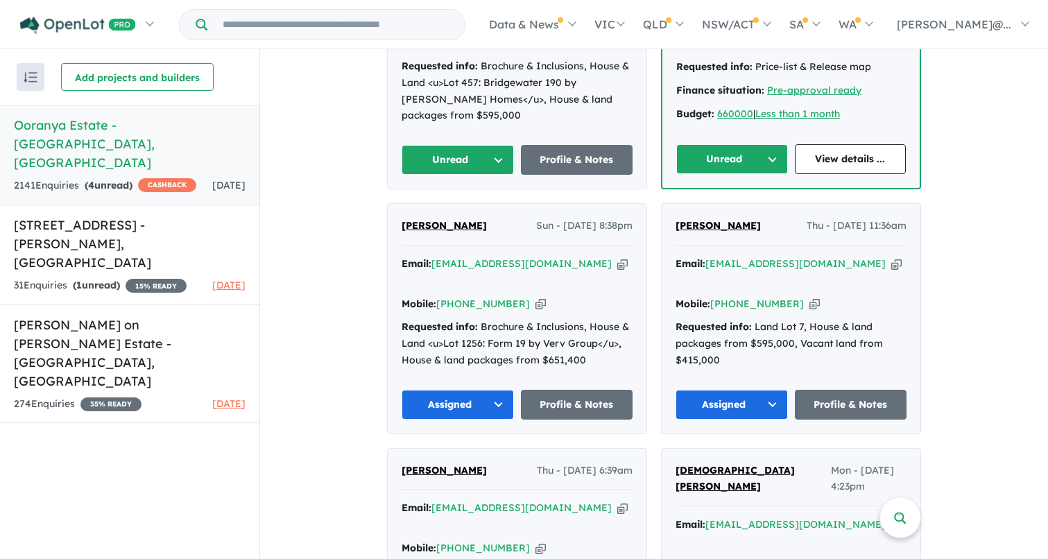
click at [740, 144] on button "Unread" at bounding box center [732, 159] width 112 height 30
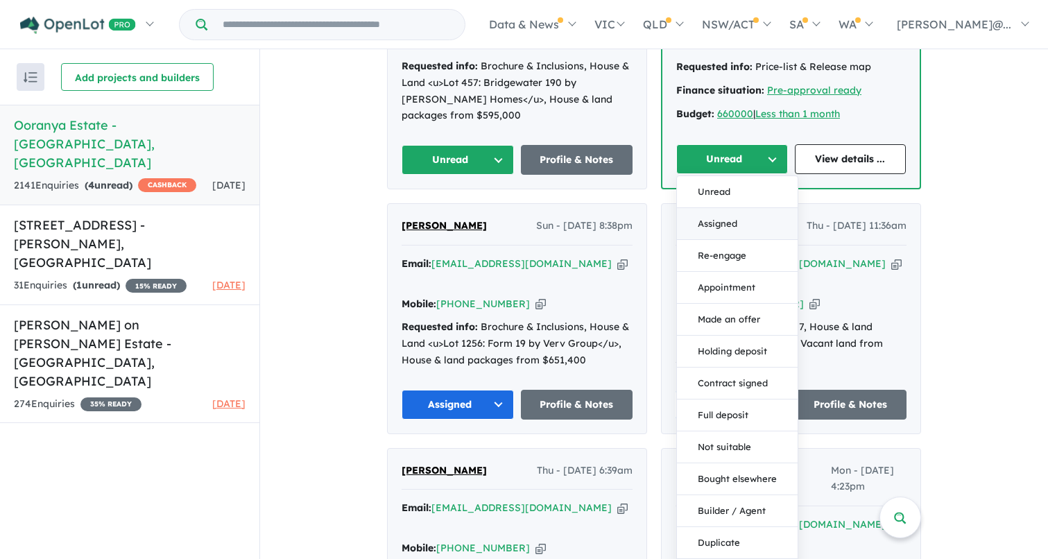
click at [726, 208] on button "Assigned" at bounding box center [737, 224] width 121 height 32
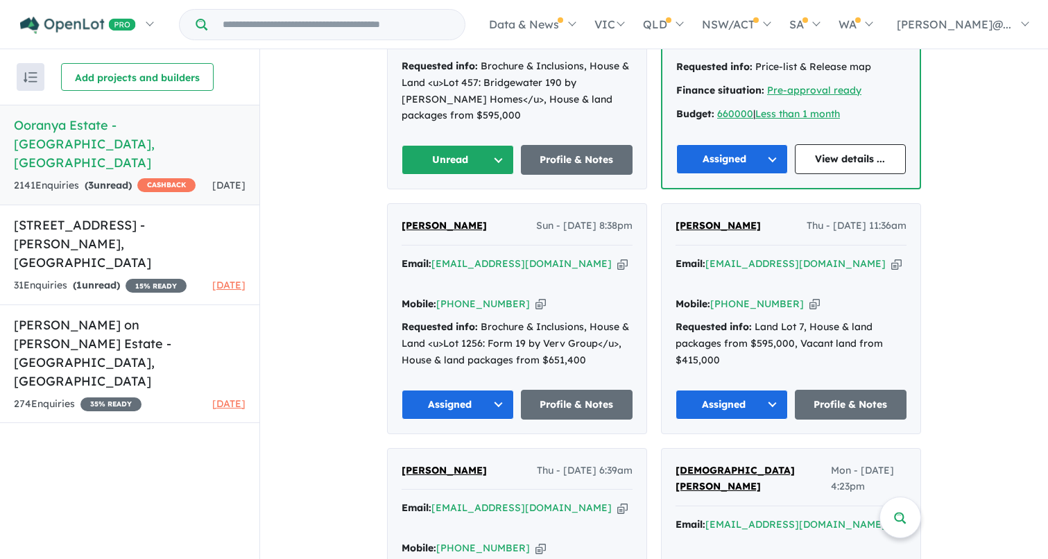
click at [486, 145] on button "Unread" at bounding box center [458, 160] width 112 height 30
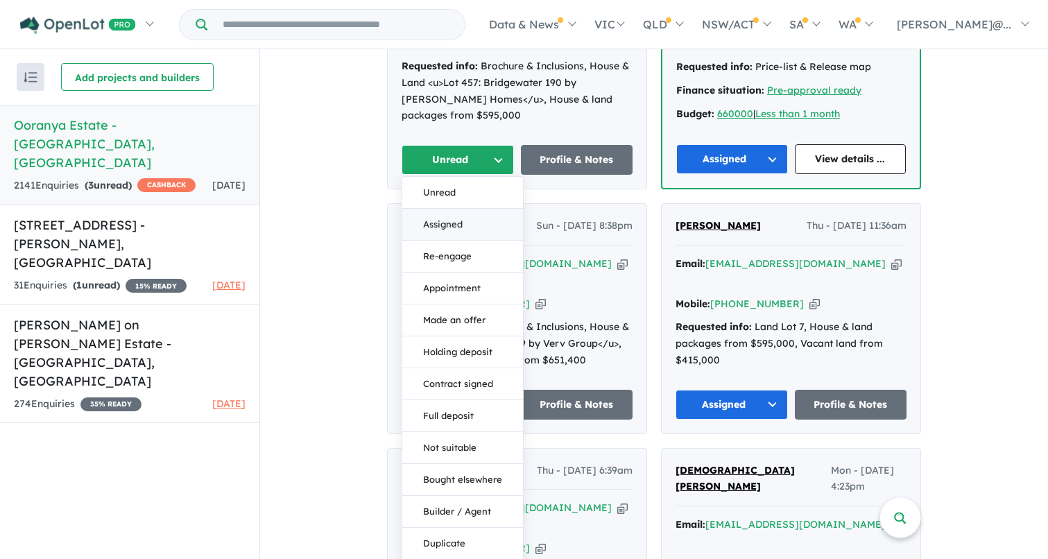
click at [461, 209] on button "Assigned" at bounding box center [462, 225] width 121 height 32
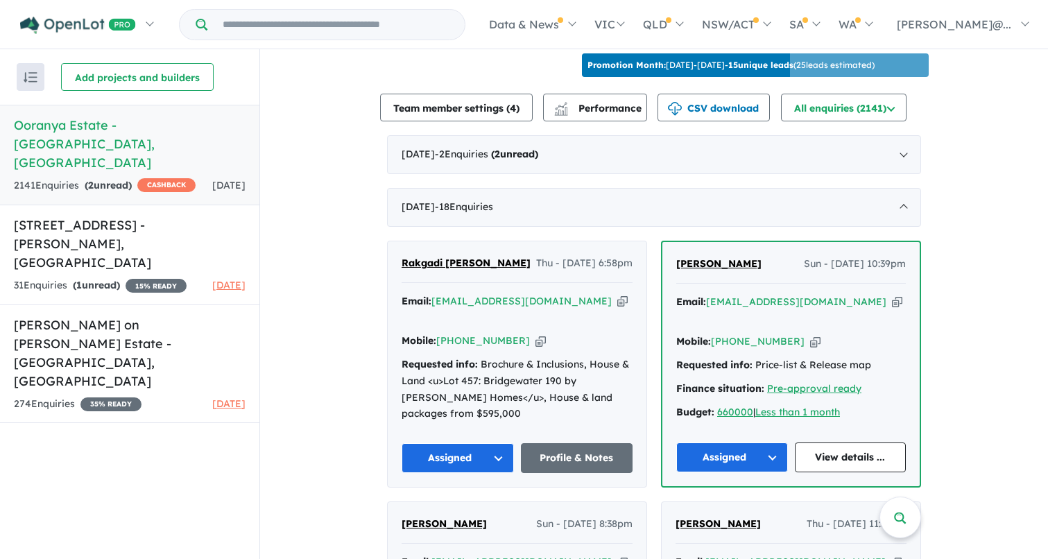
scroll to position [485, 0]
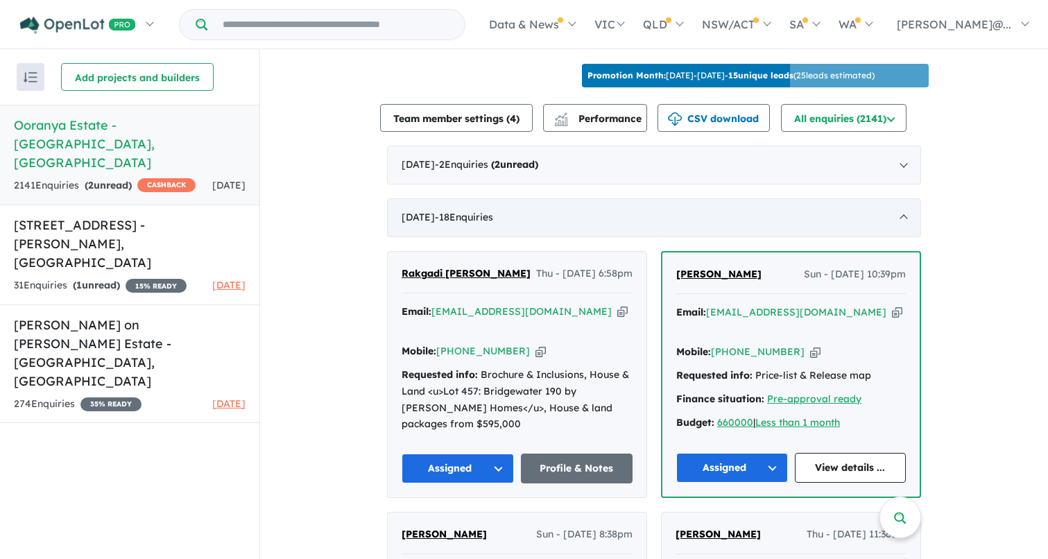
click at [897, 205] on div "[DATE] - 18 Enquir ies ( 0 unread)" at bounding box center [654, 217] width 534 height 39
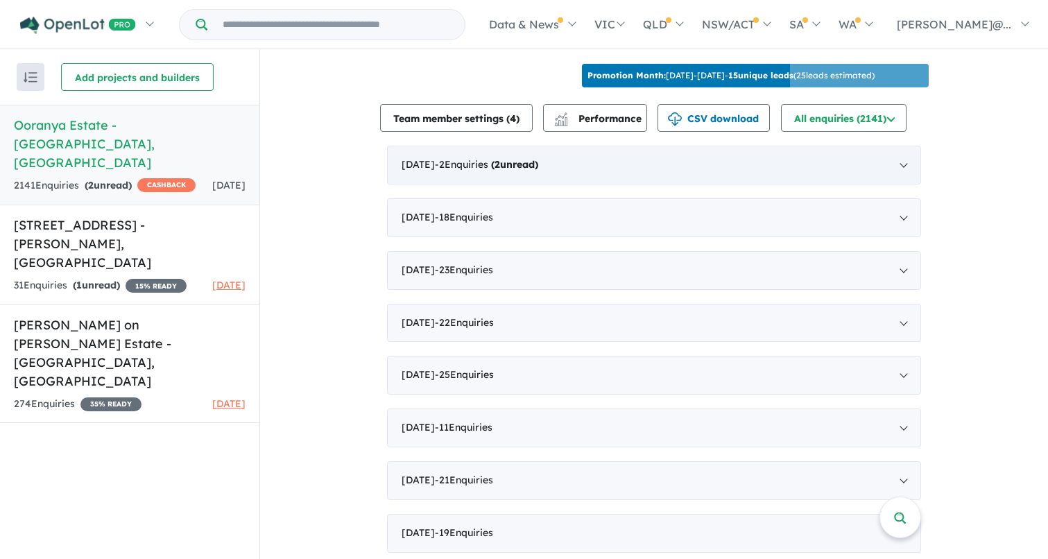
click at [897, 168] on div "[DATE] - 2 Enquir ies ( 2 unread)" at bounding box center [654, 165] width 534 height 39
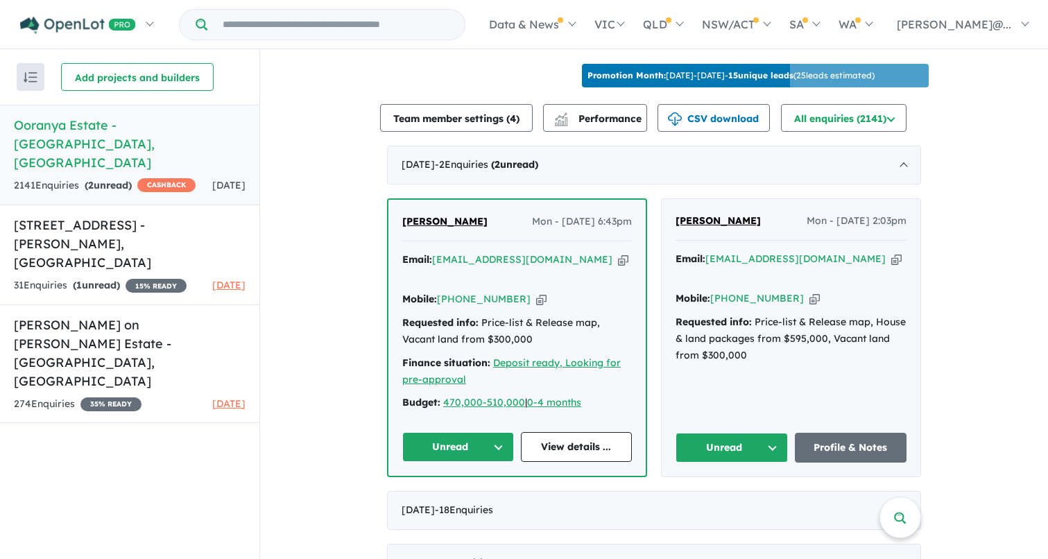
click at [759, 433] on button "Unread" at bounding box center [732, 448] width 112 height 30
click at [728, 497] on button "Assigned" at bounding box center [736, 513] width 121 height 32
click at [499, 432] on button "Unread" at bounding box center [458, 447] width 112 height 30
click at [467, 496] on button "Assigned" at bounding box center [463, 512] width 121 height 32
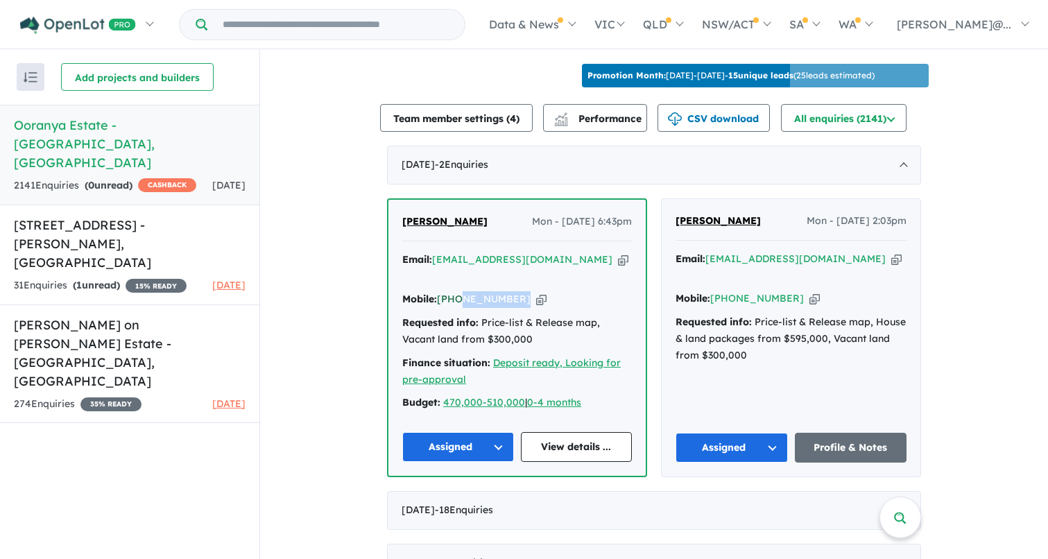
copy link "479 074 019"
drag, startPoint x: 514, startPoint y: 276, endPoint x: 459, endPoint y: 276, distance: 55.5
click at [459, 291] on div "Mobile: [PHONE_NUMBER] Copied!" at bounding box center [517, 299] width 230 height 17
click at [103, 278] on div "31 Enquir ies ( 1 unread) 15 % READY" at bounding box center [100, 286] width 173 height 17
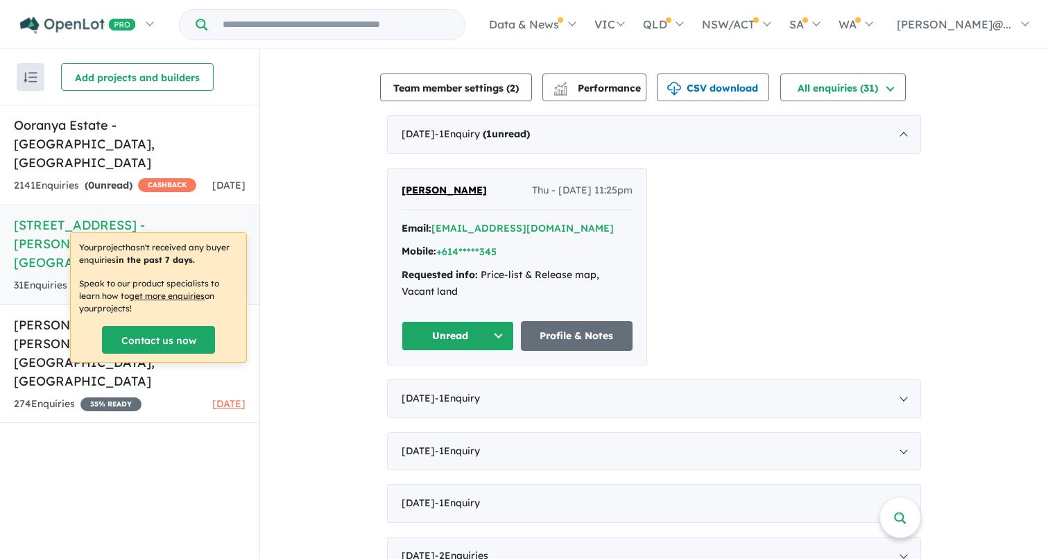
scroll to position [314, 0]
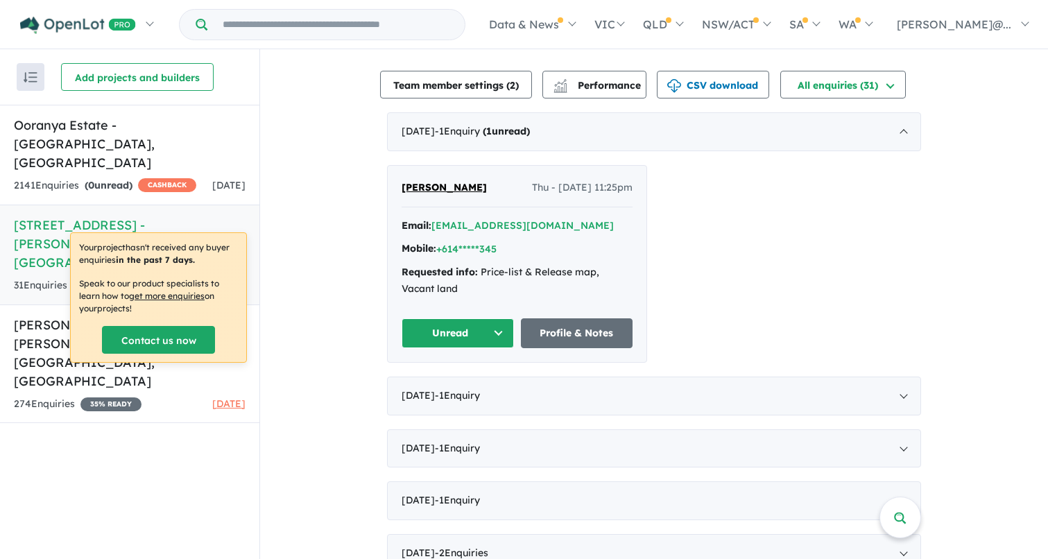
click at [491, 330] on button "Unread" at bounding box center [458, 333] width 112 height 30
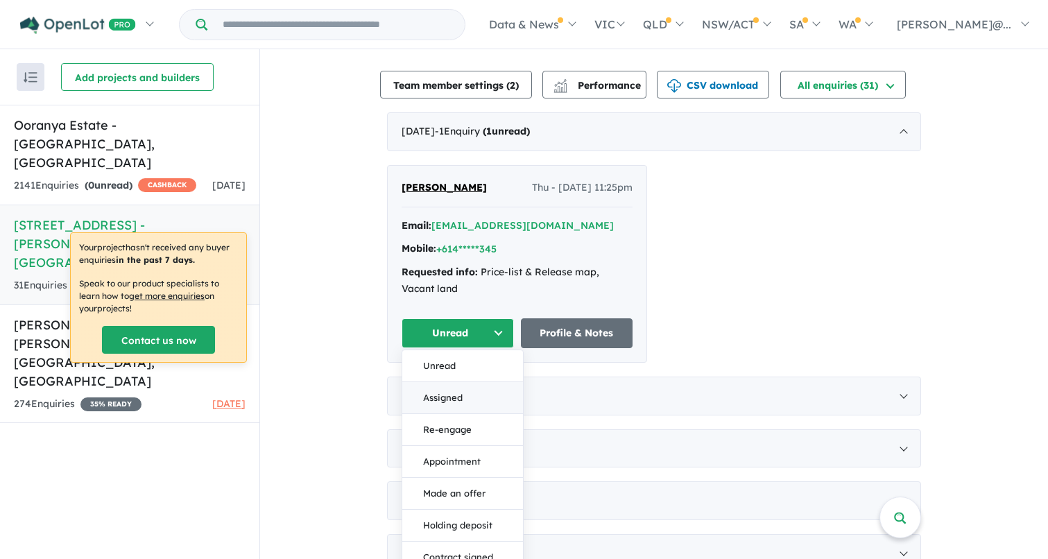
click at [447, 393] on button "Assigned" at bounding box center [462, 398] width 121 height 32
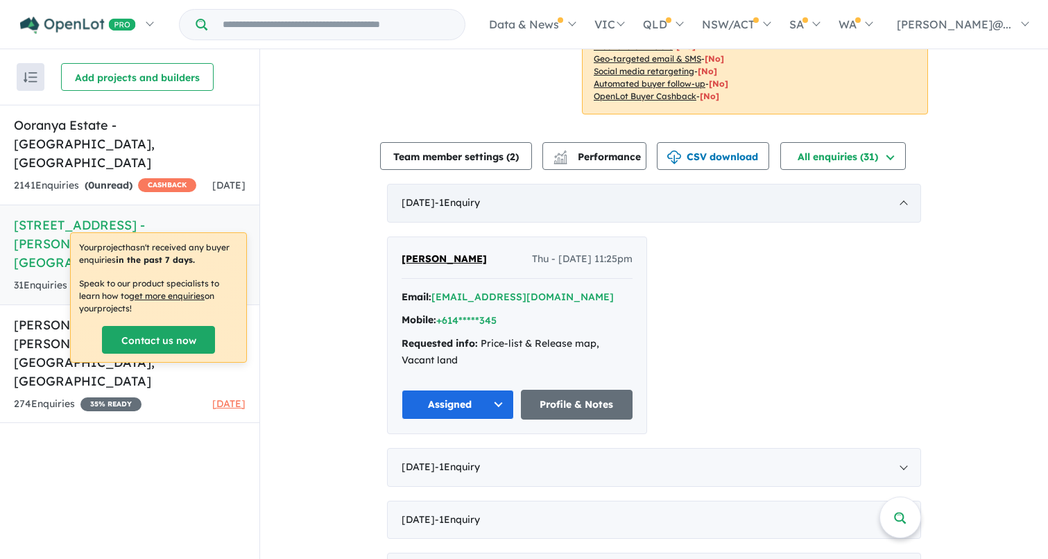
scroll to position [246, 0]
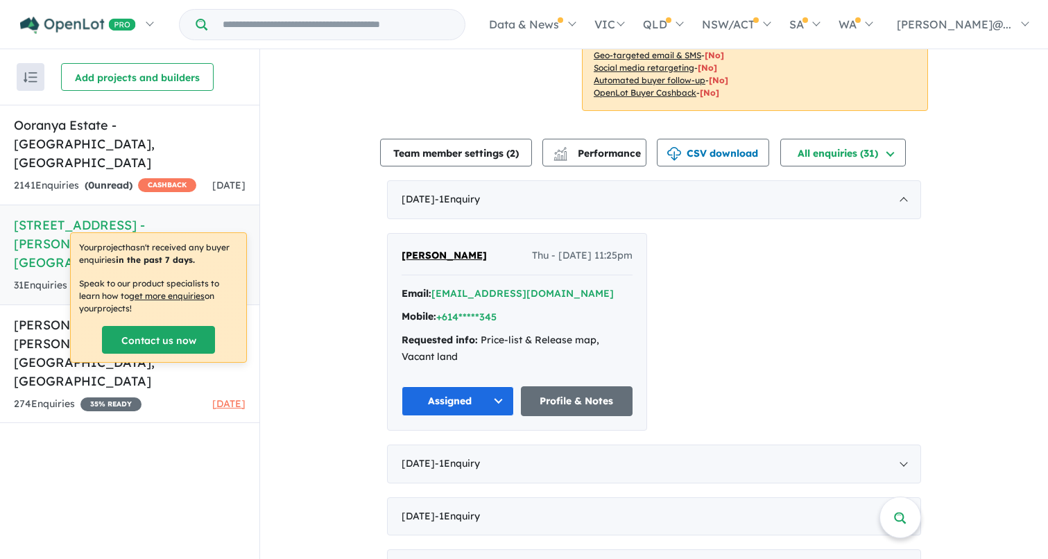
click at [913, 298] on div "[PERSON_NAME] - [DATE] 11:25pm Email: [EMAIL_ADDRESS][DOMAIN_NAME] Mobile: +614…" at bounding box center [654, 332] width 534 height 198
click at [148, 395] on div "Recent enquiries first Most unread enquiries first Most enquiries first By name…" at bounding box center [129, 304] width 259 height 510
copy span "[PERSON_NAME]"
drag, startPoint x: 448, startPoint y: 255, endPoint x: 399, endPoint y: 255, distance: 49.3
click at [402, 255] on div "[PERSON_NAME] - [DATE] 11:25pm" at bounding box center [517, 262] width 231 height 28
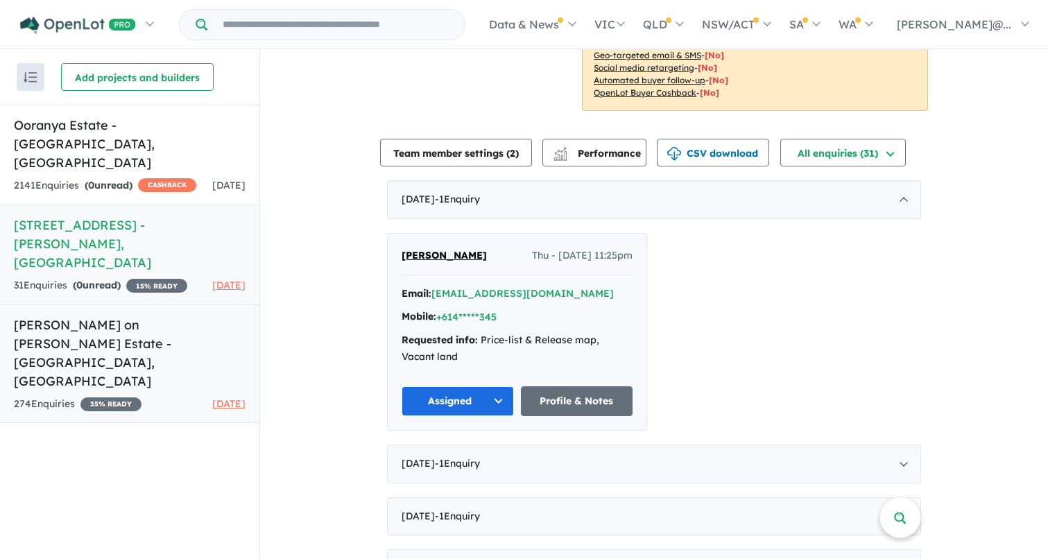
click at [77, 316] on h5 "[PERSON_NAME] on [PERSON_NAME] Estate - [GEOGRAPHIC_DATA][PERSON_NAME][GEOGRAPH…" at bounding box center [130, 353] width 232 height 75
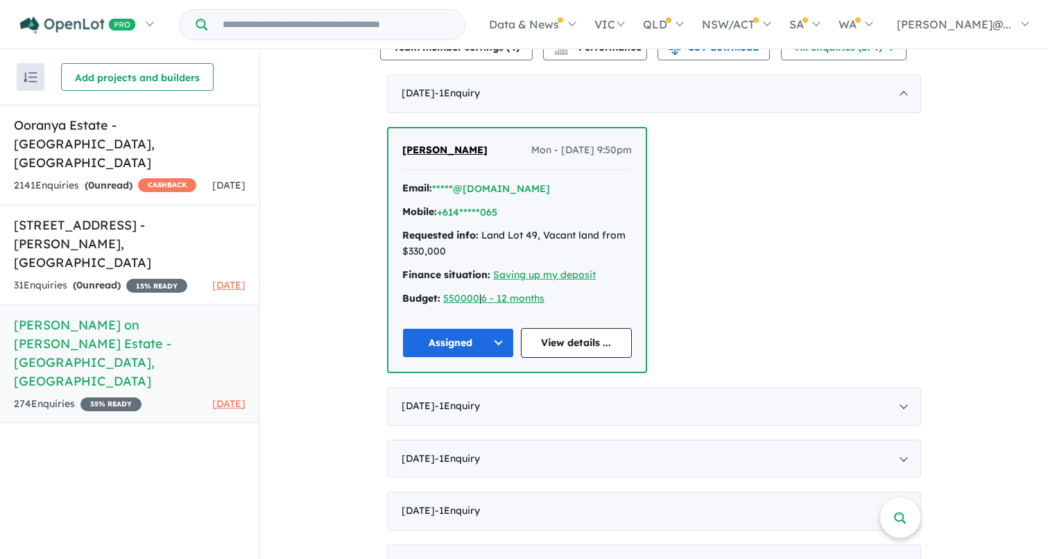
scroll to position [497, 0]
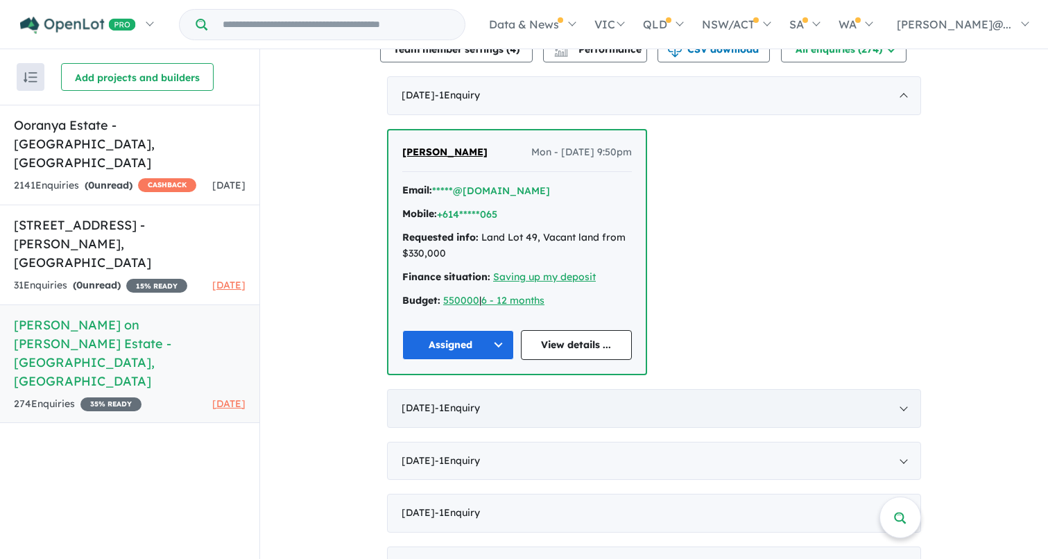
click at [901, 389] on div "[DATE] - 1 Enquir y ( 0 unread)" at bounding box center [654, 408] width 534 height 39
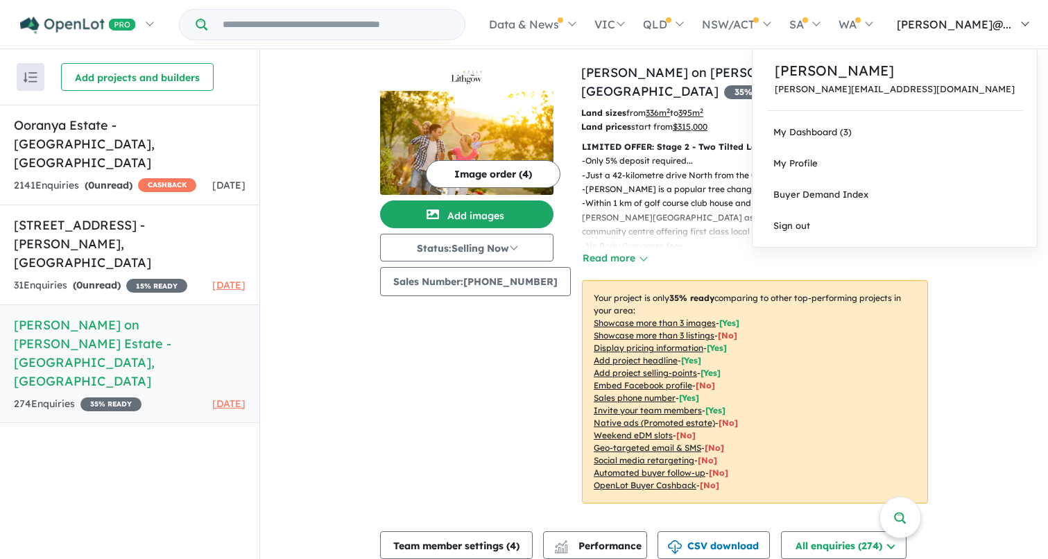
scroll to position [0, 0]
